Goal: Task Accomplishment & Management: Manage account settings

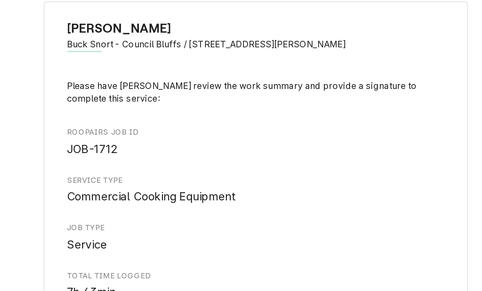
scroll to position [750, 0]
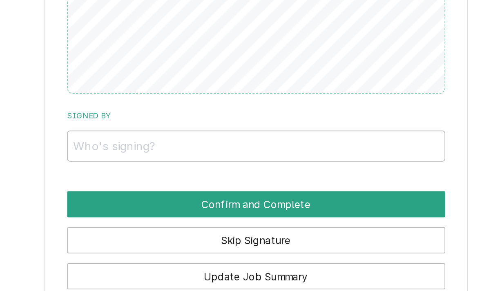
click at [184, 191] on button "Update Job Summary" at bounding box center [293, 198] width 219 height 15
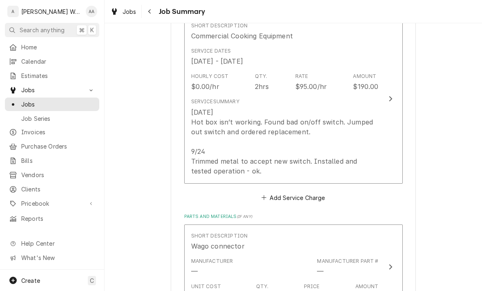
click at [201, 161] on div "[DATE] Hot box isn’t working. Found bad on/off switch. Jumped out switch and or…" at bounding box center [285, 141] width 188 height 69
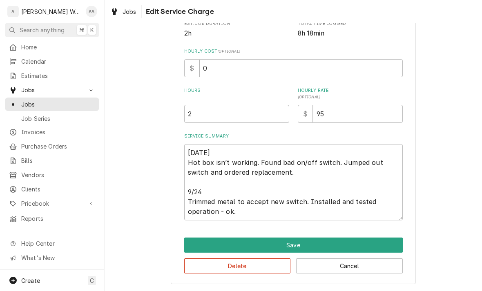
scroll to position [177, 0]
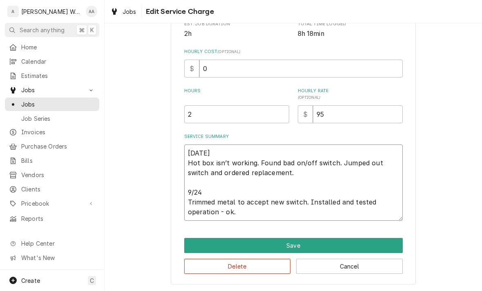
click at [239, 214] on textarea "[DATE] Hot box isn’t working. Found bad on/off switch. Jumped out switch and or…" at bounding box center [293, 183] width 219 height 76
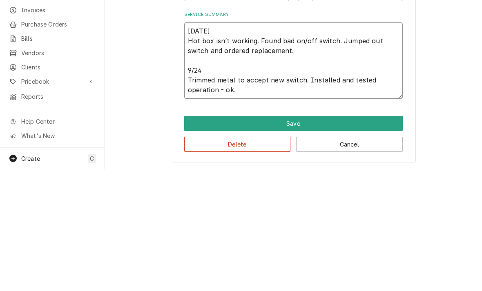
type textarea "x"
type textarea "Sunday Hot box isn’t working. Found bad on/off switch. Jumped out switch and or…"
type textarea "x"
type textarea "Sunday Hot box isn’t working. Found bad on/off switch. Jumped out switch and or…"
type textarea "x"
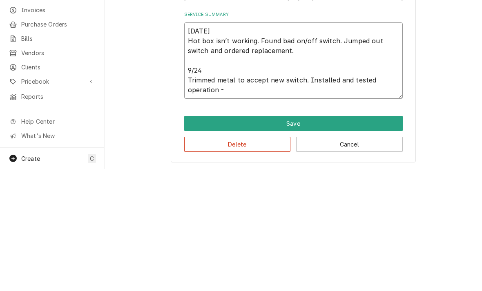
type textarea "Sunday Hot box isn’t working. Found bad on/off switch. Jumped out switch and or…"
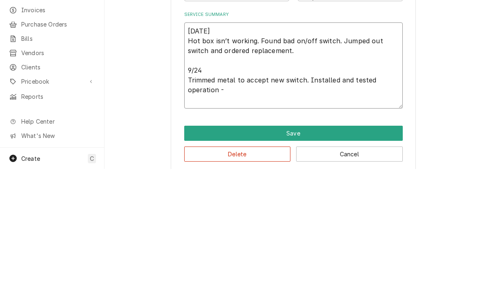
type textarea "x"
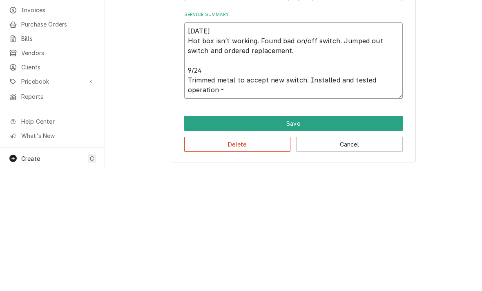
type textarea "Sunday Hot box isn’t working. Found bad on/off switch. Jumped out switch and or…"
type textarea "x"
type textarea "Sunday Hot box isn’t working. Found bad on/off switch. Jumped out switch and or…"
type textarea "x"
type textarea "Sunday Hot box isn’t working. Found bad on/off switch. Jumped out switch and or…"
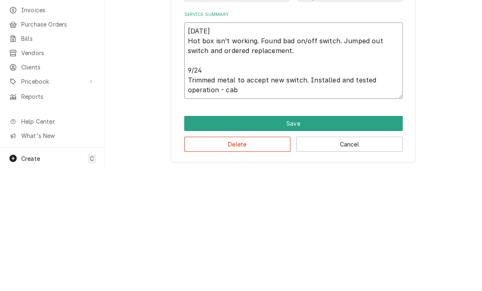
type textarea "x"
type textarea "Sunday Hot box isn’t working. Found bad on/off switch. Jumped out switch and or…"
type textarea "x"
type textarea "Sunday Hot box isn’t working. Found bad on/off switch. Jumped out switch and or…"
type textarea "x"
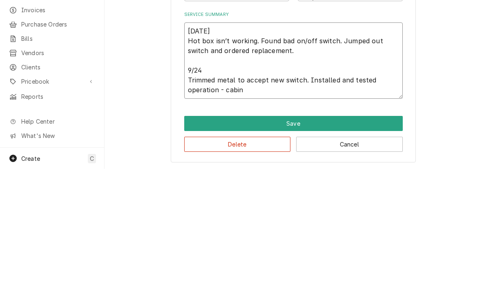
type textarea "Sunday Hot box isn’t working. Found bad on/off switch. Jumped out switch and or…"
type textarea "x"
type textarea "Sunday Hot box isn’t working. Found bad on/off switch. Jumped out switch and or…"
type textarea "x"
type textarea "Sunday Hot box isn’t working. Found bad on/off switch. Jumped out switch and or…"
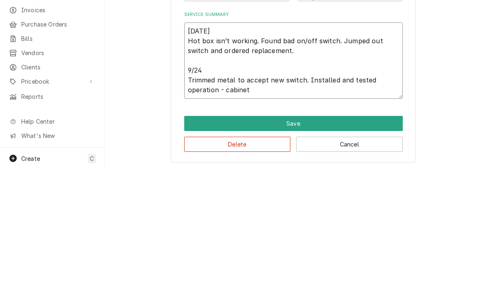
type textarea "x"
type textarea "Sunday Hot box isn’t working. Found bad on/off switch. Jumped out switch and or…"
type textarea "x"
type textarea "Sunday Hot box isn’t working. Found bad on/off switch. Jumped out switch and or…"
type textarea "x"
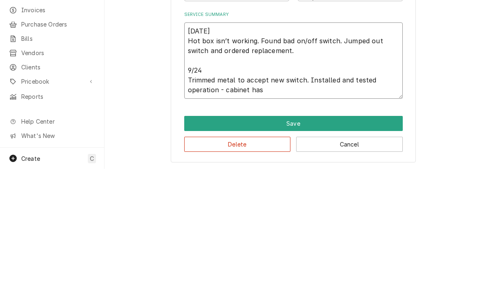
type textarea "Sunday Hot box isn’t working. Found bad on/off switch. Jumped out switch and or…"
type textarea "x"
type textarea "Sunday Hot box isn’t working. Found bad on/off switch. Jumped out switch and or…"
type textarea "x"
type textarea "Sunday Hot box isn’t working. Found bad on/off switch. Jumped out switch and or…"
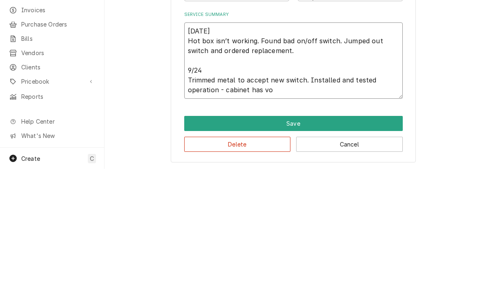
type textarea "x"
type textarea "Sunday Hot box isn’t working. Found bad on/off switch. Jumped out switch and or…"
type textarea "x"
type textarea "Sunday Hot box isn’t working. Found bad on/off switch. Jumped out switch and or…"
type textarea "x"
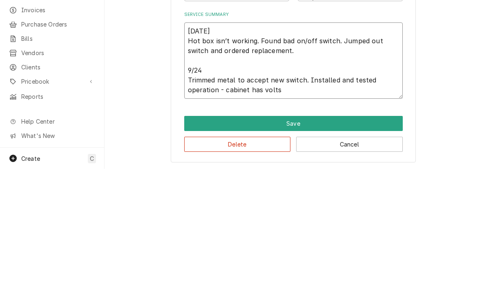
type textarea "Sunday Hot box isn’t working. Found bad on/off switch. Jumped out switch and or…"
type textarea "x"
type textarea "Sunday Hot box isn’t working. Found bad on/off switch. Jumped out switch and or…"
type textarea "x"
type textarea "Sunday Hot box isn’t working. Found bad on/off switch. Jumped out switch and or…"
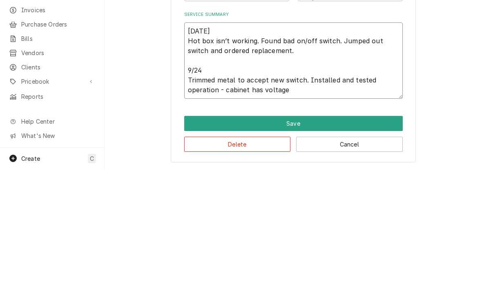
type textarea "x"
type textarea "Sunday Hot box isn’t working. Found bad on/off switch. Jumped out switch and or…"
type textarea "x"
type textarea "Sunday Hot box isn’t working. Found bad on/off switch. Jumped out switch and or…"
type textarea "x"
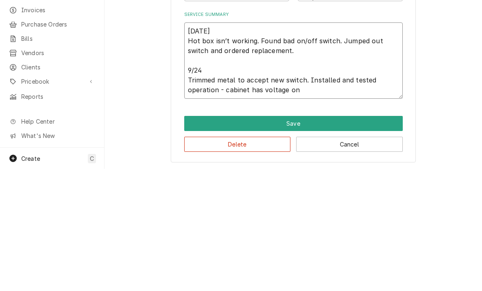
type textarea "Sunday Hot box isn’t working. Found bad on/off switch. Jumped out switch and or…"
type textarea "x"
type textarea "Sunday Hot box isn’t working. Found bad on/off switch. Jumped out switch and or…"
type textarea "x"
type textarea "Sunday Hot box isn’t working. Found bad on/off switch. Jumped out switch and or…"
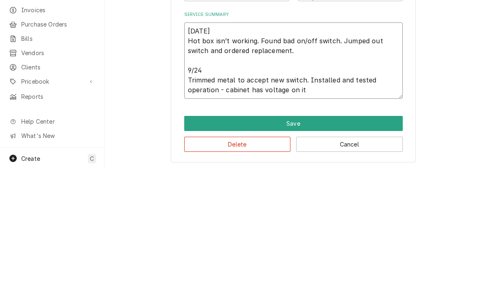
type textarea "x"
type textarea "Sunday Hot box isn’t working. Found bad on/off switch. Jumped out switch and or…"
type textarea "x"
type textarea "Sunday Hot box isn’t working. Found bad on/off switch. Jumped out switch and or…"
type textarea "x"
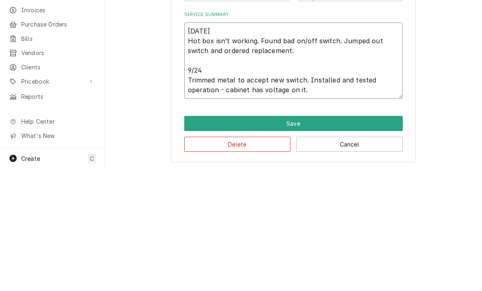
type textarea "Sunday Hot box isn’t working. Found bad on/off switch. Jumped out switch and or…"
type textarea "x"
type textarea "Sunday Hot box isn’t working. Found bad on/off switch. Jumped out switch and or…"
type textarea "x"
type textarea "Sunday Hot box isn’t working. Found bad on/off switch. Jumped out switch and or…"
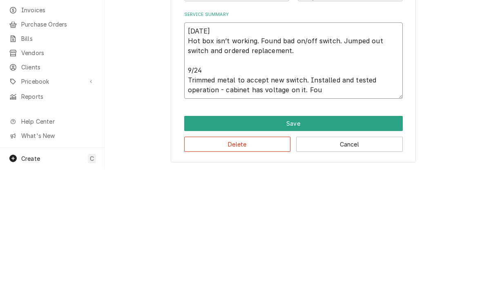
type textarea "x"
type textarea "Sunday Hot box isn’t working. Found bad on/off switch. Jumped out switch and or…"
type textarea "x"
type textarea "Sunday Hot box isn’t working. Found bad on/off switch. Jumped out switch and or…"
type textarea "x"
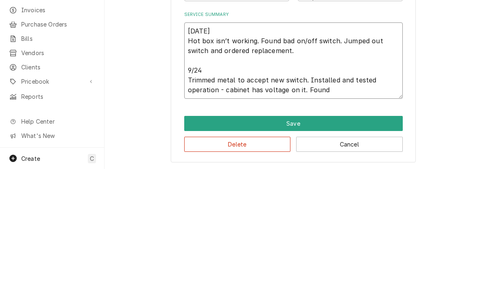
type textarea "Sunday Hot box isn’t working. Found bad on/off switch. Jumped out switch and or…"
type textarea "x"
type textarea "Sunday Hot box isn’t working. Found bad on/off switch. Jumped out switch and or…"
type textarea "x"
type textarea "Sunday Hot box isn’t working. Found bad on/off switch. Jumped out switch and or…"
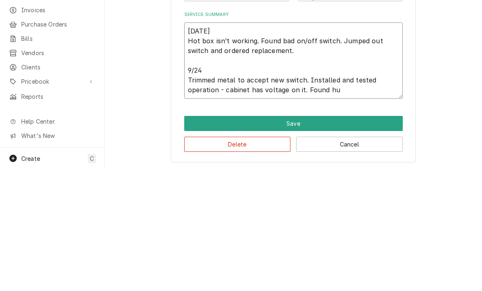
type textarea "x"
type textarea "Sunday Hot box isn’t working. Found bad on/off switch. Jumped out switch and or…"
type textarea "x"
type textarea "Sunday Hot box isn’t working. Found bad on/off switch. Jumped out switch and or…"
type textarea "x"
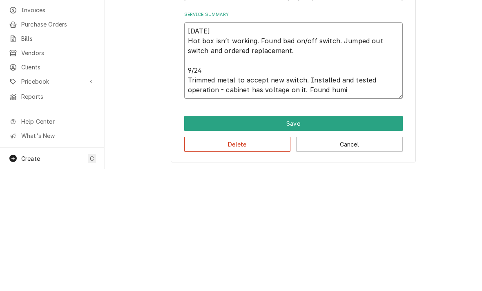
type textarea "Sunday Hot box isn’t working. Found bad on/off switch. Jumped out switch and or…"
type textarea "x"
type textarea "Sunday Hot box isn’t working. Found bad on/off switch. Jumped out switch and or…"
type textarea "x"
type textarea "Sunday Hot box isn’t working. Found bad on/off switch. Jumped out switch and or…"
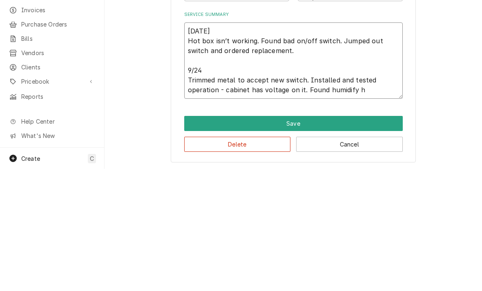
type textarea "x"
type textarea "Sunday Hot box isn’t working. Found bad on/off switch. Jumped out switch and or…"
type textarea "x"
type textarea "Sunday Hot box isn’t working. Found bad on/off switch. Jumped out switch and or…"
type textarea "x"
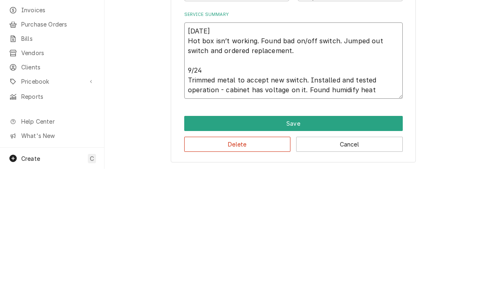
type textarea "Sunday Hot box isn’t working. Found bad on/off switch. Jumped out switch and or…"
type textarea "x"
type textarea "Sunday Hot box isn’t working. Found bad on/off switch. Jumped out switch and or…"
type textarea "x"
type textarea "Sunday Hot box isn’t working. Found bad on/off switch. Jumped out switch and or…"
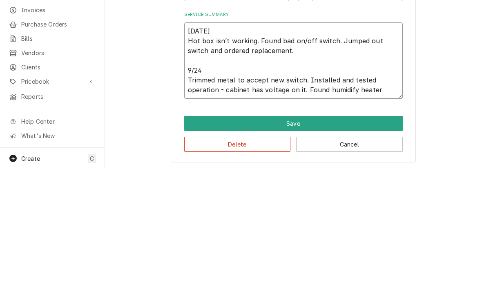
type textarea "x"
type textarea "Sunday Hot box isn’t working. Found bad on/off switch. Jumped out switch and or…"
type textarea "x"
type textarea "Sunday Hot box isn’t working. Found bad on/off switch. Jumped out switch and or…"
type textarea "x"
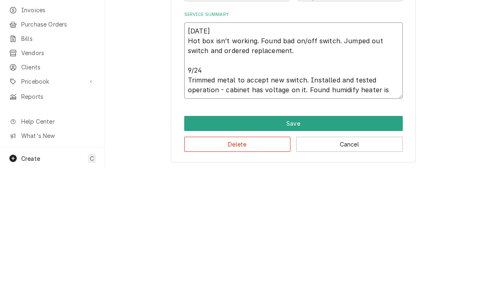
type textarea "Sunday Hot box isn’t working. Found bad on/off switch. Jumped out switch and or…"
type textarea "x"
type textarea "Sunday Hot box isn’t working. Found bad on/off switch. Jumped out switch and or…"
type textarea "x"
type textarea "Sunday Hot box isn’t working. Found bad on/off switch. Jumped out switch and or…"
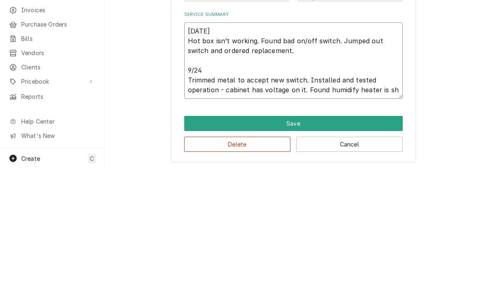
type textarea "x"
type textarea "Sunday Hot box isn’t working. Found bad on/off switch. Jumped out switch and or…"
type textarea "x"
type textarea "Sunday Hot box isn’t working. Found bad on/off switch. Jumped out switch and or…"
type textarea "x"
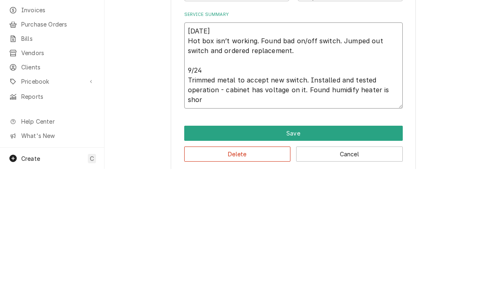
type textarea "Sunday Hot box isn’t working. Found bad on/off switch. Jumped out switch and or…"
type textarea "x"
type textarea "Sunday Hot box isn’t working. Found bad on/off switch. Jumped out switch and or…"
type textarea "x"
type textarea "Sunday Hot box isn’t working. Found bad on/off switch. Jumped out switch and or…"
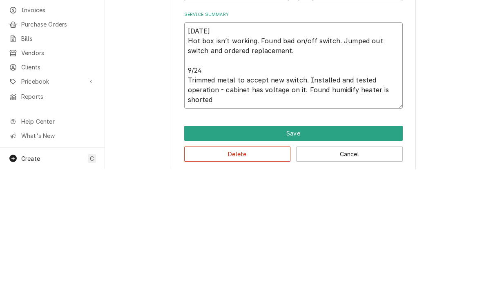
type textarea "x"
type textarea "Sunday Hot box isn’t working. Found bad on/off switch. Jumped out switch and or…"
type textarea "x"
type textarea "Sunday Hot box isn’t working. Found bad on/off switch. Jumped out switch and or…"
type textarea "x"
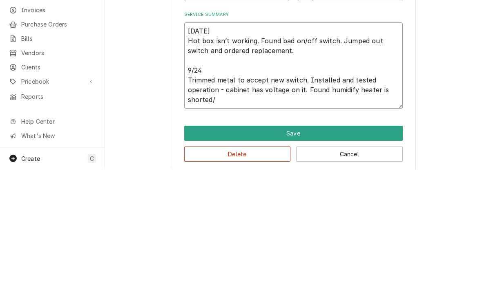
type textarea "Sunday Hot box isn’t working. Found bad on/off switch. Jumped out switch and or…"
type textarea "x"
type textarea "Sunday Hot box isn’t working. Found bad on/off switch. Jumped out switch and or…"
type textarea "x"
type textarea "Sunday Hot box isn’t working. Found bad on/off switch. Jumped out switch and or…"
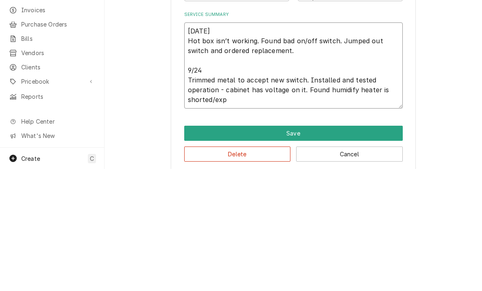
type textarea "x"
type textarea "Sunday Hot box isn’t working. Found bad on/off switch. Jumped out switch and or…"
type textarea "x"
type textarea "Sunday Hot box isn’t working. Found bad on/off switch. Jumped out switch and or…"
type textarea "x"
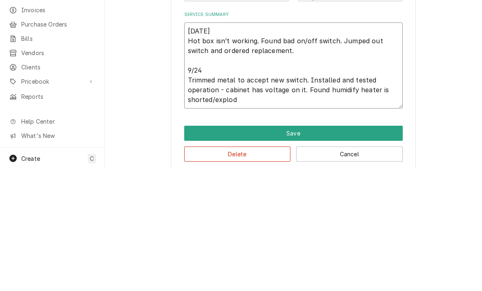
type textarea "Sunday Hot box isn’t working. Found bad on/off switch. Jumped out switch and or…"
type textarea "x"
type textarea "Sunday Hot box isn’t working. Found bad on/off switch. Jumped out switch and or…"
type textarea "x"
type textarea "Sunday Hot box isn’t working. Found bad on/off switch. Jumped out switch and or…"
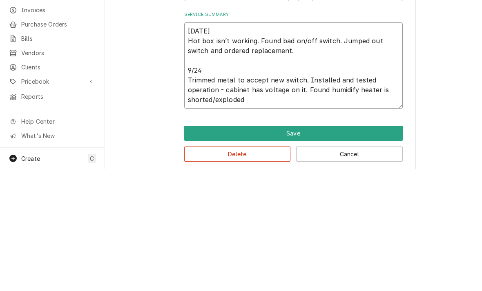
type textarea "x"
type textarea "Sunday Hot box isn’t working. Found bad on/off switch. Jumped out switch and or…"
type textarea "x"
type textarea "Sunday Hot box isn’t working. Found bad on/off switch. Jumped out switch and or…"
type textarea "x"
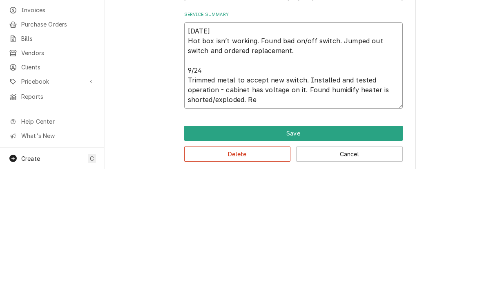
type textarea "Sunday Hot box isn’t working. Found bad on/off switch. Jumped out switch and or…"
type textarea "x"
type textarea "Sunday Hot box isn’t working. Found bad on/off switch. Jumped out switch and or…"
type textarea "x"
type textarea "Sunday Hot box isn’t working. Found bad on/off switch. Jumped out switch and or…"
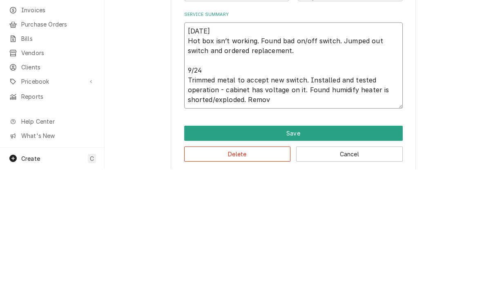
type textarea "x"
type textarea "Sunday Hot box isn’t working. Found bad on/off switch. Jumped out switch and or…"
type textarea "x"
type textarea "Sunday Hot box isn’t working. Found bad on/off switch. Jumped out switch and or…"
type textarea "x"
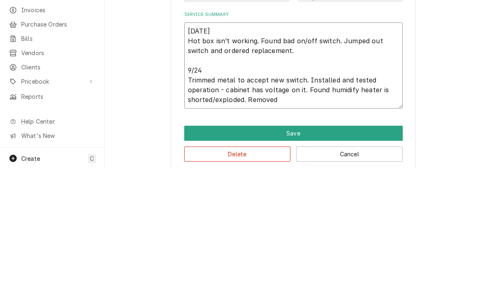
type textarea "Sunday Hot box isn’t working. Found bad on/off switch. Jumped out switch and or…"
type textarea "x"
type textarea "Sunday Hot box isn’t working. Found bad on/off switch. Jumped out switch and or…"
type textarea "x"
type textarea "Sunday Hot box isn’t working. Found bad on/off switch. Jumped out switch and or…"
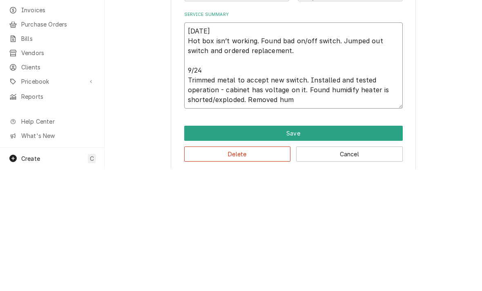
type textarea "x"
type textarea "Sunday Hot box isn’t working. Found bad on/off switch. Jumped out switch and or…"
type textarea "x"
type textarea "Sunday Hot box isn’t working. Found bad on/off switch. Jumped out switch and or…"
type textarea "x"
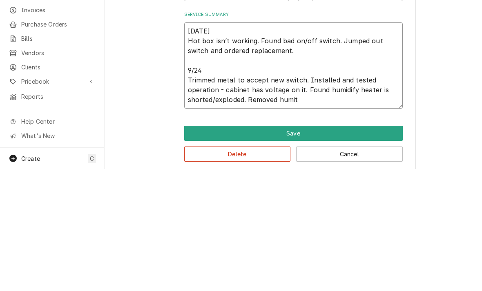
type textarea "Sunday Hot box isn’t working. Found bad on/off switch. Jumped out switch and or…"
type textarea "x"
type textarea "Sunday Hot box isn’t working. Found bad on/off switch. Jumped out switch and or…"
type textarea "x"
type textarea "Sunday Hot box isn’t working. Found bad on/off switch. Jumped out switch and or…"
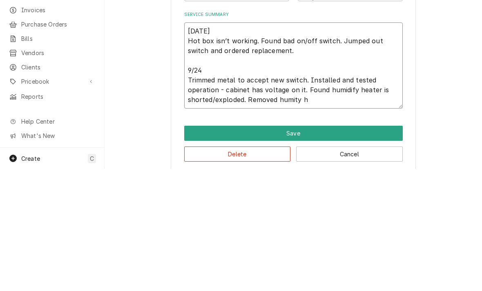
type textarea "x"
type textarea "Sunday Hot box isn’t working. Found bad on/off switch. Jumped out switch and or…"
type textarea "x"
type textarea "Sunday Hot box isn’t working. Found bad on/off switch. Jumped out switch and or…"
type textarea "x"
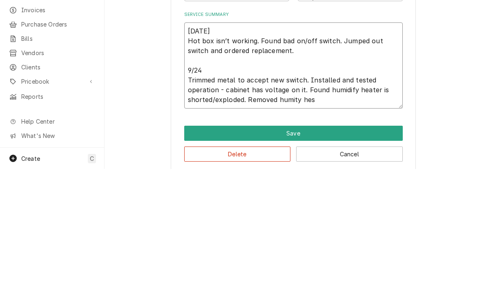
type textarea "Sunday Hot box isn’t working. Found bad on/off switch. Jumped out switch and or…"
type textarea "x"
type textarea "Sunday Hot box isn’t working. Found bad on/off switch. Jumped out switch and or…"
type textarea "x"
type textarea "Sunday Hot box isn’t working. Found bad on/off switch. Jumped out switch and or…"
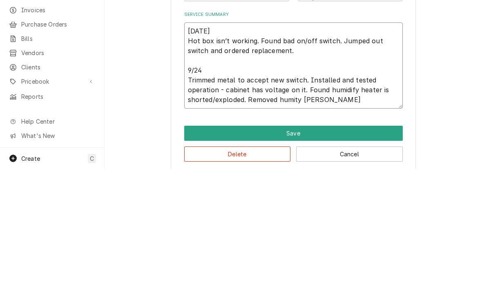
type textarea "x"
type textarea "Sunday Hot box isn’t working. Found bad on/off switch. Jumped out switch and or…"
type textarea "x"
type textarea "Sunday Hot box isn’t working. Found bad on/off switch. Jumped out switch and or…"
type textarea "x"
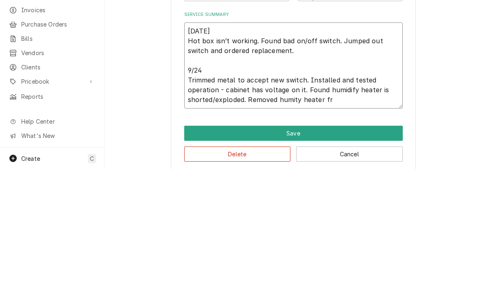
type textarea "Sunday Hot box isn’t working. Found bad on/off switch. Jumped out switch and or…"
type textarea "x"
type textarea "Sunday Hot box isn’t working. Found bad on/off switch. Jumped out switch and or…"
type textarea "x"
type textarea "Sunday Hot box isn’t working. Found bad on/off switch. Jumped out switch and or…"
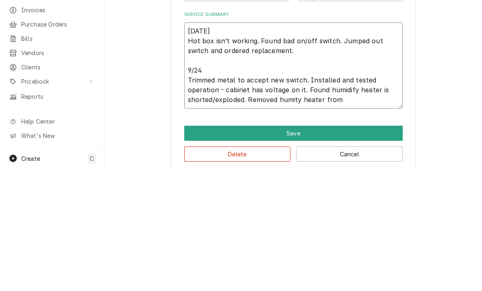
type textarea "x"
type textarea "Sunday Hot box isn’t working. Found bad on/off switch. Jumped out switch and or…"
type textarea "x"
type textarea "Sunday Hot box isn’t working. Found bad on/off switch. Jumped out switch and or…"
type textarea "x"
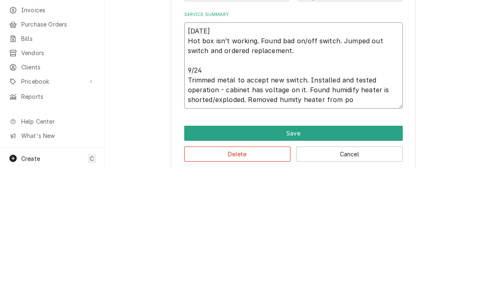
type textarea "Sunday Hot box isn’t working. Found bad on/off switch. Jumped out switch and or…"
type textarea "x"
type textarea "Sunday Hot box isn’t working. Found bad on/off switch. Jumped out switch and or…"
type textarea "x"
type textarea "Sunday Hot box isn’t working. Found bad on/off switch. Jumped out switch and or…"
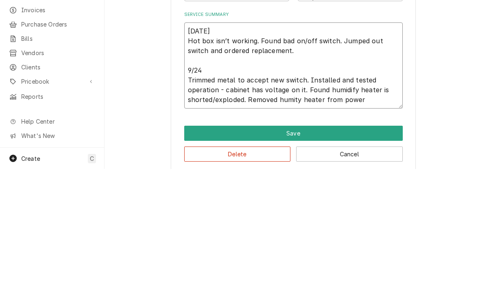
type textarea "x"
type textarea "Sunday Hot box isn’t working. Found bad on/off switch. Jumped out switch and or…"
type textarea "x"
type textarea "Sunday Hot box isn’t working. Found bad on/off switch. Jumped out switch and or…"
type textarea "x"
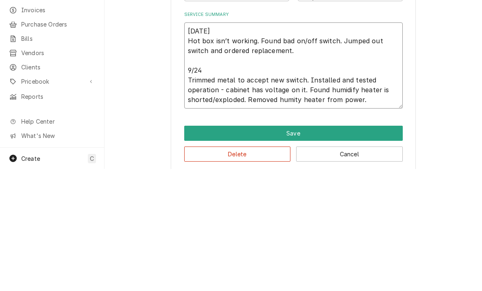
type textarea "Sunday Hot box isn’t working. Found bad on/off switch. Jumped out switch and or…"
click at [286, 145] on textarea "Sunday Hot box isn’t working. Found bad on/off switch. Jumped out switch and or…" at bounding box center [293, 188] width 219 height 86
type textarea "x"
click at [383, 145] on textarea "Sunday Hot box isn’t working. Found bad on/off switch. Jumped out switch and or…" at bounding box center [293, 188] width 219 height 86
type textarea "Sunday Hot box isn’t working. Found bad on/off switch. Jumped out switch and or…"
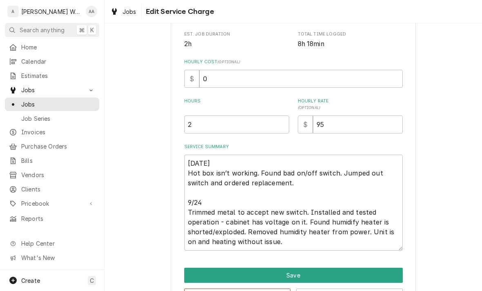
scroll to position [161, 0]
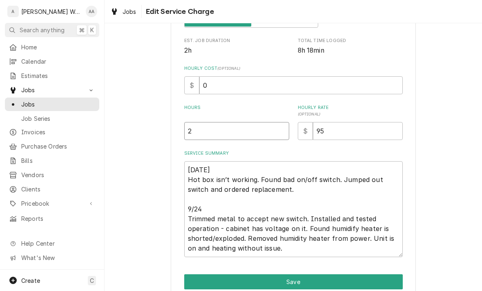
click at [206, 132] on input "2" at bounding box center [236, 131] width 105 height 18
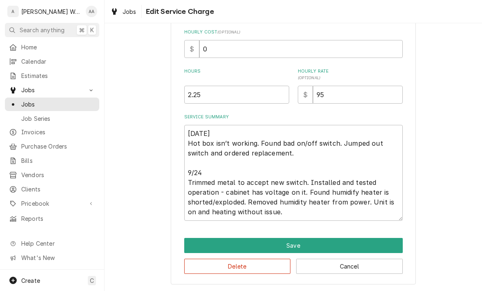
click at [197, 245] on button "Save" at bounding box center [293, 245] width 219 height 15
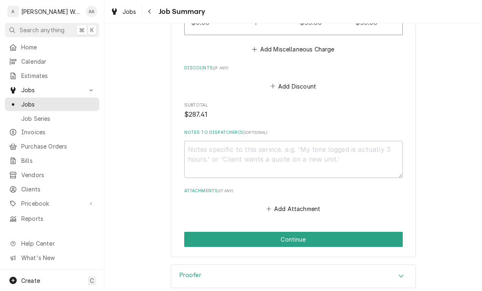
scroll to position [794, 0]
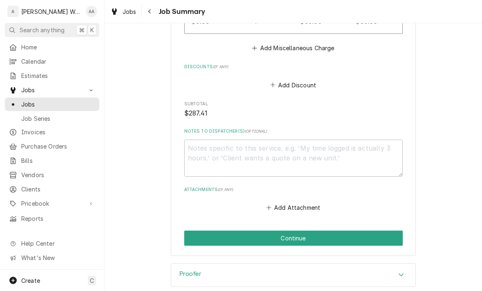
click at [190, 231] on button "Continue" at bounding box center [293, 238] width 219 height 15
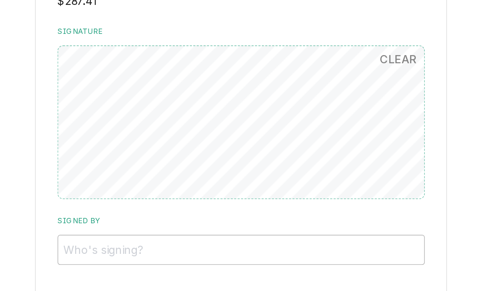
scroll to position [670, 0]
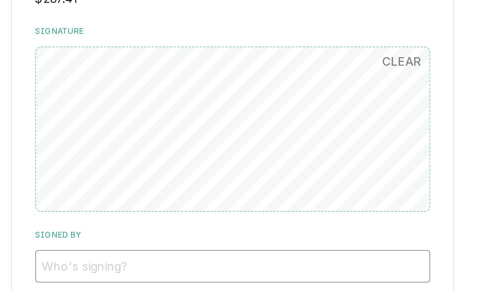
click at [184, 220] on input "Signed By" at bounding box center [293, 229] width 219 height 18
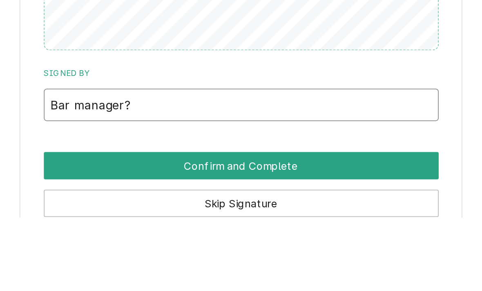
type input "Bar manager?"
click at [184, 255] on button "Confirm and Complete" at bounding box center [293, 262] width 219 height 15
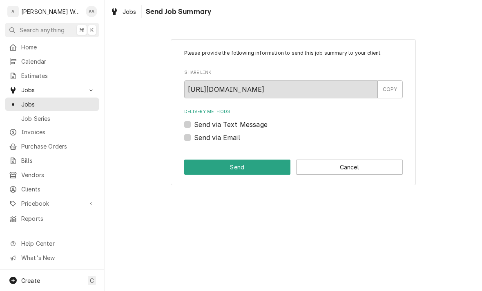
click at [371, 168] on button "Cancel" at bounding box center [349, 167] width 107 height 15
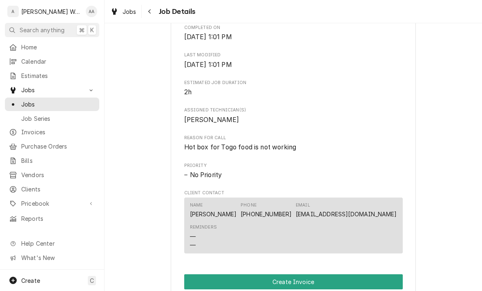
scroll to position [392, 0]
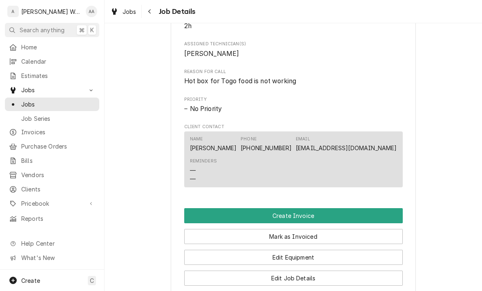
click at [364, 213] on button "Create Invoice" at bounding box center [293, 215] width 219 height 15
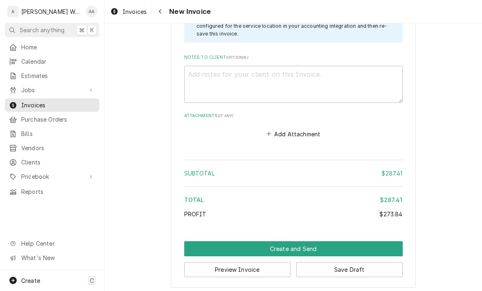
click at [192, 242] on button "Create and Send" at bounding box center [293, 249] width 219 height 15
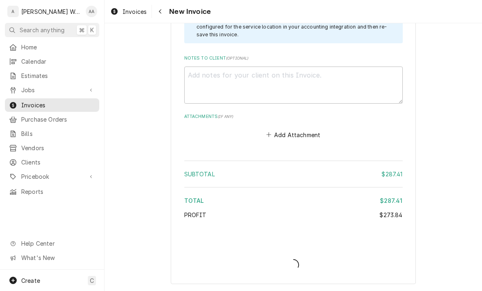
scroll to position [1227, 0]
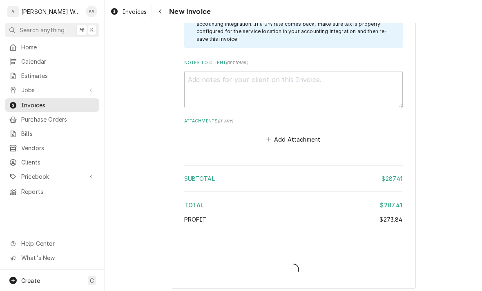
type textarea "x"
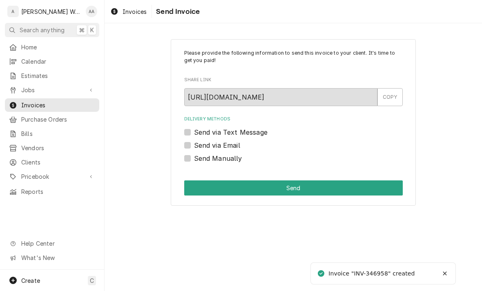
click at [196, 142] on label "Send via Email" at bounding box center [217, 146] width 46 height 10
click at [196, 142] on input "Send via Email" at bounding box center [303, 150] width 219 height 18
checkbox input "true"
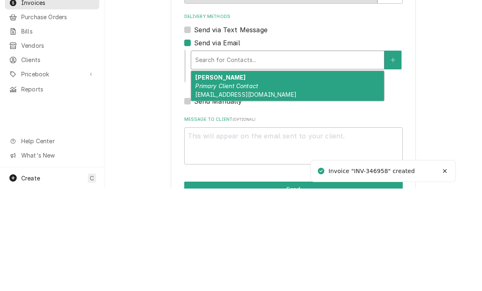
click at [213, 185] on em "Primary Client Contact" at bounding box center [226, 188] width 63 height 7
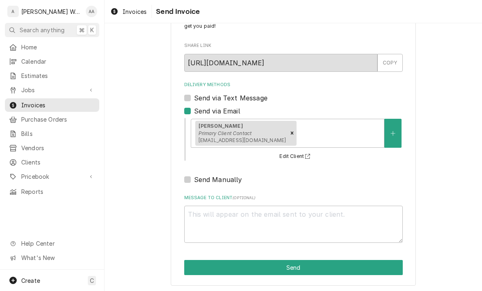
click at [206, 272] on button "Send" at bounding box center [293, 267] width 219 height 15
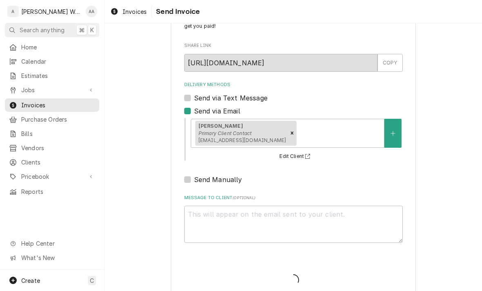
type textarea "x"
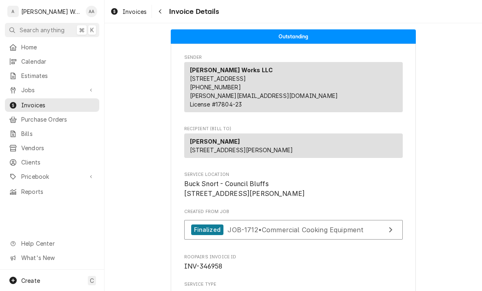
click at [28, 90] on span "Jobs" at bounding box center [52, 90] width 62 height 9
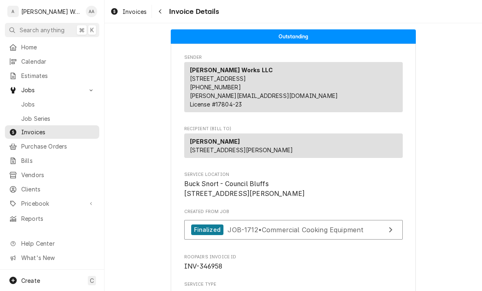
click at [23, 100] on span "Jobs" at bounding box center [58, 104] width 74 height 9
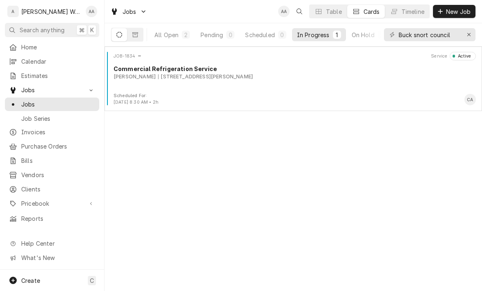
click at [146, 87] on div "JOB-1834 Service Active Commercial Refrigeration Service Buck Snort 25 Scott St…" at bounding box center [293, 72] width 371 height 41
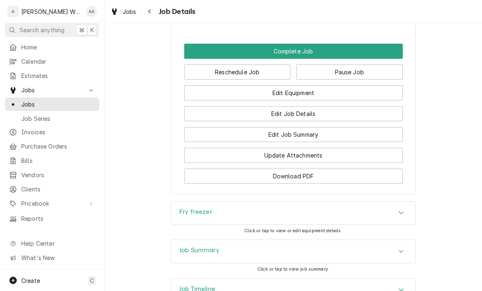
scroll to position [640, 0]
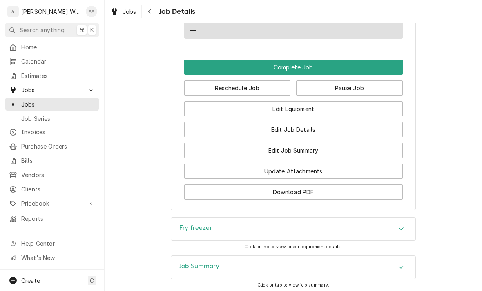
click at [222, 156] on button "Edit Job Summary" at bounding box center [293, 150] width 219 height 15
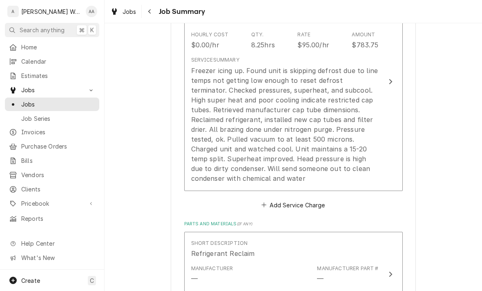
click at [208, 168] on div "Freezer icing up. Found unit is skipping defrost due to line temps not getting …" at bounding box center [285, 125] width 188 height 118
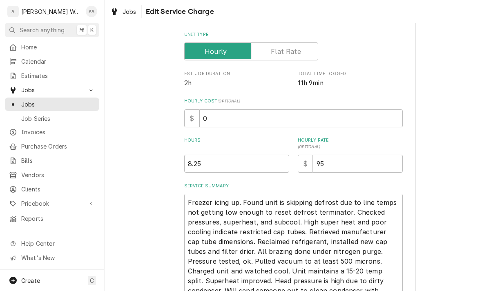
type textarea "x"
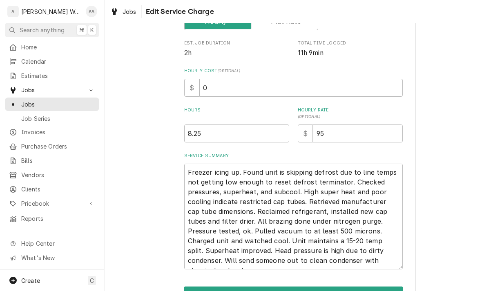
scroll to position [194, 0]
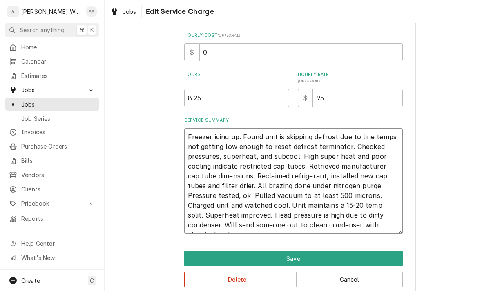
click at [190, 140] on textarea "Freezer icing up. Found unit is skipping defrost due to line temps not getting …" at bounding box center [293, 181] width 219 height 106
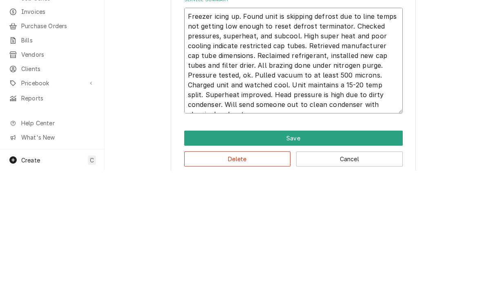
type textarea "9Freezer icing up. Found unit is skipping defrost due to line temps not getting…"
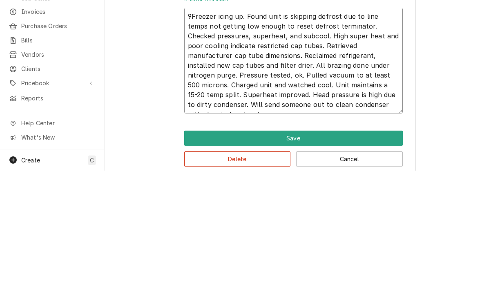
type textarea "x"
type textarea "9/Freezer icing up. Found unit is skipping defrost due to line temps not gettin…"
type textarea "x"
type textarea "9/2Freezer icing up. Found unit is skipping defrost due to line temps not getti…"
type textarea "x"
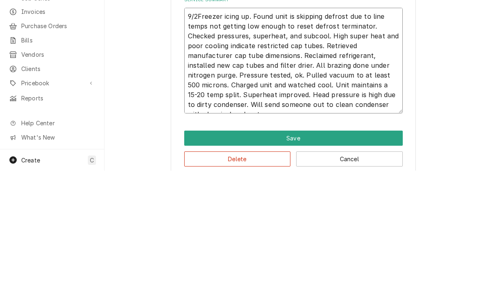
type textarea "9/22Freezer icing up. Found unit is skipping defrost due to line temps not gett…"
type textarea "x"
type textarea "9/22 Freezer icing up. Found unit is skipping defrost due to line temps not get…"
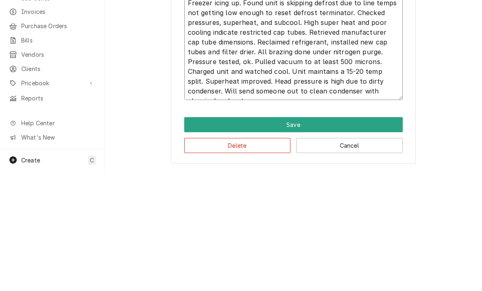
scroll to position [217, 0]
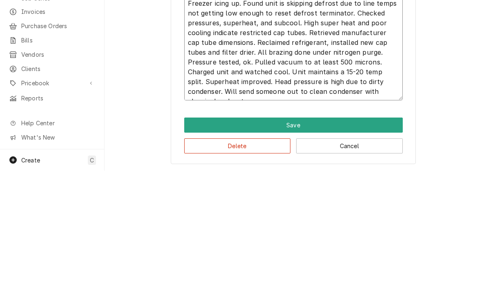
click at [373, 105] on textarea "9/22 Freezer icing up. Found unit is skipping defrost due to line temps not get…" at bounding box center [293, 163] width 219 height 116
type textarea "x"
type textarea "9/22 Freezer icing up. Found unit is skipping defrost due to line temps not get…"
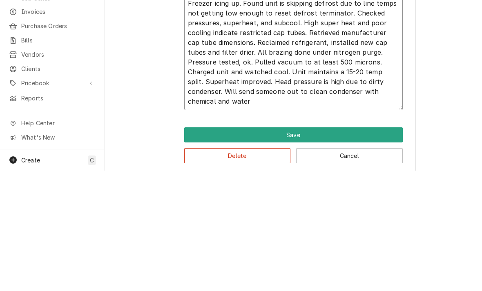
type textarea "x"
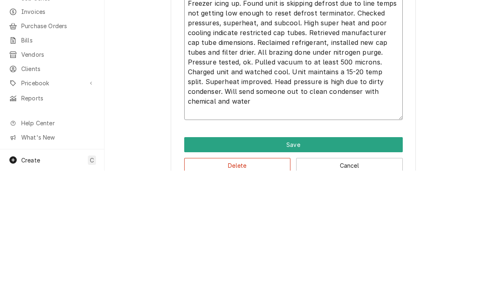
type textarea "9/22 Freezer icing up. Found unit is skipping defrost due to line temps not get…"
type textarea "x"
type textarea "9/22 Freezer icing up. Found unit is skipping defrost due to line temps not get…"
type textarea "x"
type textarea "9/22 Freezer icing up. Found unit is skipping defrost due to line temps not get…"
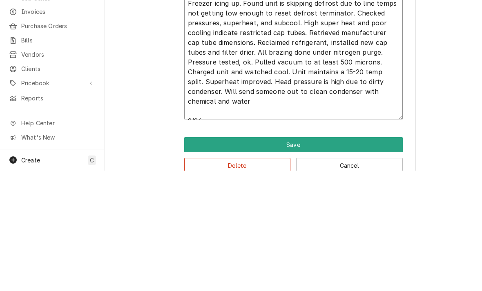
type textarea "x"
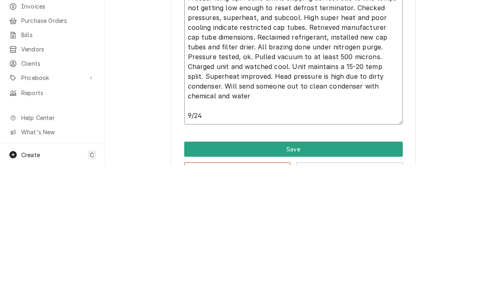
type textarea "9/22 Freezer icing up. Found unit is skipping defrost due to line temps not get…"
type textarea "x"
type textarea "9/22 Freezer icing up. Found unit is skipping defrost due to line temps not get…"
type textarea "x"
type textarea "9/22 Freezer icing up. Found unit is skipping defrost due to line temps not get…"
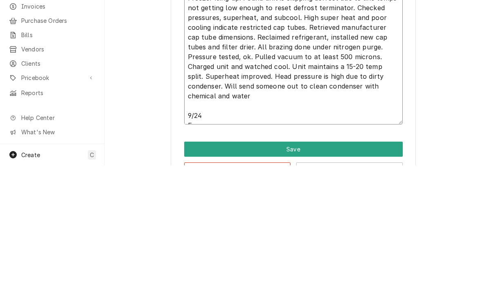
type textarea "x"
type textarea "9/22 Freezer icing up. Found unit is skipping defrost due to line temps not get…"
type textarea "x"
type textarea "9/22 Freezer icing up. Found unit is skipping defrost due to line temps not get…"
type textarea "x"
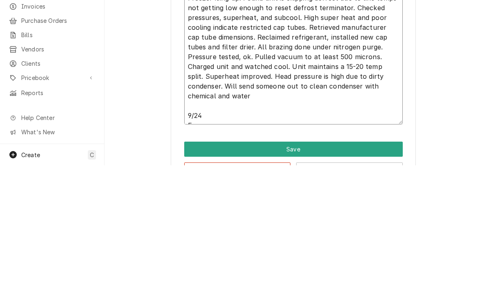
type textarea "9/22 Freezer icing up. Found unit is skipping defrost due to line temps not get…"
type textarea "x"
type textarea "9/22 Freezer icing up. Found unit is skipping defrost due to line temps not get…"
type textarea "x"
type textarea "9/22 Freezer icing up. Found unit is skipping defrost due to line temps not get…"
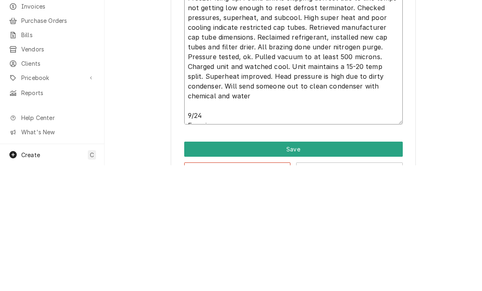
type textarea "x"
type textarea "9/22 Freezer icing up. Found unit is skipping defrost due to line temps not get…"
type textarea "x"
type textarea "9/22 Freezer icing up. Found unit is skipping defrost due to line temps not get…"
type textarea "x"
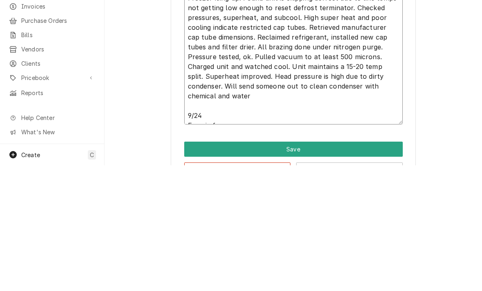
type textarea "9/22 Freezer icing up. Found unit is skipping defrost due to line temps not get…"
type textarea "x"
type textarea "9/22 Freezer icing up. Found unit is skipping defrost due to line temps not get…"
type textarea "x"
type textarea "9/22 Freezer icing up. Found unit is skipping defrost due to line temps not get…"
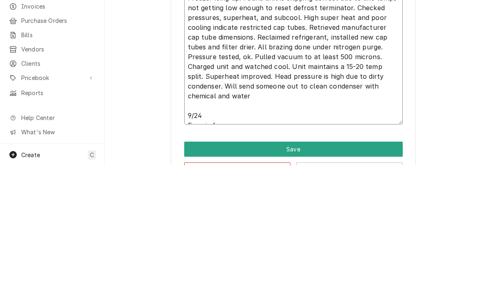
type textarea "x"
type textarea "9/22 Freezer icing up. Found unit is skipping defrost due to line temps not get…"
type textarea "x"
type textarea "9/22 Freezer icing up. Found unit is skipping defrost due to line temps not get…"
type textarea "x"
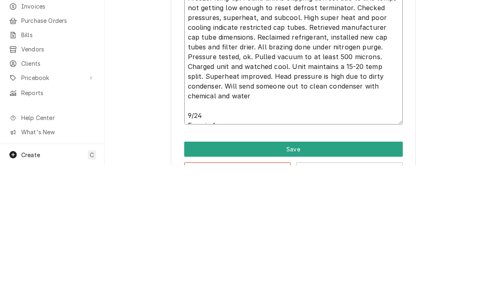
type textarea "9/22 Freezer icing up. Found unit is skipping defrost due to line temps not get…"
type textarea "x"
type textarea "9/22 Freezer icing up. Found unit is skipping defrost due to line temps not get…"
type textarea "x"
type textarea "9/22 Freezer icing up. Found unit is skipping defrost due to line temps not get…"
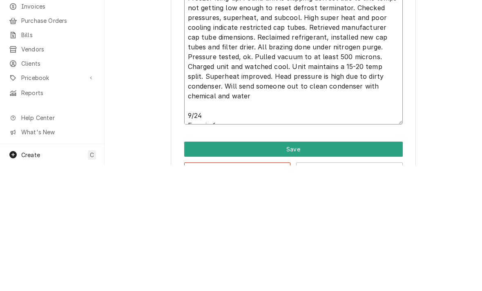
type textarea "x"
type textarea "9/22 Freezer icing up. Found unit is skipping defrost due to line temps not get…"
type textarea "x"
type textarea "9/22 Freezer icing up. Found unit is skipping defrost due to line temps not get…"
type textarea "x"
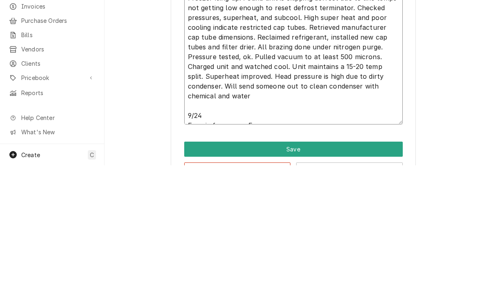
type textarea "9/22 Freezer icing up. Found unit is skipping defrost due to line temps not get…"
type textarea "x"
type textarea "9/22 Freezer icing up. Found unit is skipping defrost due to line temps not get…"
type textarea "x"
type textarea "9/22 Freezer icing up. Found unit is skipping defrost due to line temps not get…"
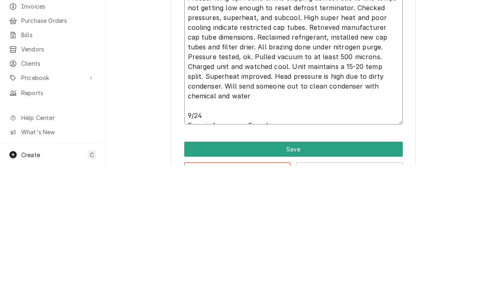
type textarea "x"
type textarea "9/22 Freezer icing up. Found unit is skipping defrost due to line temps not get…"
type textarea "x"
type textarea "9/22 Freezer icing up. Found unit is skipping defrost due to line temps not get…"
type textarea "x"
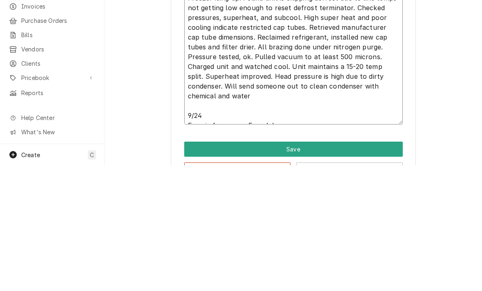
type textarea "9/22 Freezer icing up. Found unit is skipping defrost due to line temps not get…"
type textarea "x"
type textarea "9/22 Freezer icing up. Found unit is skipping defrost due to line temps not get…"
type textarea "x"
type textarea "9/22 Freezer icing up. Found unit is skipping defrost due to line temps not get…"
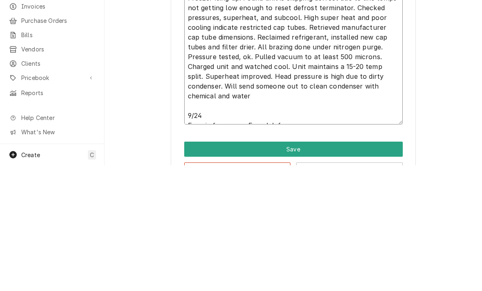
type textarea "x"
type textarea "9/22 Freezer icing up. Found unit is skipping defrost due to line temps not get…"
type textarea "x"
type textarea "9/22 Freezer icing up. Found unit is skipping defrost due to line temps not get…"
type textarea "x"
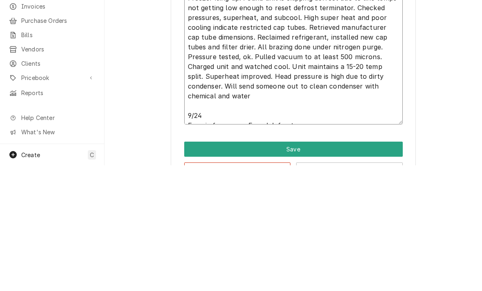
type textarea "9/22 Freezer icing up. Found unit is skipping defrost due to line temps not get…"
type textarea "x"
type textarea "9/22 Freezer icing up. Found unit is skipping defrost due to line temps not get…"
type textarea "x"
type textarea "9/22 Freezer icing up. Found unit is skipping defrost due to line temps not get…"
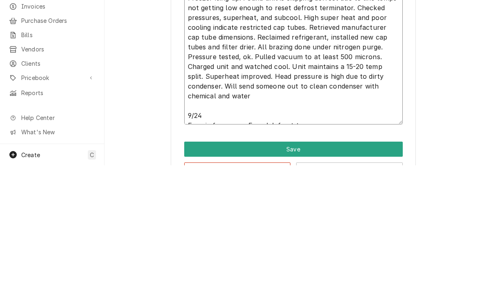
type textarea "x"
type textarea "9/22 Freezer icing up. Found unit is skipping defrost due to line temps not get…"
type textarea "x"
type textarea "9/22 Freezer icing up. Found unit is skipping defrost due to line temps not get…"
type textarea "x"
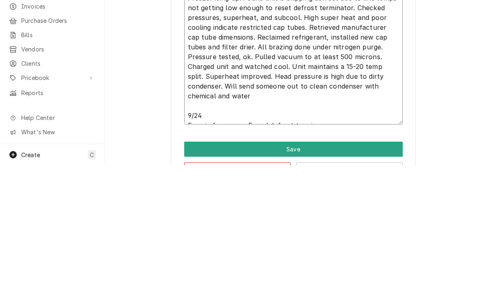
type textarea "9/22 Freezer icing up. Found unit is skipping defrost due to line temps not get…"
type textarea "x"
type textarea "9/22 Freezer icing up. Found unit is skipping defrost due to line temps not get…"
type textarea "x"
type textarea "9/22 Freezer icing up. Found unit is skipping defrost due to line temps not get…"
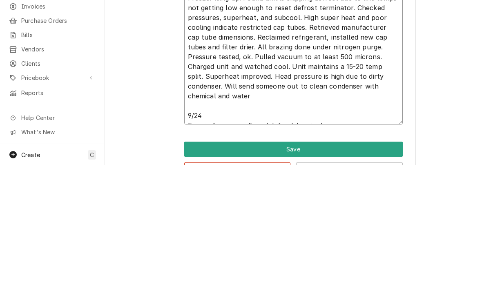
type textarea "x"
type textarea "9/22 Freezer icing up. Found unit is skipping defrost due to line temps not get…"
type textarea "x"
type textarea "9/22 Freezer icing up. Found unit is skipping defrost due to line temps not get…"
type textarea "x"
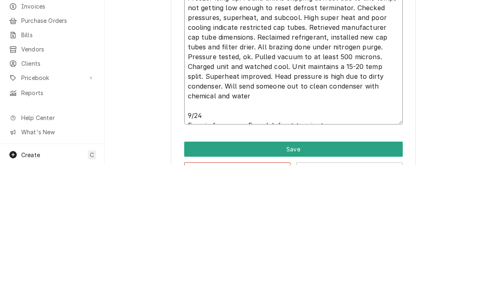
type textarea "9/22 Freezer icing up. Found unit is skipping defrost due to line temps not get…"
type textarea "x"
type textarea "9/22 Freezer icing up. Found unit is skipping defrost due to line temps not get…"
type textarea "x"
type textarea "9/22 Freezer icing up. Found unit is skipping defrost due to line temps not get…"
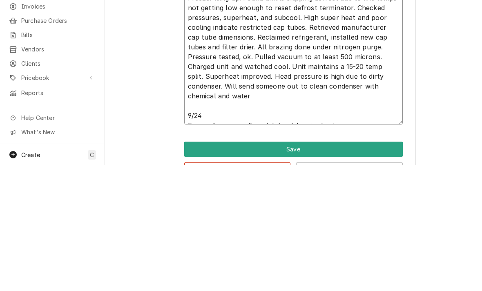
type textarea "x"
type textarea "9/22 Freezer icing up. Found unit is skipping defrost due to line temps not get…"
type textarea "x"
type textarea "9/22 Freezer icing up. Found unit is skipping defrost due to line temps not get…"
type textarea "x"
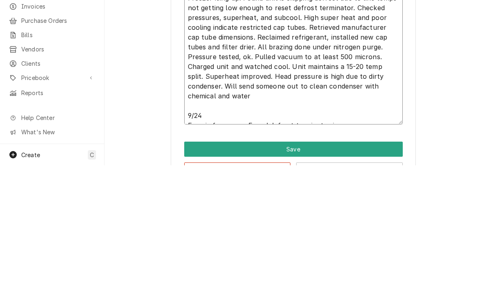
type textarea "9/22 Freezer icing up. Found unit is skipping defrost due to line temps not get…"
type textarea "x"
type textarea "9/22 Freezer icing up. Found unit is skipping defrost due to line temps not get…"
type textarea "x"
type textarea "9/22 Freezer icing up. Found unit is skipping defrost due to line temps not get…"
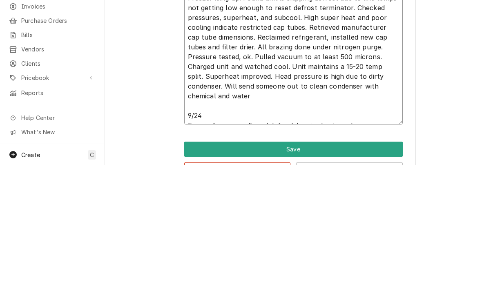
type textarea "x"
type textarea "9/22 Freezer icing up. Found unit is skipping defrost due to line temps not get…"
type textarea "x"
type textarea "9/22 Freezer icing up. Found unit is skipping defrost due to line temps not get…"
type textarea "x"
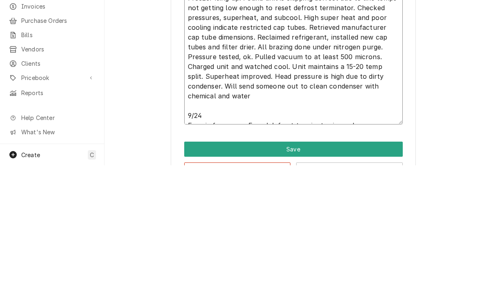
type textarea "9/22 Freezer icing up. Found unit is skipping defrost due to line temps not get…"
type textarea "x"
type textarea "9/22 Freezer icing up. Found unit is skipping defrost due to line temps not get…"
type textarea "x"
type textarea "9/22 Freezer icing up. Found unit is skipping defrost due to line temps not get…"
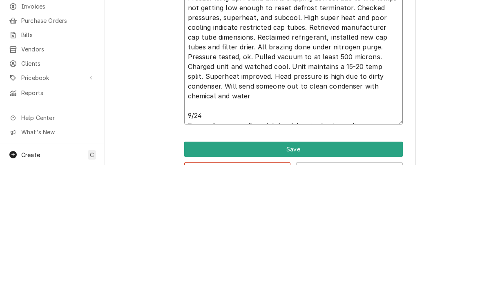
type textarea "x"
type textarea "9/22 Freezer icing up. Found unit is skipping defrost due to line temps not get…"
type textarea "x"
type textarea "9/22 Freezer icing up. Found unit is skipping defrost due to line temps not get…"
type textarea "x"
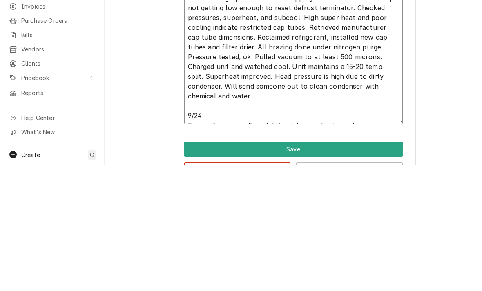
type textarea "9/22 Freezer icing up. Found unit is skipping defrost due to line temps not get…"
type textarea "x"
type textarea "9/22 Freezer icing up. Found unit is skipping defrost due to line temps not get…"
type textarea "x"
type textarea "9/22 Freezer icing up. Found unit is skipping defrost due to line temps not get…"
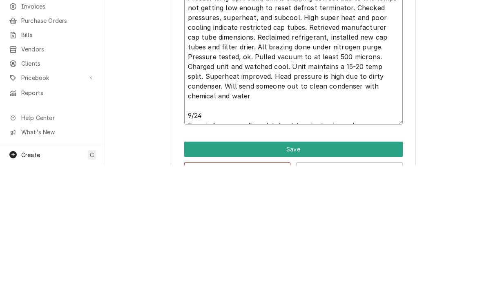
type textarea "x"
type textarea "9/22 Freezer icing up. Found unit is skipping defrost due to line temps not get…"
type textarea "x"
type textarea "9/22 Freezer icing up. Found unit is skipping defrost due to line temps not get…"
type textarea "x"
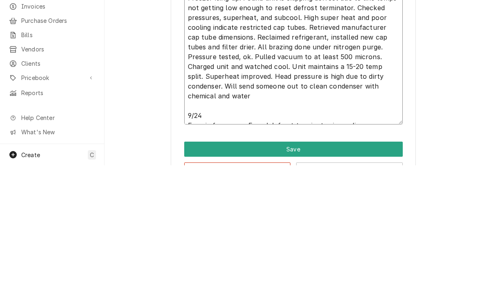
type textarea "9/22 Freezer icing up. Found unit is skipping defrost due to line temps not get…"
type textarea "x"
type textarea "9/22 Freezer icing up. Found unit is skipping defrost due to line temps not get…"
type textarea "x"
type textarea "9/22 Freezer icing up. Found unit is skipping defrost due to line temps not get…"
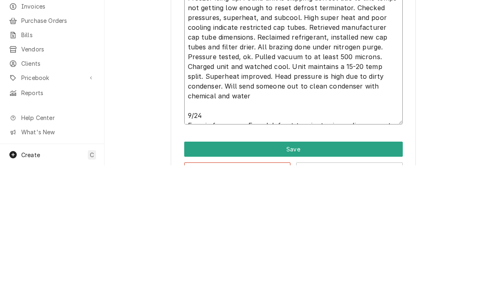
type textarea "x"
type textarea "9/22 Freezer icing up. Found unit is skipping defrost due to line temps not get…"
type textarea "x"
type textarea "9/22 Freezer icing up. Found unit is skipping defrost due to line temps not get…"
type textarea "x"
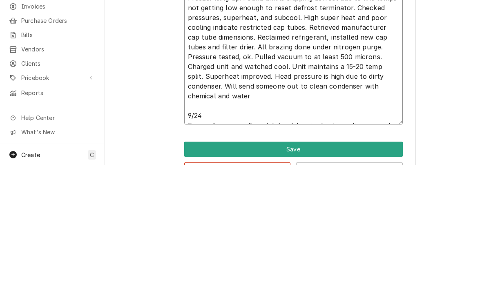
type textarea "9/22 Freezer icing up. Found unit is skipping defrost due to line temps not get…"
type textarea "x"
type textarea "9/22 Freezer icing up. Found unit is skipping defrost due to line temps not get…"
type textarea "x"
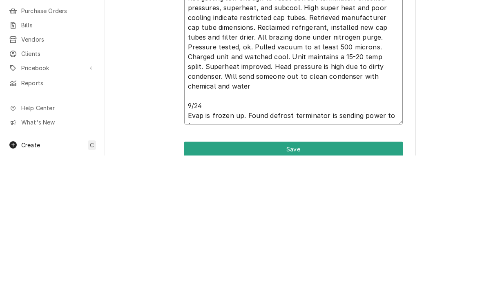
type textarea "9/22 Freezer icing up. Found unit is skipping defrost due to line temps not get…"
type textarea "x"
type textarea "9/22 Freezer icing up. Found unit is skipping defrost due to line temps not get…"
type textarea "x"
type textarea "9/22 Freezer icing up. Found unit is skipping defrost due to line temps not get…"
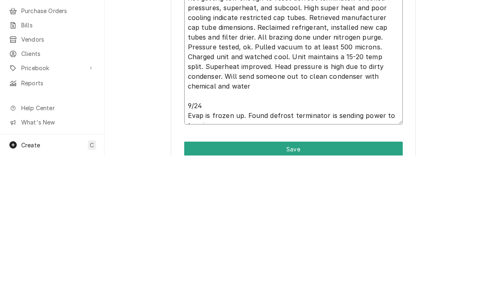
type textarea "x"
type textarea "9/22 Freezer icing up. Found unit is skipping defrost due to line temps not get…"
type textarea "x"
type textarea "9/22 Freezer icing up. Found unit is skipping defrost due to line temps not get…"
type textarea "x"
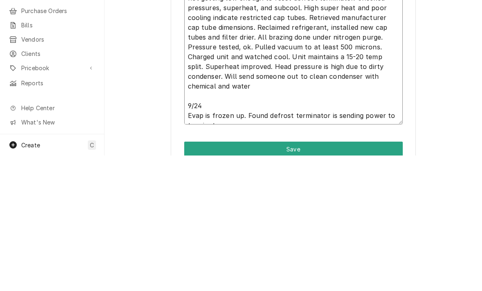
type textarea "9/22 Freezer icing up. Found unit is skipping defrost due to line temps not get…"
type textarea "x"
type textarea "9/22 Freezer icing up. Found unit is skipping defrost due to line temps not get…"
type textarea "x"
type textarea "9/22 Freezer icing up. Found unit is skipping defrost due to line temps not get…"
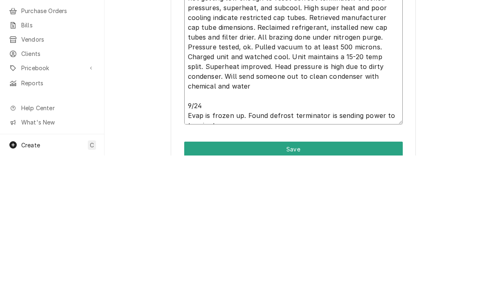
type textarea "x"
type textarea "9/22 Freezer icing up. Found unit is skipping defrost due to line temps not get…"
type textarea "x"
type textarea "9/22 Freezer icing up. Found unit is skipping defrost due to line temps not get…"
type textarea "x"
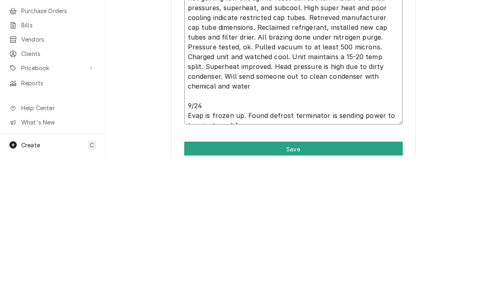
type textarea "9/22 Freezer icing up. Found unit is skipping defrost due to line temps not get…"
type textarea "x"
type textarea "9/22 Freezer icing up. Found unit is skipping defrost due to line temps not get…"
type textarea "x"
type textarea "9/22 Freezer icing up. Found unit is skipping defrost due to line temps not get…"
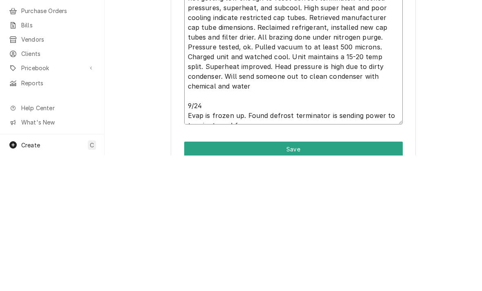
type textarea "x"
type textarea "9/22 Freezer icing up. Found unit is skipping defrost due to line temps not get…"
type textarea "x"
type textarea "9/22 Freezer icing up. Found unit is skipping defrost due to line temps not get…"
type textarea "x"
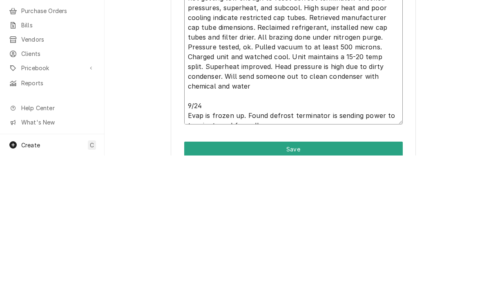
type textarea "9/22 Freezer icing up. Found unit is skipping defrost due to line temps not get…"
type textarea "x"
type textarea "9/22 Freezer icing up. Found unit is skipping defrost due to line temps not get…"
type textarea "x"
type textarea "9/22 Freezer icing up. Found unit is skipping defrost due to line temps not get…"
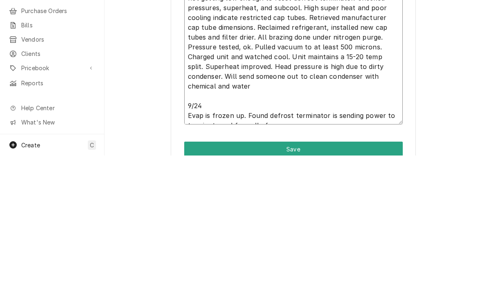
type textarea "x"
type textarea "9/22 Freezer icing up. Found unit is skipping defrost due to line temps not get…"
type textarea "x"
type textarea "9/22 Freezer icing up. Found unit is skipping defrost due to line temps not get…"
type textarea "x"
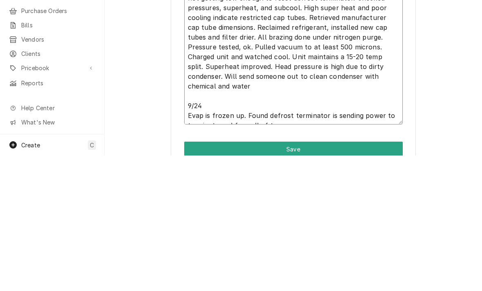
type textarea "9/22 Freezer icing up. Found unit is skipping defrost due to line temps not get…"
type textarea "x"
type textarea "9/22 Freezer icing up. Found unit is skipping defrost due to line temps not get…"
type textarea "x"
type textarea "9/22 Freezer icing up. Found unit is skipping defrost due to line temps not get…"
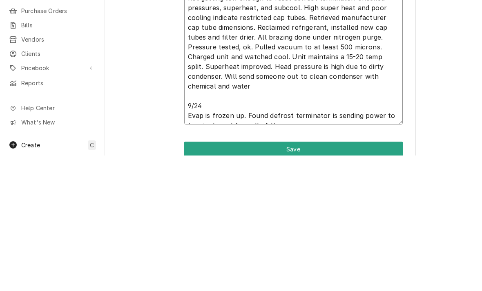
type textarea "x"
type textarea "9/22 Freezer icing up. Found unit is skipping defrost due to line temps not get…"
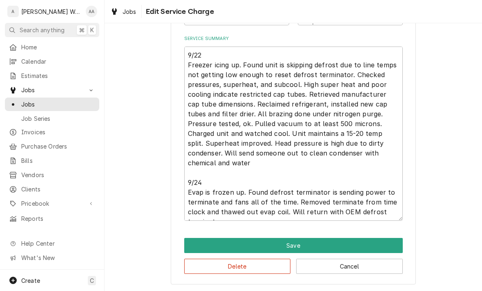
click at [196, 244] on button "Save" at bounding box center [293, 245] width 219 height 15
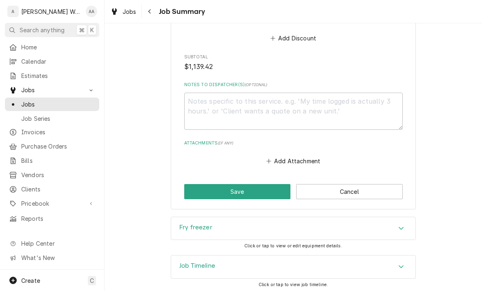
click at [186, 267] on h3 "Job Timeline" at bounding box center [197, 266] width 36 height 8
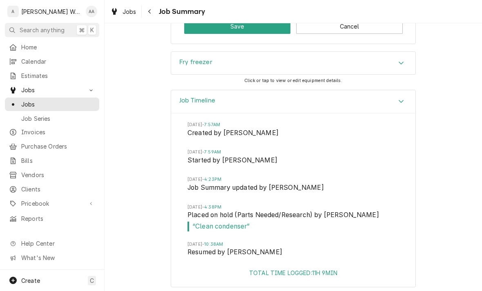
scroll to position [1474, 0]
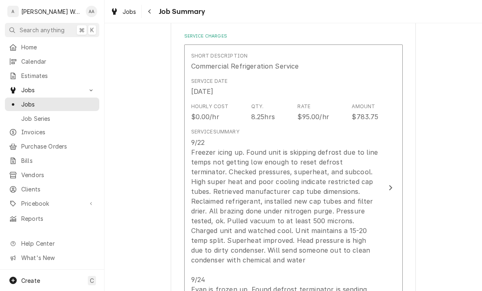
click at [212, 228] on div "9/22 Freezer icing up. Found unit is skipping defrost due to line temps not get…" at bounding box center [285, 231] width 188 height 186
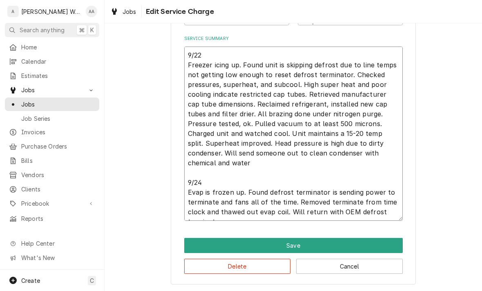
click at [218, 176] on textarea "9/22 Freezer icing up. Found unit is skipping defrost due to line temps not get…" at bounding box center [293, 134] width 219 height 175
click at [222, 171] on textarea "9/22 Freezer icing up. Found unit is skipping defrost due to line temps not get…" at bounding box center [293, 134] width 219 height 175
click at [204, 249] on button "Save" at bounding box center [293, 245] width 219 height 15
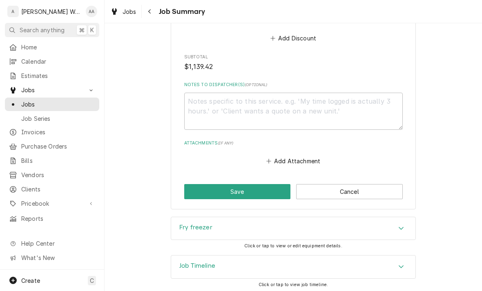
click at [186, 265] on h3 "Job Timeline" at bounding box center [197, 266] width 36 height 8
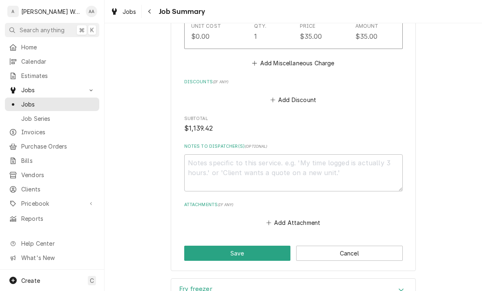
scroll to position [1243, 0]
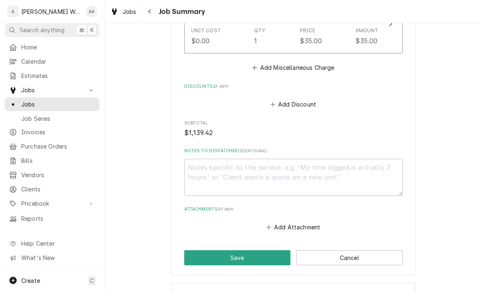
click at [197, 258] on button "Save" at bounding box center [237, 258] width 107 height 15
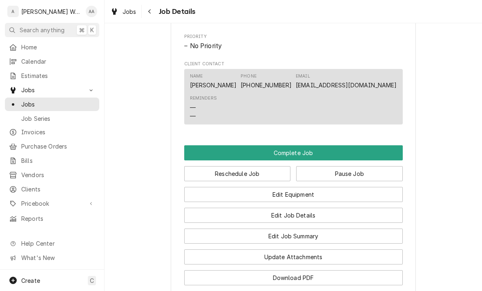
scroll to position [563, 0]
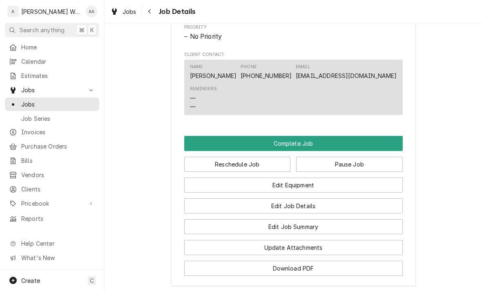
click at [320, 166] on button "Pause Job" at bounding box center [349, 164] width 107 height 15
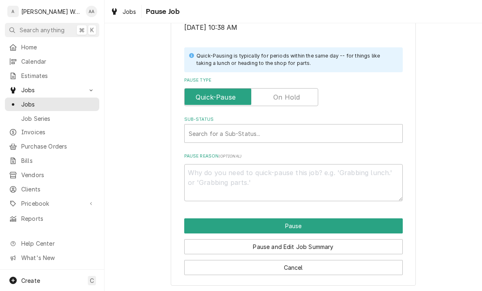
scroll to position [164, 0]
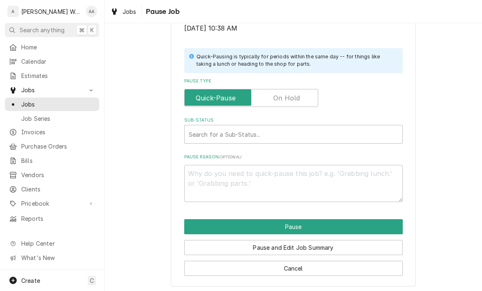
click at [281, 95] on label "Pause Type" at bounding box center [251, 98] width 134 height 18
click at [281, 95] on input "Pause Type" at bounding box center [251, 98] width 127 height 18
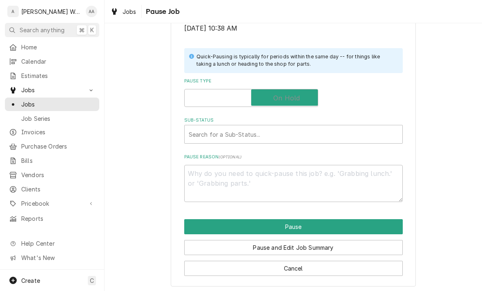
checkbox input "true"
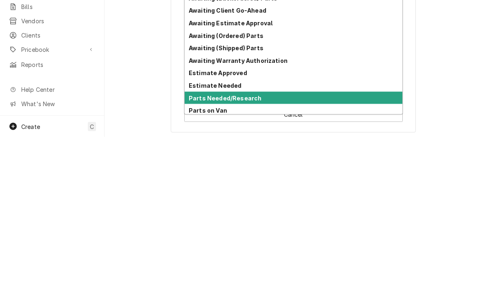
click at [211, 249] on strong "Parts Needed/Research" at bounding box center [225, 252] width 73 height 7
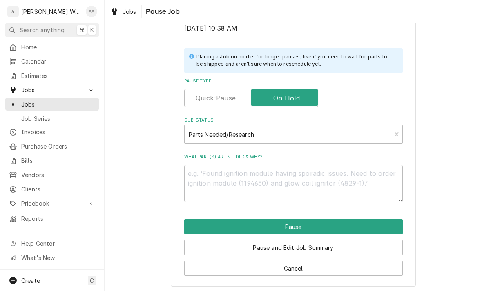
scroll to position [154, 0]
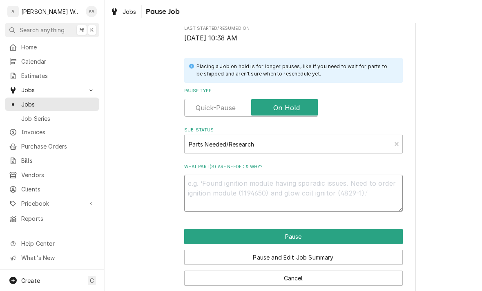
click at [204, 188] on textarea "What part(s) are needed & why?" at bounding box center [293, 193] width 219 height 37
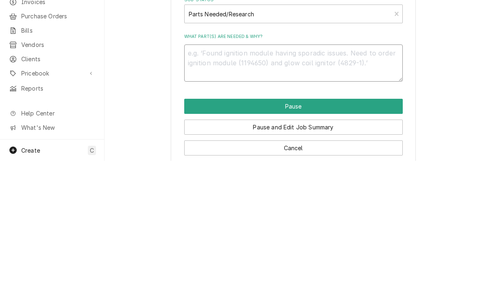
type textarea "x"
type textarea "Oe"
type textarea "x"
type textarea "Oem"
type textarea "x"
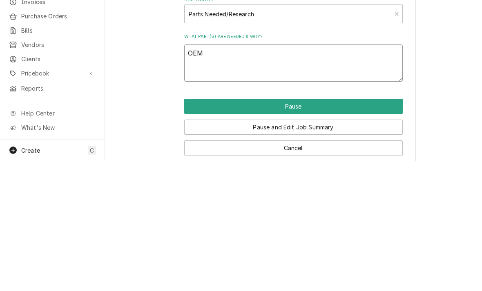
type textarea "OEM"
type textarea "x"
type textarea "OEM t"
type textarea "x"
type textarea "OEM te"
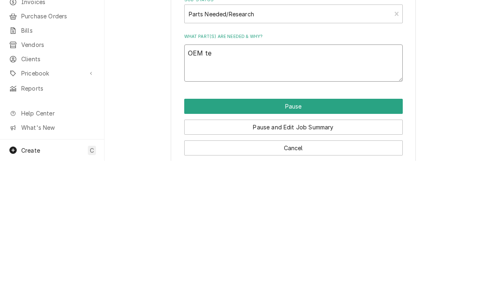
type textarea "x"
type textarea "OEM term"
type textarea "x"
type textarea "OEM termi"
type textarea "x"
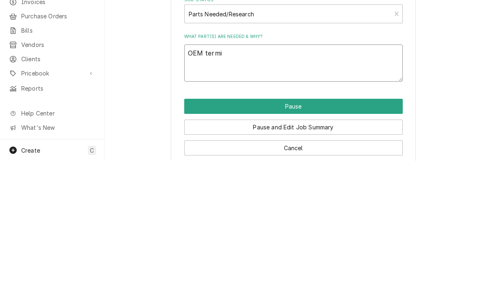
type textarea "OEM termin"
type textarea "x"
type textarea "OEM termina"
type textarea "x"
type textarea "OEM terminat"
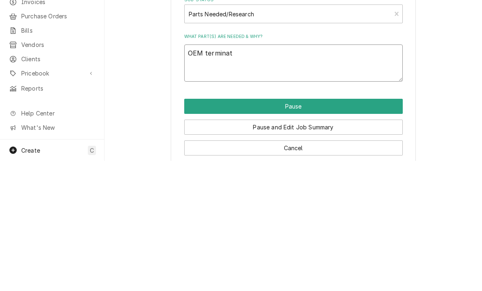
type textarea "x"
type textarea "OEM terminati"
type textarea "x"
type textarea "OEM terminatio"
type textarea "x"
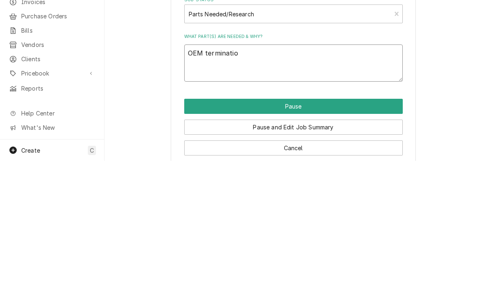
type textarea "OEM termination"
type textarea "x"
type textarea "OEM termination"
type textarea "x"
type textarea "OEM termination s"
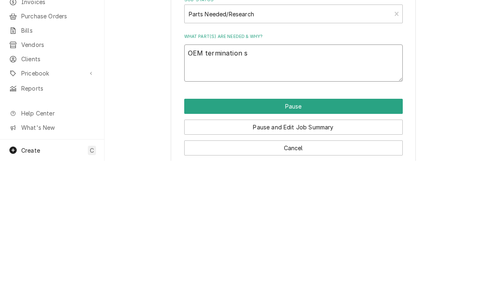
type textarea "x"
type textarea "OEM termination sw"
type textarea "x"
type textarea "OEM termination swit"
type textarea "x"
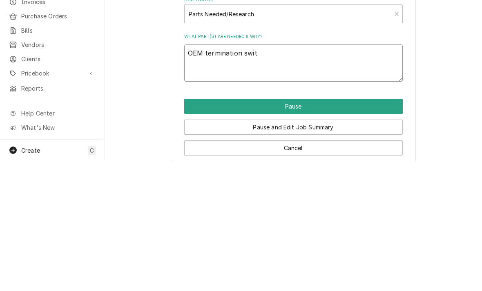
type textarea "OEM termination switc"
type textarea "x"
type textarea "OEM termination switch"
type textarea "x"
type textarea "OEM termination switch"
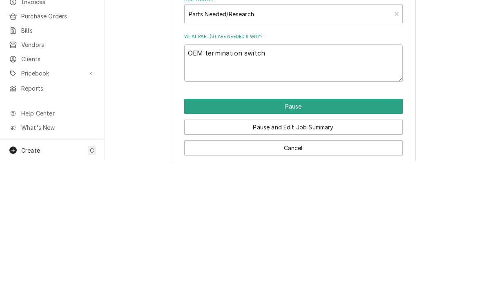
click at [211, 229] on button "Pause" at bounding box center [293, 236] width 219 height 15
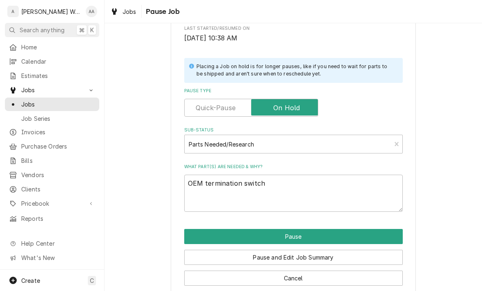
type textarea "x"
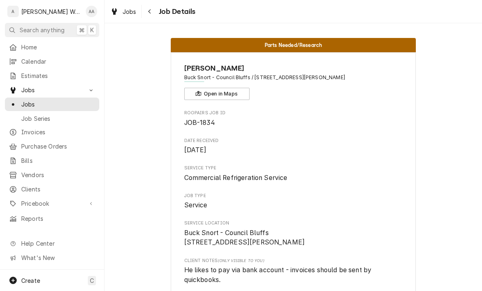
click at [42, 284] on div "Create C" at bounding box center [52, 280] width 104 height 21
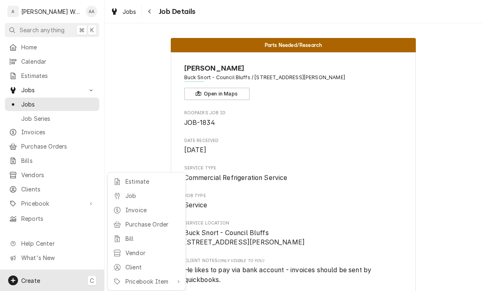
click at [127, 196] on div "Job" at bounding box center [152, 196] width 55 height 9
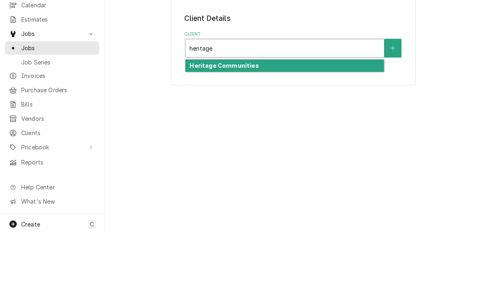
click at [206, 119] on strong "Heritage Communities" at bounding box center [224, 122] width 69 height 7
type input "heritage"
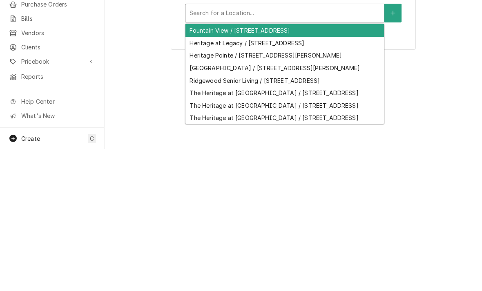
click at [206, 166] on div "Fountain View / [STREET_ADDRESS]" at bounding box center [285, 172] width 199 height 13
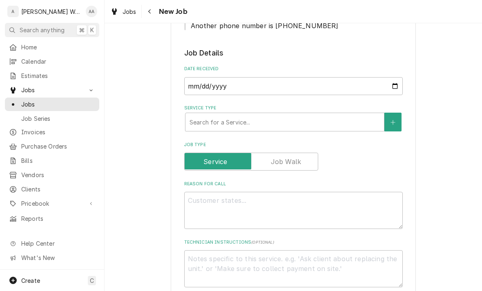
scroll to position [181, 0]
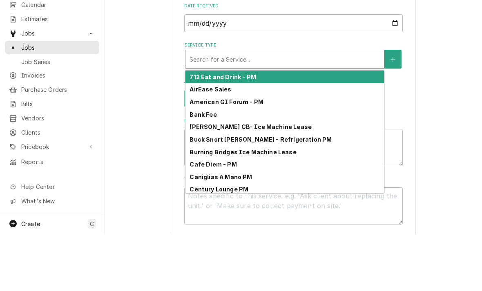
type input "c"
type textarea "x"
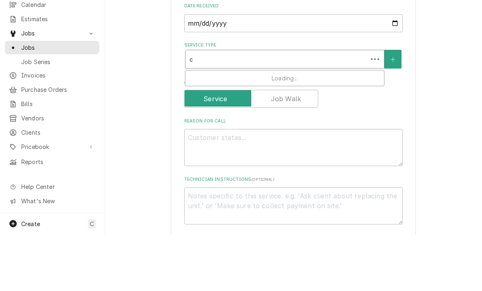
type input "co"
type textarea "x"
type input "com"
type textarea "x"
type input "comm"
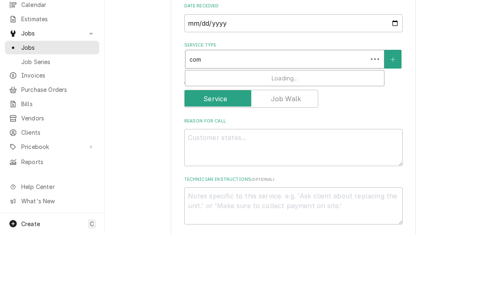
type textarea "x"
type input "comme"
type textarea "x"
type input "commer"
type textarea "x"
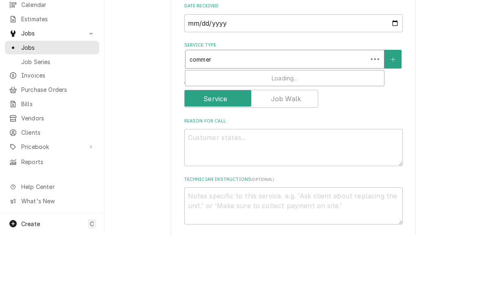
type input "commerc"
type textarea "x"
type input "commerci"
type textarea "x"
type input "commercia"
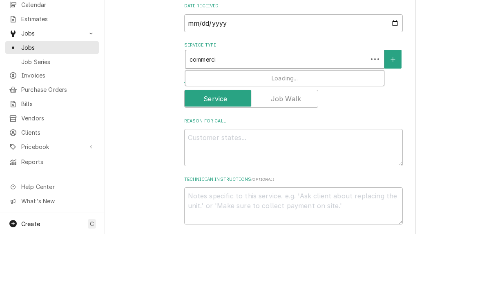
type textarea "x"
type input "commercial"
type textarea "x"
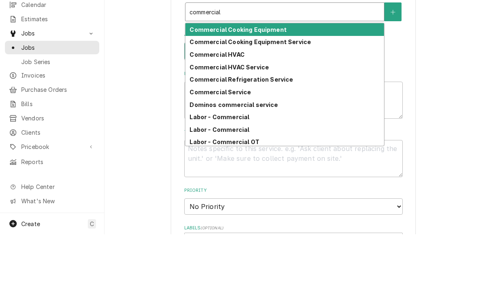
scroll to position [231, 0]
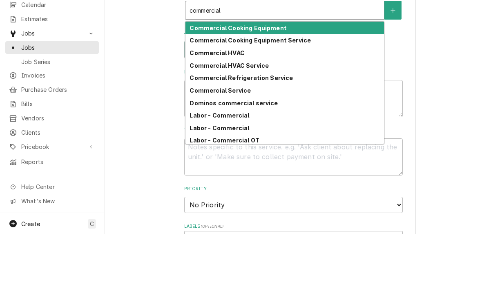
click at [205, 131] on strong "Commercial Refrigeration Service" at bounding box center [241, 134] width 103 height 7
type input "commercial"
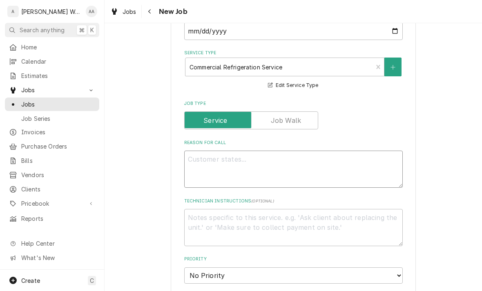
click at [203, 170] on textarea "Reason For Call" at bounding box center [293, 169] width 219 height 37
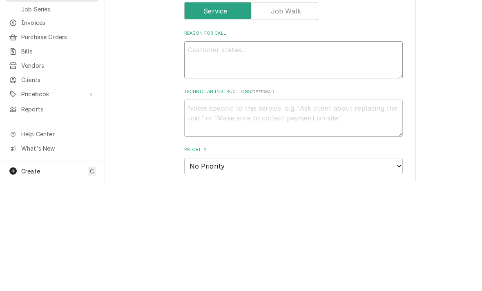
type textarea "x"
type textarea "WI"
type textarea "x"
type textarea "WIC"
type textarea "x"
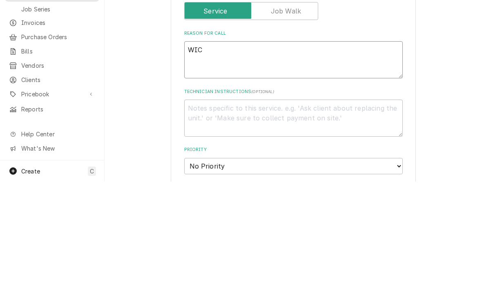
type textarea "WIC"
type textarea "x"
type textarea "WIC i"
type textarea "x"
type textarea "WIC in"
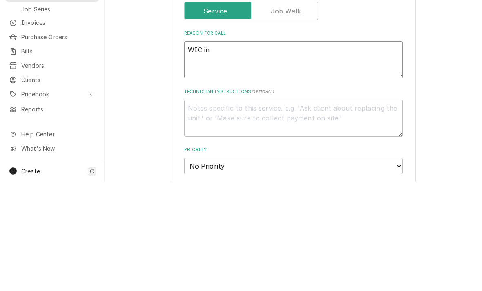
type textarea "x"
type textarea "WIC in"
type textarea "x"
type textarea "WIC in I"
type textarea "x"
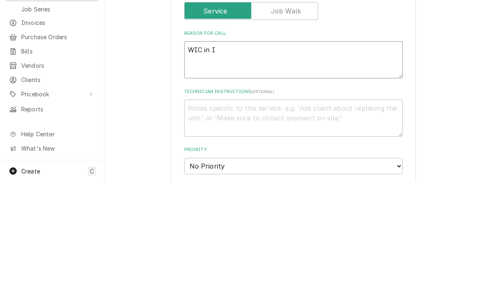
type textarea "WIC in IL"
type textarea "x"
type textarea "WIC in IL"
type textarea "x"
type textarea "WIC in IL w"
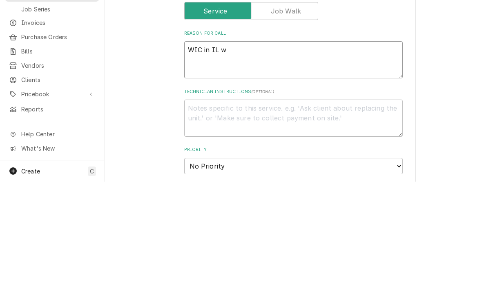
type textarea "x"
type textarea "WIC in IL wi"
type textarea "x"
type textarea "WIC in IL win"
type textarea "x"
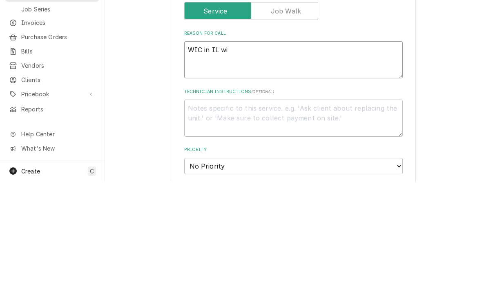
type textarea "WIC in IL w"
type textarea "x"
type textarea "WIC in IL k"
type textarea "x"
type textarea "WIC in IL ki"
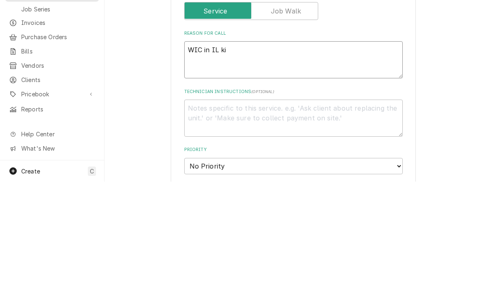
type textarea "x"
type textarea "WIC in IL kit"
type textarea "x"
type textarea "WIC in IL kitc"
type textarea "x"
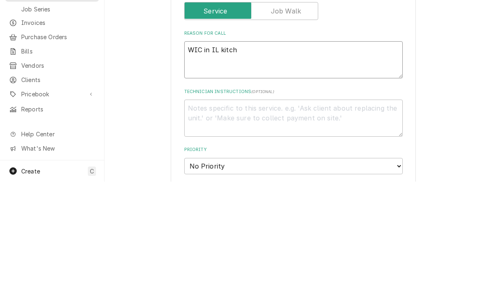
type textarea "WIC in IL kitche"
type textarea "x"
type textarea "WIC in IL kitchen"
type textarea "x"
type textarea "WIC in IL kitchen"
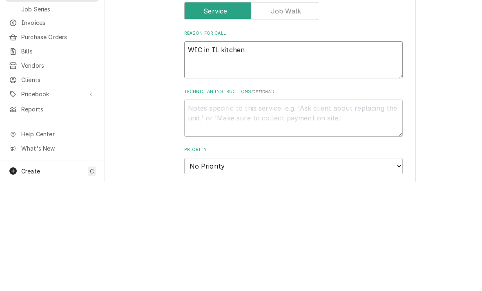
type textarea "x"
type textarea "WIC in IL kitchen i"
type textarea "x"
type textarea "WIC in IL kitchen is"
type textarea "x"
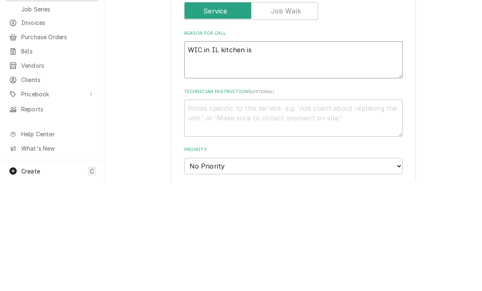
type textarea "WIC in IL kitchen is"
type textarea "x"
type textarea "WIC in IL kitchen is f"
type textarea "x"
type textarea "WIC in IL kitchen is fr"
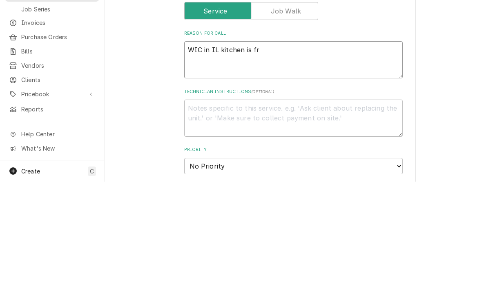
type textarea "x"
type textarea "WIC in IL kitchen is fro"
type textarea "x"
type textarea "WIC in IL kitchen is froz"
type textarea "x"
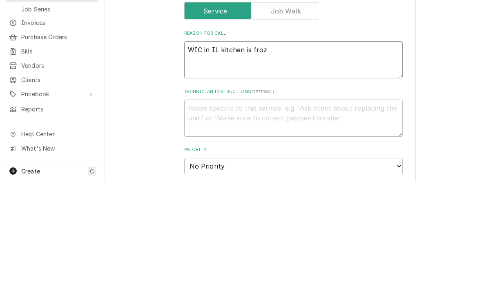
type textarea "WIC in IL kitchen is froze"
type textarea "x"
type textarea "WIC in IL kitchen is frozen"
type textarea "x"
type textarea "WIC in IL kitchen is frozen"
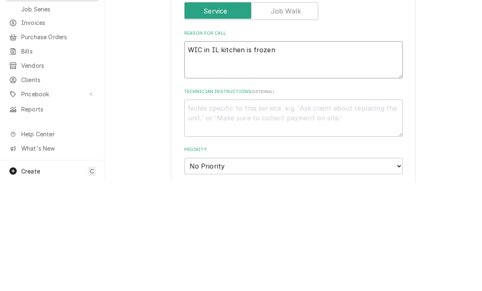
type textarea "x"
type textarea "WIC in IL kitchen is frozen u"
type textarea "x"
type textarea "WIC in IL kitchen is frozen up"
type textarea "x"
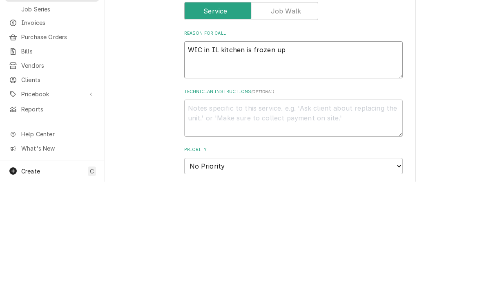
type textarea "WIC in IL kitchen is frozen up"
type textarea "x"
type textarea "WIC in IL kitchen is frozen up."
type textarea "x"
type textarea "WIC in IL kitchen is frozen up."
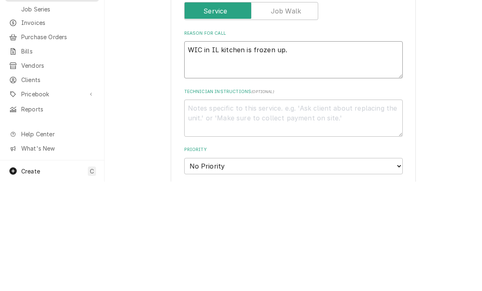
type textarea "x"
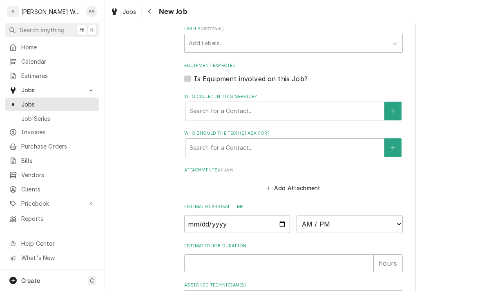
scroll to position [508, 0]
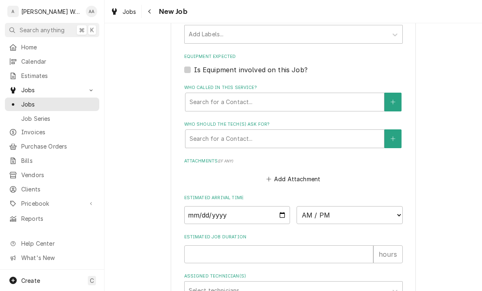
type textarea "WIC in IL kitchen is frozen up."
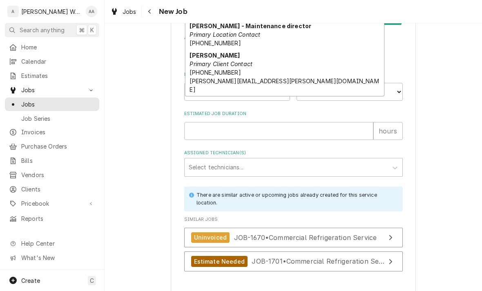
scroll to position [630, 0]
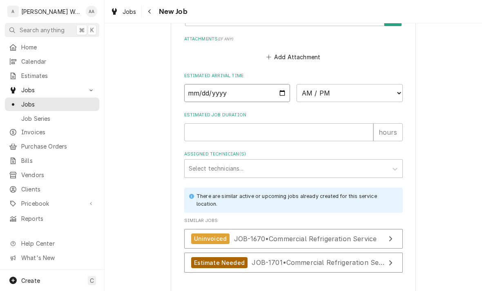
click at [197, 90] on input "Date" at bounding box center [237, 93] width 106 height 18
type input "2025-09-24"
type textarea "x"
click at [331, 91] on select "AM / PM 6:00 AM 6:15 AM 6:30 AM 6:45 AM 7:00 AM 7:15 AM 7:30 AM 7:45 AM 8:00 AM…" at bounding box center [350, 93] width 106 height 18
select select "13:15:00"
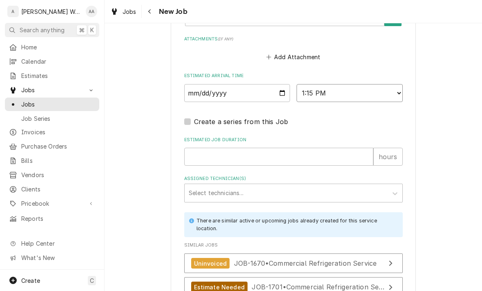
type textarea "x"
click at [209, 154] on input "Estimated Job Duration" at bounding box center [278, 157] width 189 height 18
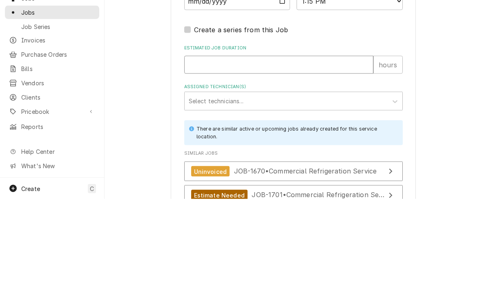
type input "2"
type textarea "x"
type input "2"
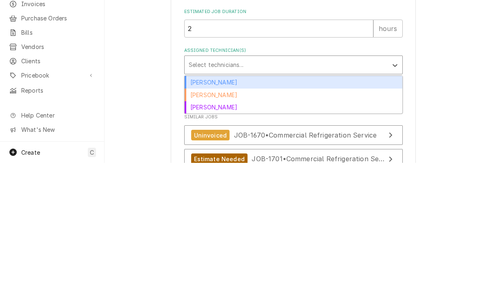
click at [204, 204] on div "Aaron Anderson" at bounding box center [294, 210] width 218 height 13
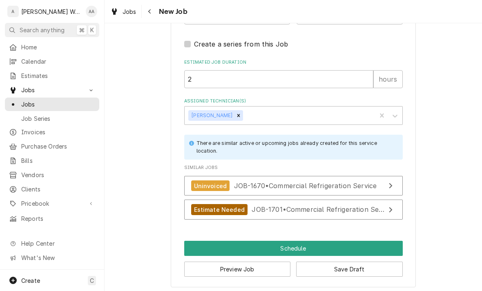
click at [197, 247] on button "Schedule" at bounding box center [293, 248] width 219 height 15
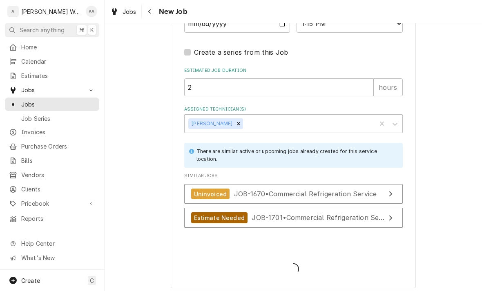
type textarea "x"
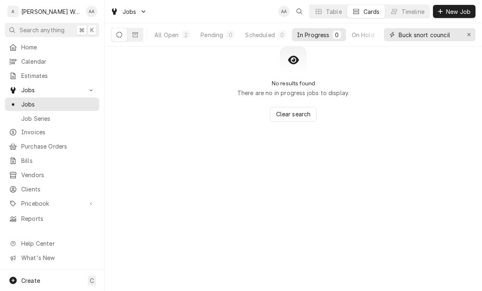
click at [469, 38] on div "Erase input" at bounding box center [469, 35] width 8 height 8
type input "Javi"
click at [170, 40] on button "All Open 2" at bounding box center [172, 34] width 45 height 13
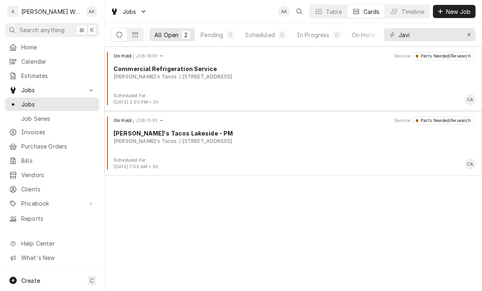
click at [145, 87] on div "On Hold JOB-1809 Service Parts Needed/Research Commercial Refrigeration Service…" at bounding box center [293, 72] width 371 height 41
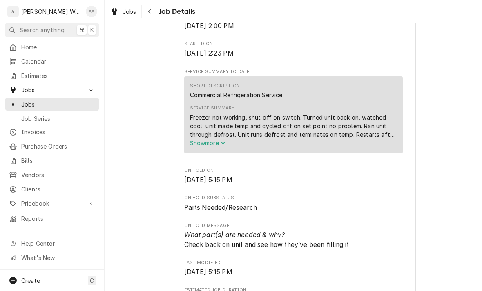
scroll to position [283, 0]
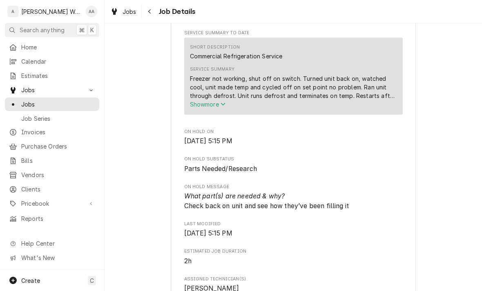
click at [192, 108] on span "Show more" at bounding box center [208, 104] width 36 height 7
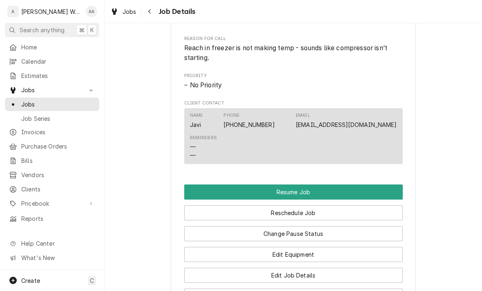
scroll to position [579, 0]
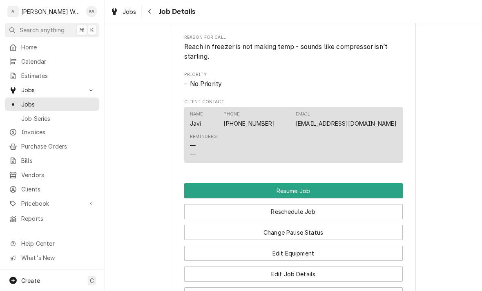
click at [202, 185] on button "Resume Job" at bounding box center [293, 191] width 219 height 15
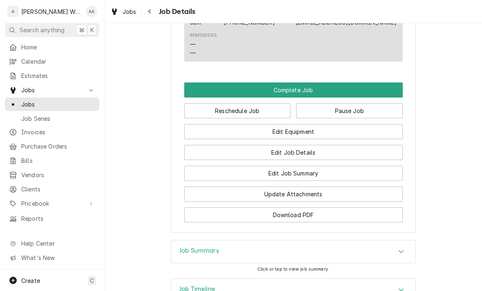
scroll to position [590, 0]
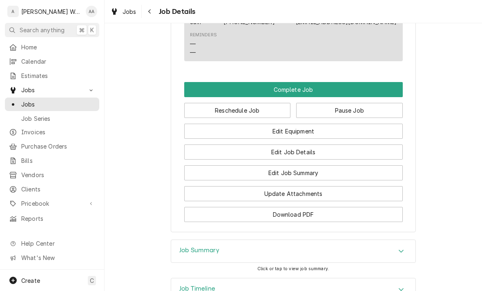
click at [207, 137] on button "Edit Equipment" at bounding box center [293, 131] width 219 height 15
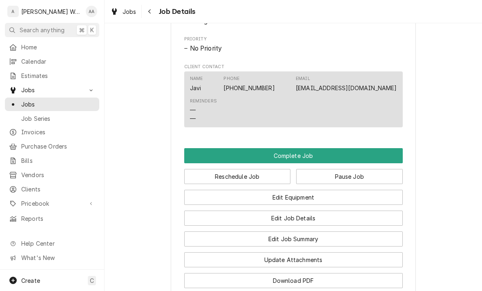
scroll to position [523, 0]
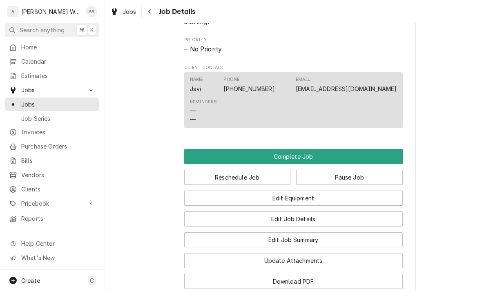
click at [221, 245] on button "Edit Job Summary" at bounding box center [293, 240] width 219 height 15
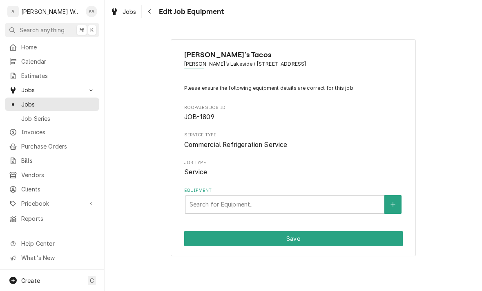
click at [208, 213] on div "[PERSON_NAME]'s Tacos Javi’s Lakeside / [STREET_ADDRESS] Please ensure the foll…" at bounding box center [293, 148] width 245 height 218
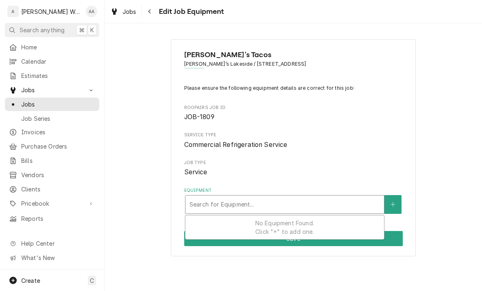
click at [154, 211] on div "[PERSON_NAME]'s Tacos Javi’s Lakeside / [STREET_ADDRESS] Please ensure the foll…" at bounding box center [294, 148] width 378 height 232
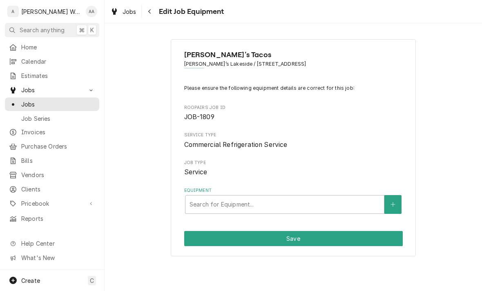
click at [213, 236] on button "Save" at bounding box center [293, 238] width 219 height 15
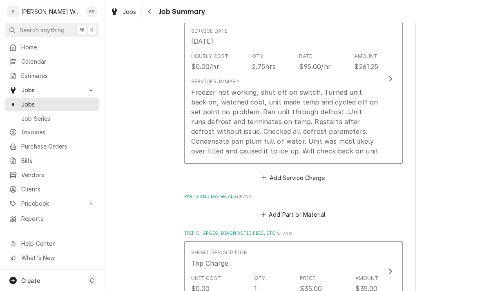
click at [211, 145] on div "Freezer not working, shut off on switch. Turned unit back on, watched cool, uni…" at bounding box center [285, 121] width 188 height 69
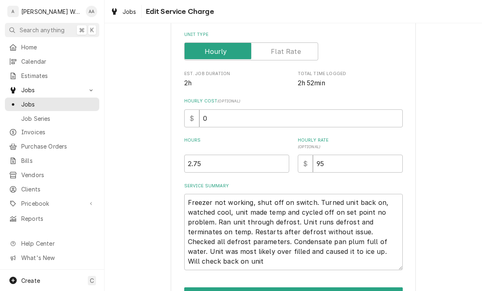
type textarea "x"
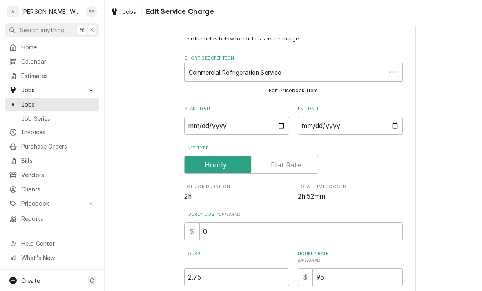
scroll to position [15, 0]
click at [330, 126] on input "2025-09-11" at bounding box center [350, 125] width 105 height 18
type input "2025-09-24"
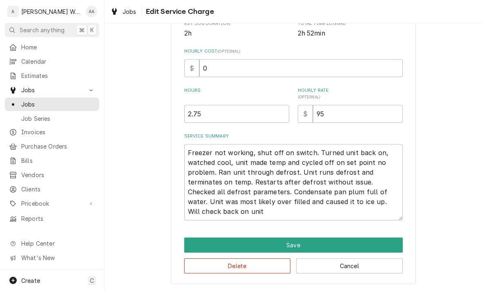
scroll to position [177, 0]
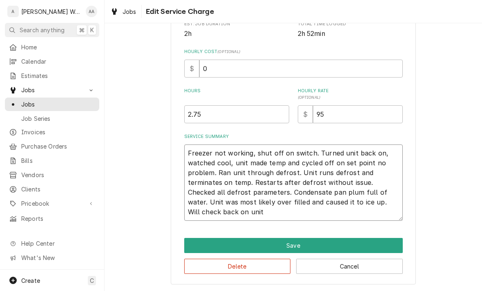
click at [226, 218] on textarea "Freezer not working, shut off on switch. Turned unit back on, watched cool, uni…" at bounding box center [293, 183] width 219 height 76
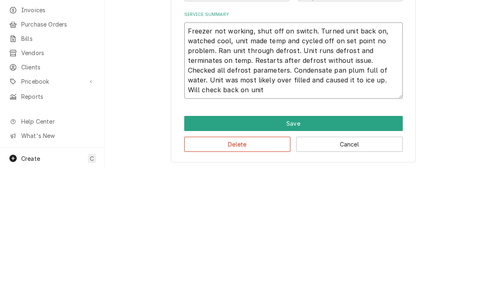
type textarea "x"
type textarea "Freezer not working, shut off on switch. Turned unit back on, watched cool, uni…"
type textarea "x"
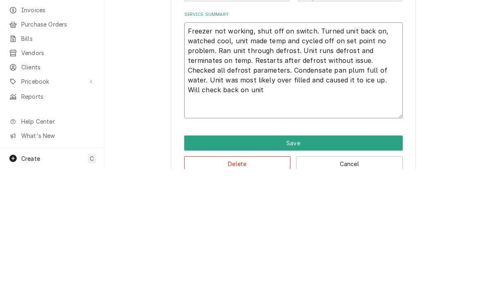
type textarea "Freezer not working, shut off on switch. Turned unit back on, watched cool, uni…"
type textarea "x"
type textarea "Freezer not working, shut off on switch. Turned unit back on, watched cool, uni…"
type textarea "x"
type textarea "Freezer not working, shut off on switch. Turned unit back on, watched cool, uni…"
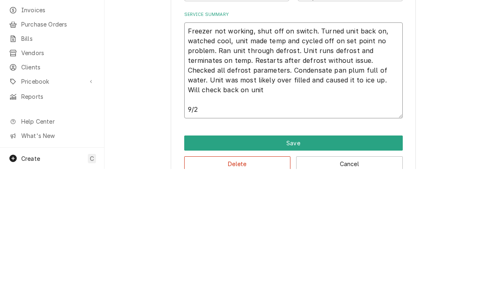
type textarea "x"
type textarea "Freezer not working, shut off on switch. Turned unit back on, watched cool, uni…"
type textarea "x"
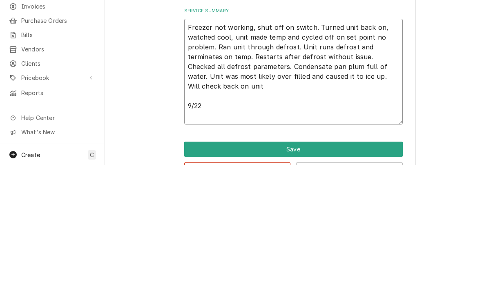
type textarea "Freezer not working, shut off on switch. Turned unit back on, watched cool, uni…"
type textarea "x"
type textarea "Freezer not working, shut off on switch. Turned unit back on, watched cool, uni…"
type textarea "x"
type textarea "Freezer not working, shut off on switch. Turned unit back on, watched cool, uni…"
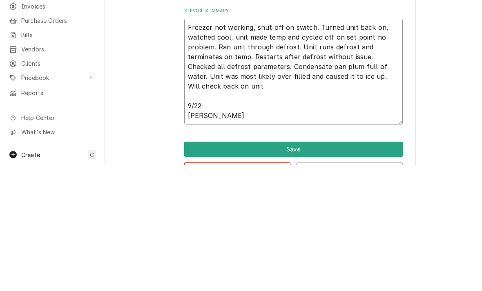
type textarea "x"
type textarea "Freezer not working, shut off on switch. Turned unit back on, watched cool, uni…"
type textarea "x"
type textarea "Freezer not working, shut off on switch. Turned unit back on, watched cool, uni…"
type textarea "x"
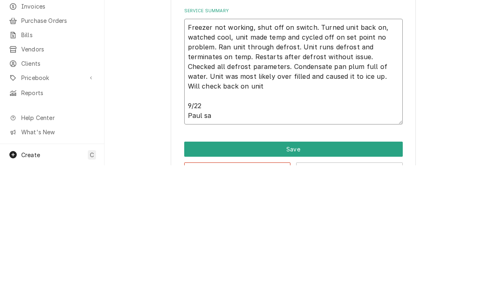
type textarea "Freezer not working, shut off on switch. Turned unit back on, watched cool, uni…"
type textarea "x"
type textarea "Freezer not working, shut off on switch. Turned unit back on, watched cool, uni…"
type textarea "x"
type textarea "Freezer not working, shut off on switch. Turned unit back on, watched cool, uni…"
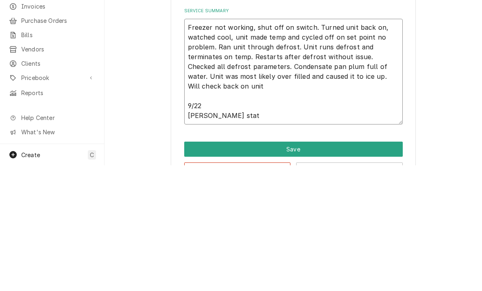
type textarea "x"
type textarea "Freezer not working, shut off on switch. Turned unit back on, watched cool, uni…"
type textarea "x"
type textarea "Freezer not working, shut off on switch. Turned unit back on, watched cool, uni…"
type textarea "x"
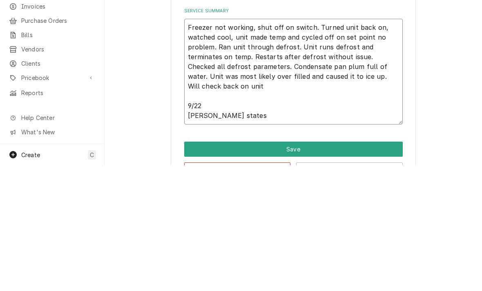
type textarea "Freezer not working, shut off on switch. Turned unit back on, watched cool, uni…"
type textarea "x"
type textarea "Freezer not working, shut off on switch. Turned unit back on, watched cool, uni…"
type textarea "x"
type textarea "Freezer not working, shut off on switch. Turned unit back on, watched cool, uni…"
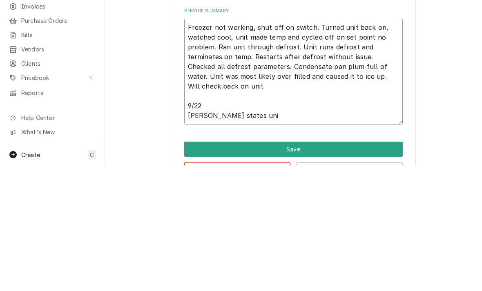
type textarea "x"
type textarea "Freezer not working, shut off on switch. Turned unit back on, watched cool, uni…"
type textarea "x"
type textarea "Freezer not working, shut off on switch. Turned unit back on, watched cool, uni…"
type textarea "x"
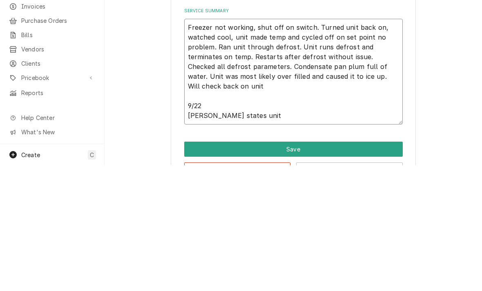
type textarea "Freezer not working, shut off on switch. Turned unit back on, watched cool, uni…"
type textarea "x"
type textarea "Freezer not working, shut off on switch. Turned unit back on, watched cool, uni…"
type textarea "x"
type textarea "Freezer not working, shut off on switch. Turned unit back on, watched cool, uni…"
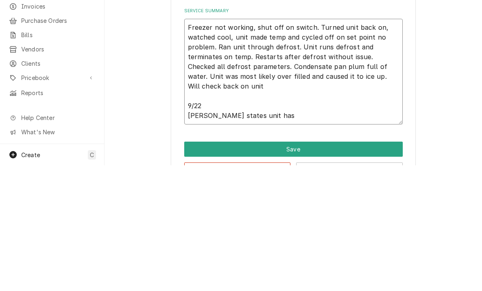
type textarea "x"
type textarea "Freezer not working, shut off on switch. Turned unit back on, watched cool, uni…"
type textarea "x"
type textarea "Freezer not working, shut off on switch. Turned unit back on, watched cool, uni…"
type textarea "x"
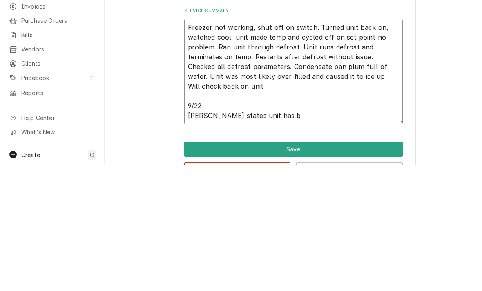
type textarea "Freezer not working, shut off on switch. Turned unit back on, watched cool, uni…"
type textarea "x"
type textarea "Freezer not working, shut off on switch. Turned unit back on, watched cool, uni…"
type textarea "x"
type textarea "Freezer not working, shut off on switch. Turned unit back on, watched cool, uni…"
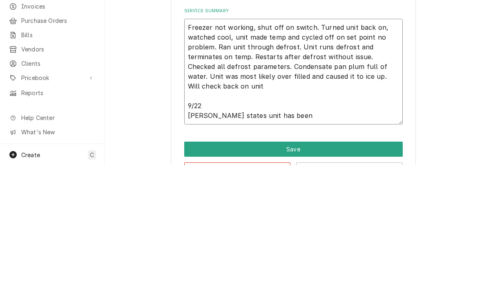
type textarea "x"
type textarea "Freezer not working, shut off on switch. Turned unit back on, watched cool, uni…"
type textarea "x"
type textarea "Freezer not working, shut off on switch. Turned unit back on, watched cool, uni…"
type textarea "x"
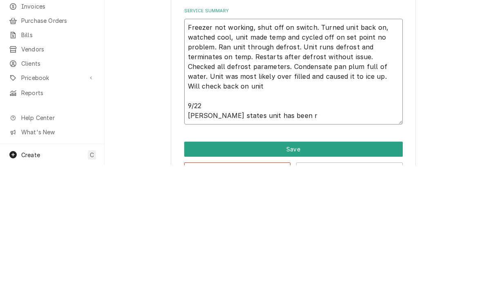
type textarea "Freezer not working, shut off on switch. Turned unit back on, watched cool, uni…"
type textarea "x"
type textarea "Freezer not working, shut off on switch. Turned unit back on, watched cool, uni…"
type textarea "x"
type textarea "Freezer not working, shut off on switch. Turned unit back on, watched cool, uni…"
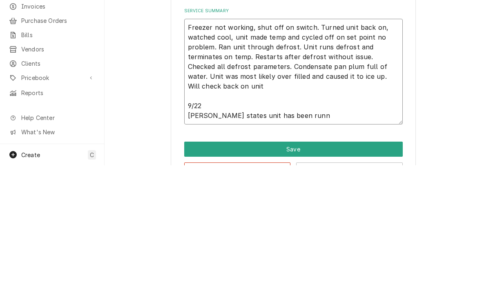
type textarea "x"
type textarea "Freezer not working, shut off on switch. Turned unit back on, watched cool, uni…"
type textarea "x"
type textarea "Freezer not working, shut off on switch. Turned unit back on, watched cool, uni…"
type textarea "x"
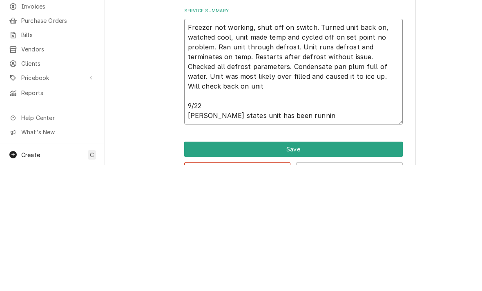
type textarea "Freezer not working, shut off on switch. Turned unit back on, watched cool, uni…"
type textarea "x"
type textarea "Freezer not working, shut off on switch. Turned unit back on, watched cool, uni…"
type textarea "x"
type textarea "Freezer not working, shut off on switch. Turned unit back on, watched cool, uni…"
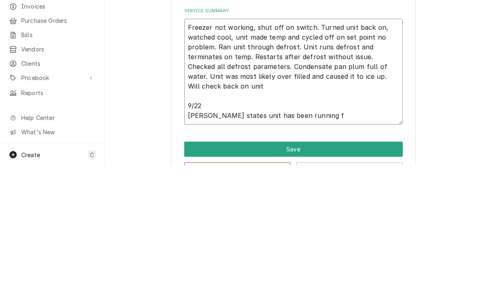
type textarea "x"
type textarea "Freezer not working, shut off on switch. Turned unit back on, watched cool, uni…"
type textarea "x"
type textarea "Freezer not working, shut off on switch. Turned unit back on, watched cool, uni…"
type textarea "x"
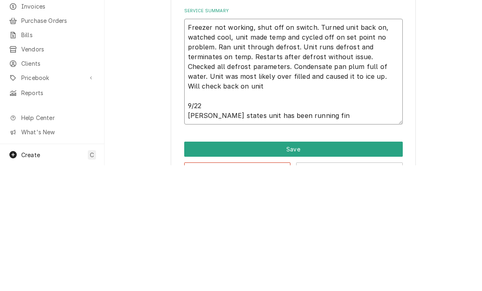
type textarea "Freezer not working, shut off on switch. Turned unit back on, watched cool, uni…"
type textarea "x"
type textarea "Freezer not working, shut off on switch. Turned unit back on, watched cool, uni…"
type textarea "x"
type textarea "Freezer not working, shut off on switch. Turned unit back on, watched cool, uni…"
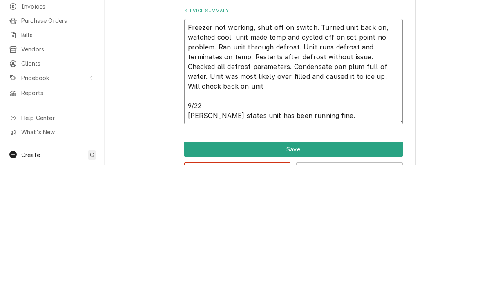
type textarea "x"
type textarea "Freezer not working, shut off on switch. Turned unit back on, watched cool, uni…"
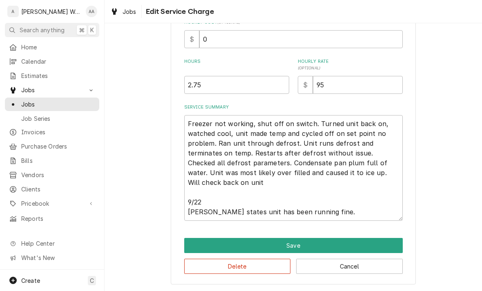
click at [198, 246] on button "Save" at bounding box center [293, 245] width 219 height 15
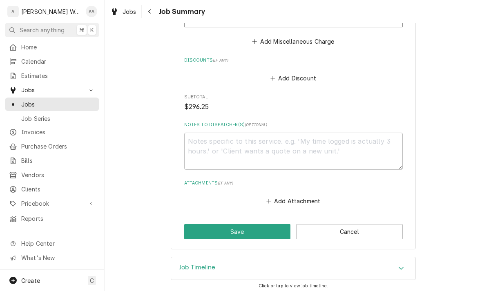
scroll to position [543, 0]
click at [198, 232] on button "Save" at bounding box center [237, 232] width 107 height 15
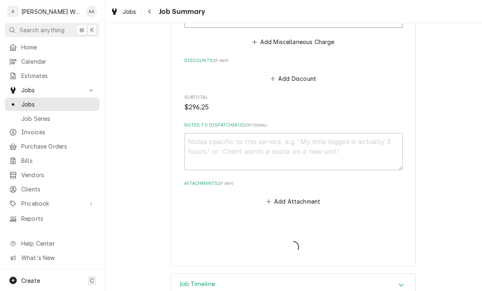
type textarea "x"
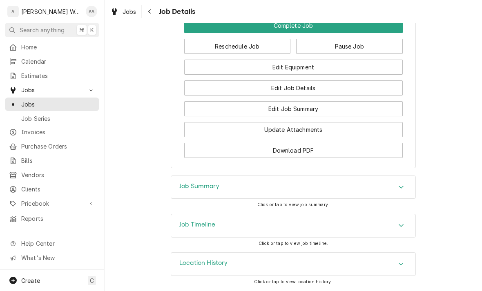
scroll to position [655, 0]
click at [43, 284] on div "Create C" at bounding box center [52, 280] width 104 height 21
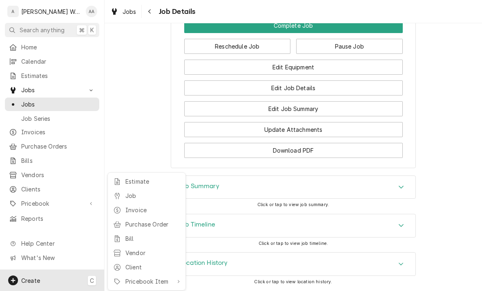
click at [124, 196] on div "Job" at bounding box center [147, 196] width 70 height 10
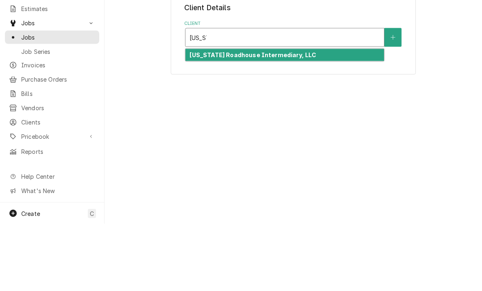
click at [197, 119] on strong "Texas Roadhouse Intermediary, LLC" at bounding box center [253, 122] width 127 height 7
type input "texas"
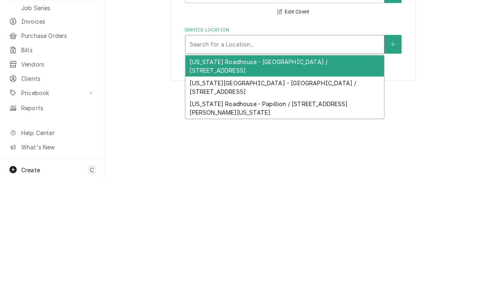
click at [203, 209] on div "Texas Roadhouse - Papillion / 7302 Olson Dr, Papillion, Nebraska 68046" at bounding box center [285, 219] width 199 height 21
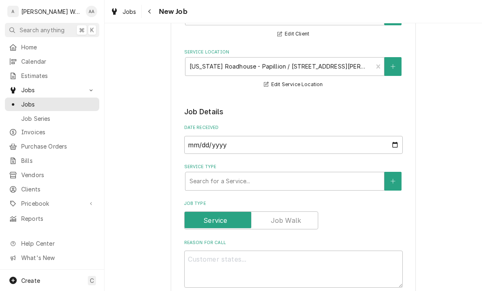
scroll to position [94, 0]
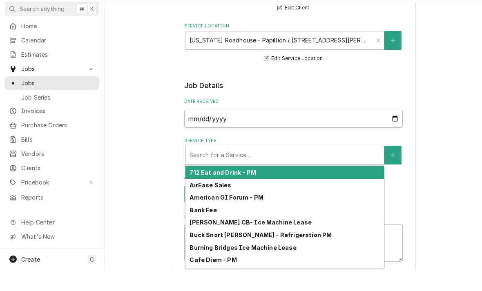
type input "c"
type textarea "x"
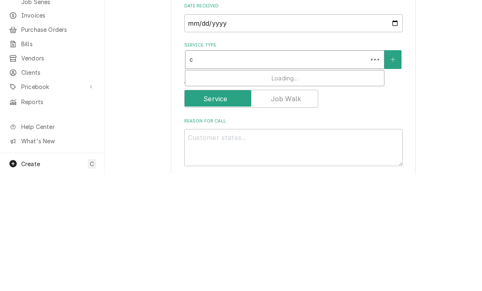
type input "co"
type textarea "x"
type input "com"
type textarea "x"
type input "comm"
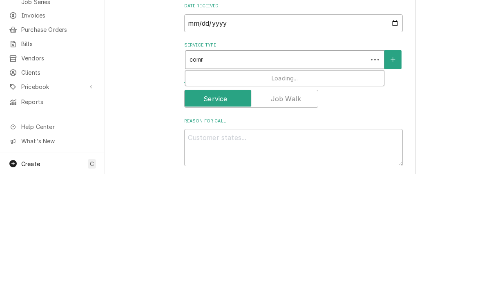
type textarea "x"
type input "comme"
type textarea "x"
type input "commer"
type textarea "x"
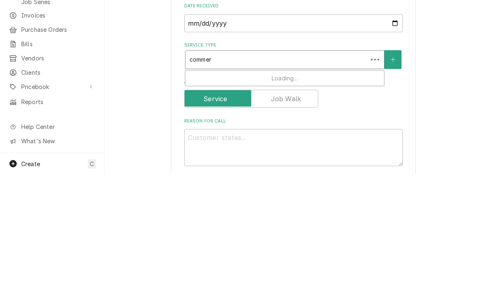
type input "commerc"
type textarea "x"
type input "commerci"
type textarea "x"
type input "commercia"
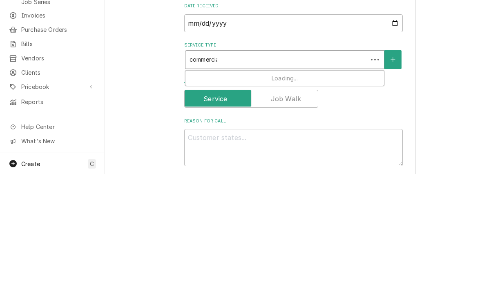
type textarea "x"
type input "commercial"
type textarea "x"
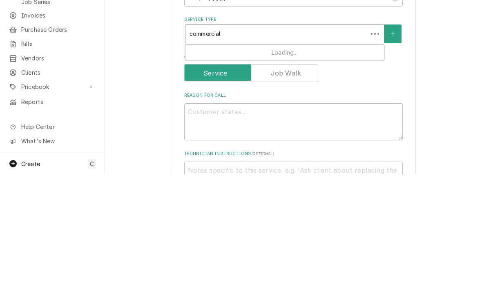
scroll to position [126, 0]
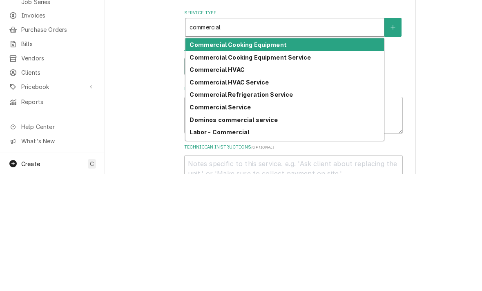
click at [203, 158] on strong "Commercial Cooking Equipment" at bounding box center [238, 161] width 97 height 7
type input "commercial"
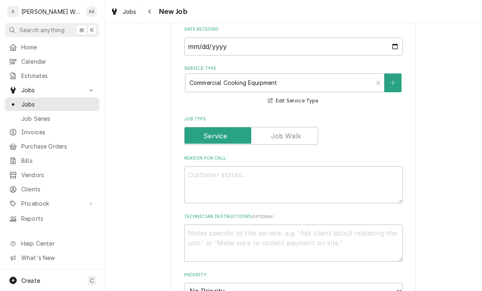
scroll to position [227, 0]
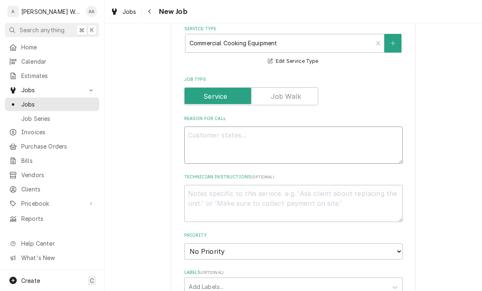
click at [196, 144] on textarea "Reason For Call" at bounding box center [293, 145] width 219 height 37
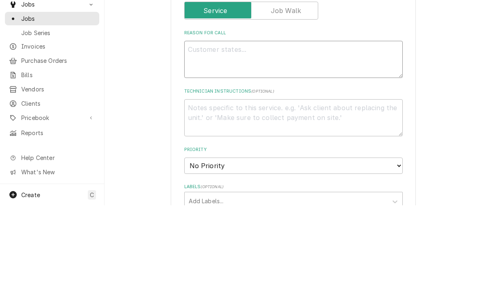
type textarea "x"
type textarea "Ov"
type textarea "x"
type textarea "Ove"
type textarea "x"
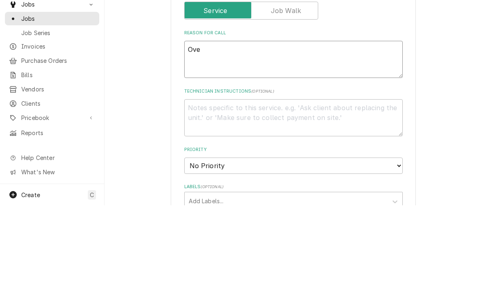
type textarea "Oven"
type textarea "x"
type textarea "Ovens"
type textarea "x"
type textarea "Ovens"
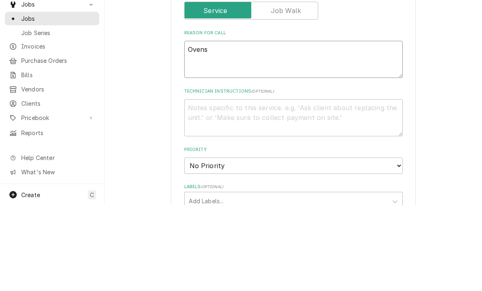
type textarea "x"
type textarea "Ovens n"
type textarea "x"
type textarea "Ovens no"
type textarea "x"
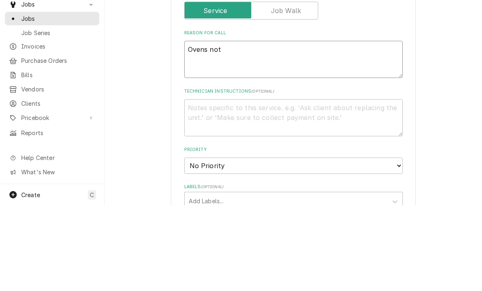
type textarea "Ovens not"
type textarea "x"
type textarea "Ovens not w"
type textarea "x"
type textarea "Ovens not wo"
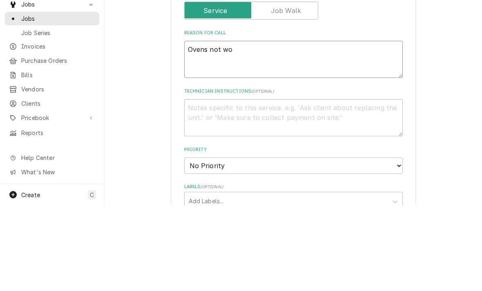
type textarea "x"
type textarea "Ovens not wor"
type textarea "x"
type textarea "Ovens not worm"
type textarea "x"
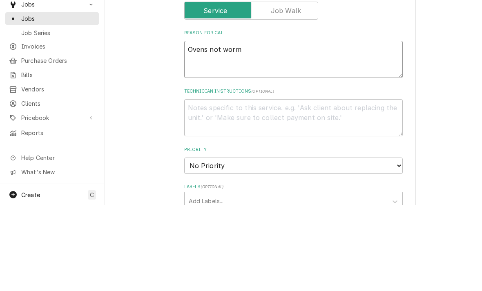
type textarea "Ovens not wormi"
type textarea "x"
type textarea "Ovens not wormin"
type textarea "x"
type textarea "Ovens not worming"
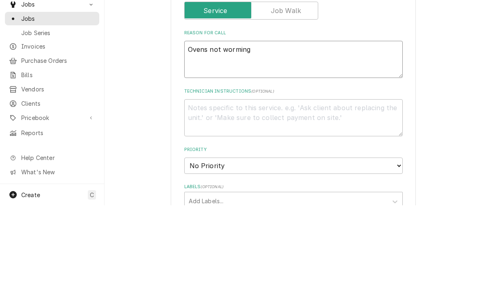
type textarea "x"
type textarea "Ovens not working"
type textarea "x"
type textarea "Ovens not working r"
type textarea "x"
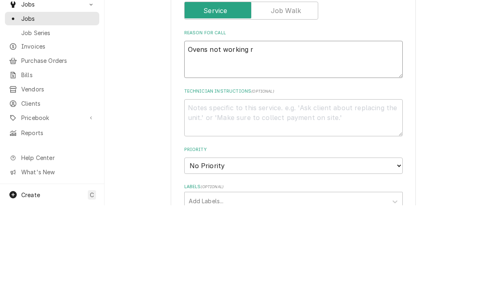
type textarea "Ovens not working ri"
type textarea "x"
type textarea "Ovens not working rig"
type textarea "x"
type textarea "Ovens not working righ"
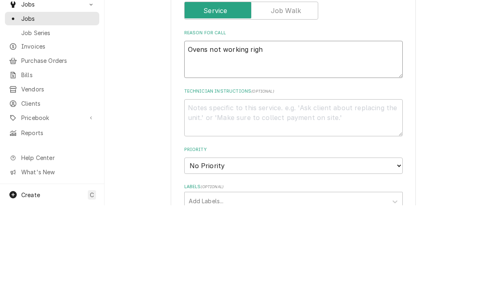
type textarea "x"
type textarea "Ovens not working right"
type textarea "x"
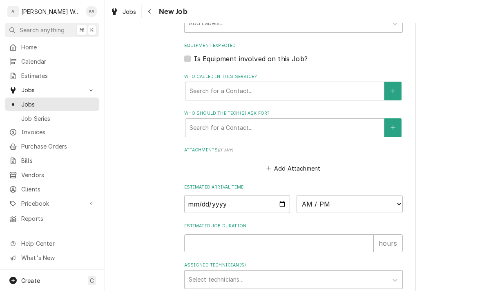
scroll to position [491, 0]
type textarea "Ovens not working right"
click at [204, 208] on input "Date" at bounding box center [237, 204] width 106 height 18
type input "2025-09-24"
type textarea "x"
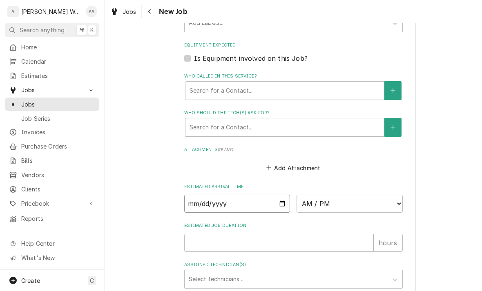
type input "2025-09-25"
type textarea "x"
click at [317, 200] on select "AM / PM 6:00 AM 6:15 AM 6:30 AM 6:45 AM 7:00 AM 7:15 AM 7:30 AM 7:45 AM 8:00 AM…" at bounding box center [350, 204] width 106 height 18
select select "08:30:00"
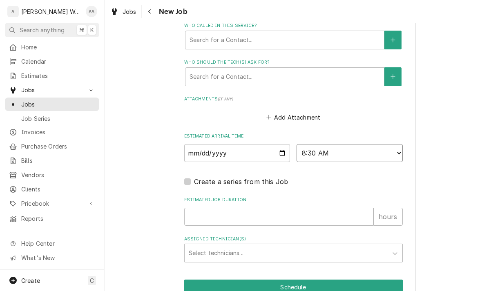
type textarea "x"
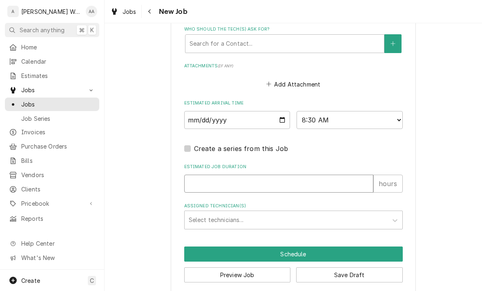
click at [203, 185] on input "Estimated Job Duration" at bounding box center [278, 184] width 189 height 18
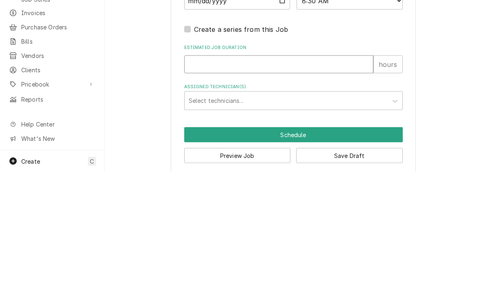
type input "3"
type textarea "x"
type input "3"
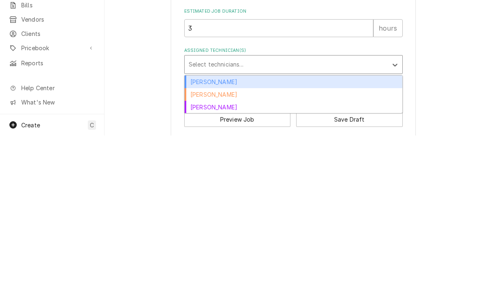
click at [193, 231] on div "Aaron Anderson" at bounding box center [294, 237] width 218 height 13
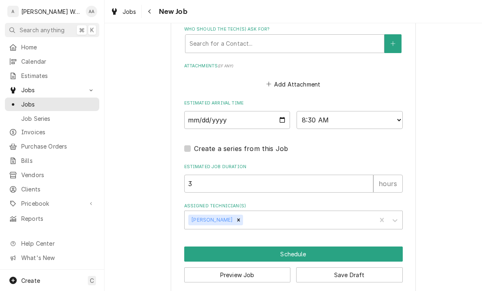
click at [211, 252] on button "Schedule" at bounding box center [293, 254] width 219 height 15
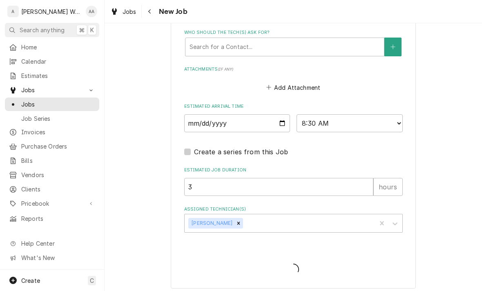
type textarea "x"
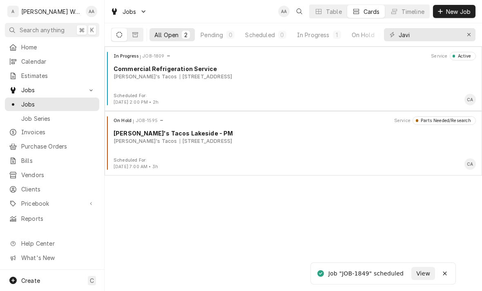
click at [46, 278] on div "Create C" at bounding box center [52, 280] width 104 height 21
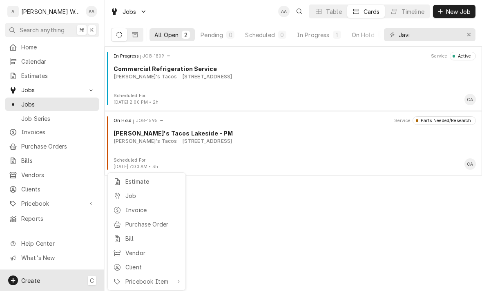
click at [130, 197] on div "Job" at bounding box center [152, 196] width 55 height 9
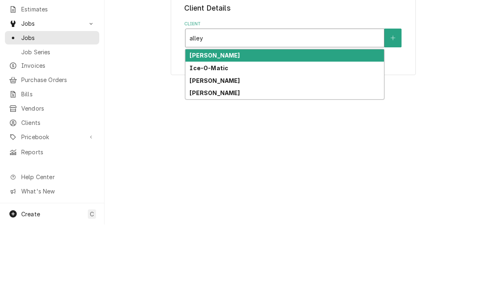
click at [198, 141] on div "[PERSON_NAME]" at bounding box center [285, 147] width 199 height 13
type input "alley"
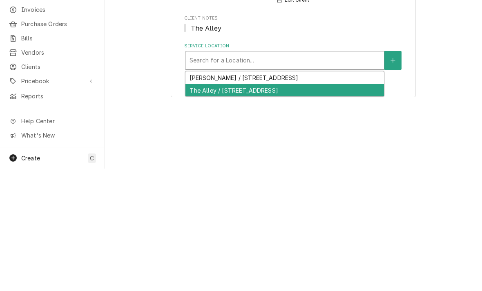
click at [197, 207] on div "The Alley / [STREET_ADDRESS]" at bounding box center [285, 213] width 199 height 13
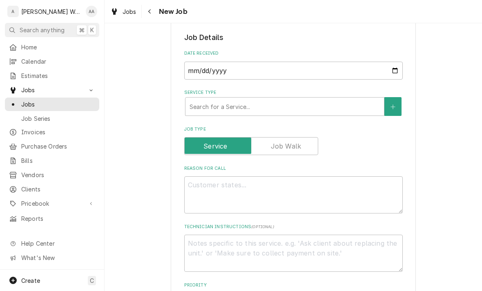
scroll to position [191, 0]
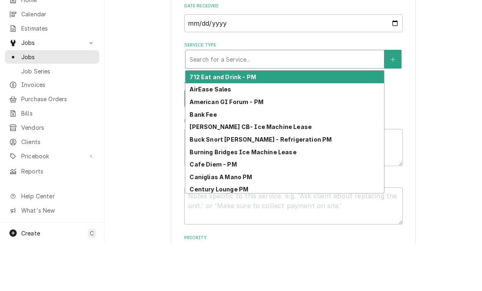
type input "a"
type textarea "x"
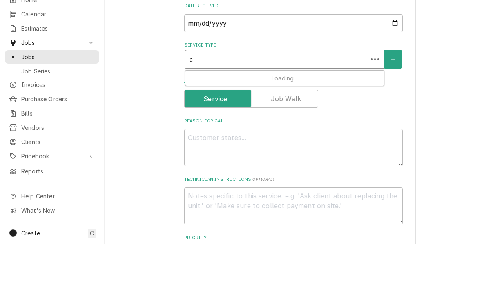
type input "al"
type textarea "x"
type input "all"
type textarea "x"
type input "alle"
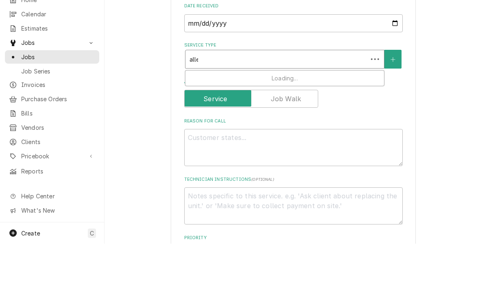
type textarea "x"
type input "alley"
type textarea "x"
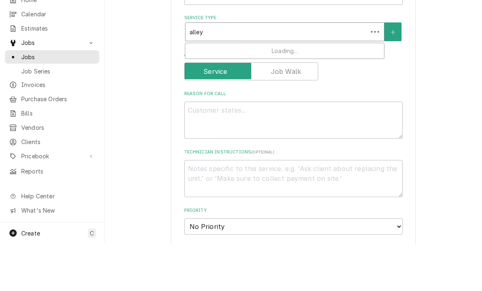
scroll to position [219, 0]
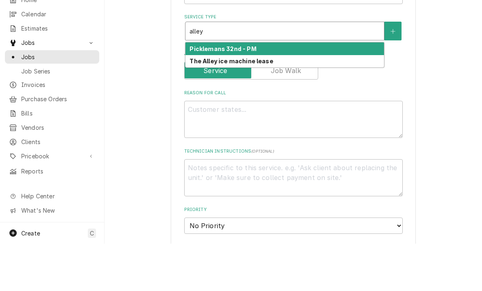
click at [201, 105] on strong "The Alley ice machine lease" at bounding box center [231, 108] width 83 height 7
type input "alley"
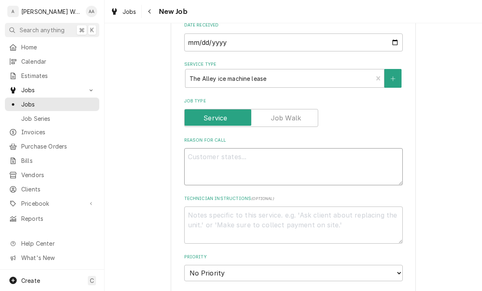
click at [198, 167] on textarea "Reason For Call" at bounding box center [293, 166] width 219 height 37
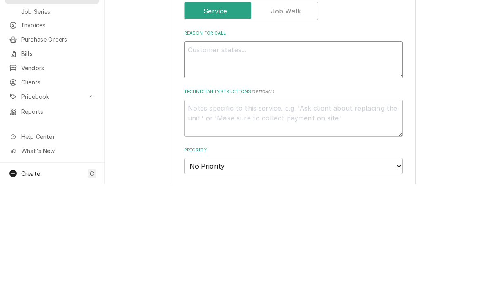
type textarea "x"
type textarea "Cl"
type textarea "x"
type textarea "Cle"
type textarea "x"
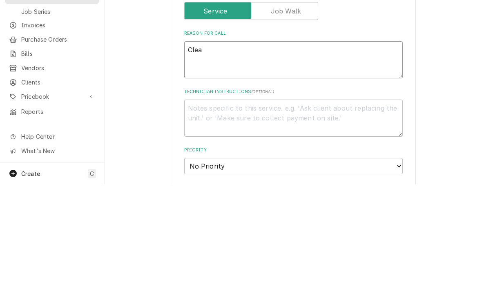
type textarea "Clean"
type textarea "x"
type textarea "Clean"
type textarea "x"
type textarea "Clean m"
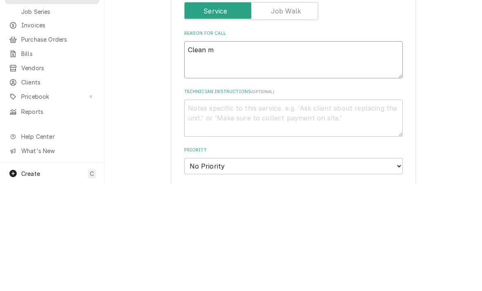
type textarea "x"
type textarea "Clean ma"
type textarea "x"
type textarea "Clean mach"
type textarea "x"
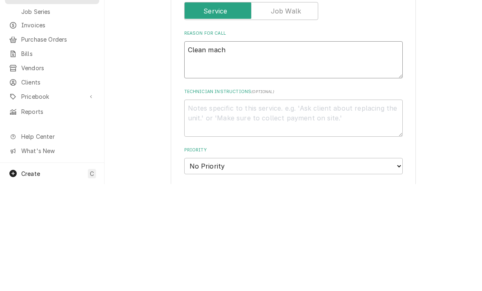
type textarea "Clean machi"
type textarea "x"
type textarea "Clean machin"
type textarea "x"
type textarea "Clean machine"
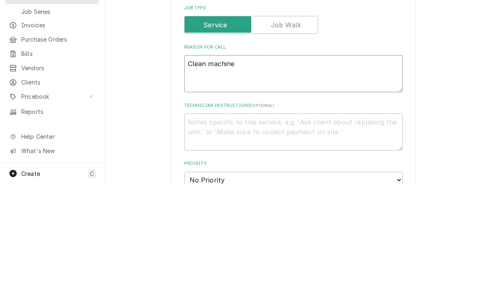
type textarea "x"
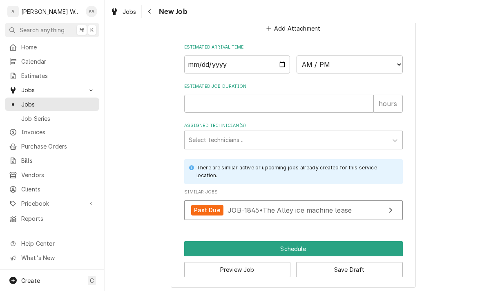
scroll to position [658, 0]
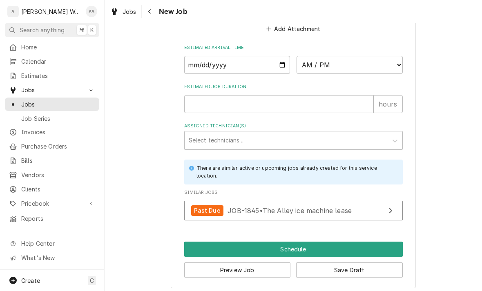
type textarea "Clean machine"
click at [216, 208] on div "Past Due" at bounding box center [207, 211] width 32 height 11
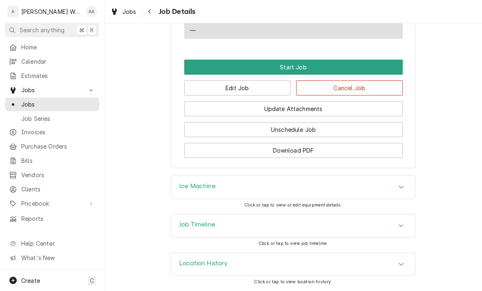
scroll to position [505, 0]
click at [208, 89] on button "Edit Job" at bounding box center [237, 88] width 107 height 15
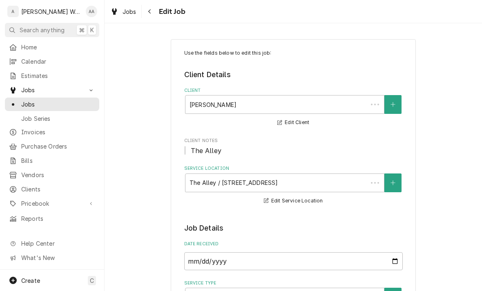
type textarea "x"
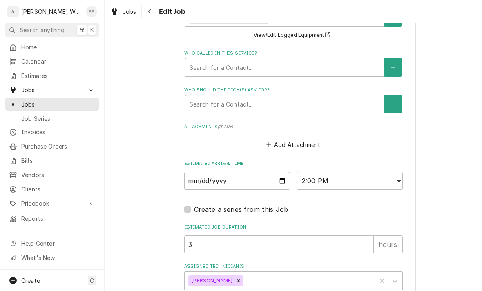
scroll to position [627, 0]
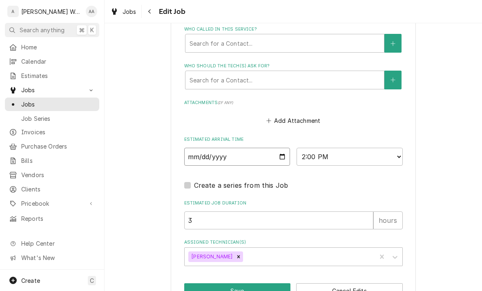
click at [215, 152] on input "[DATE]" at bounding box center [237, 157] width 106 height 18
type input "[DATE]"
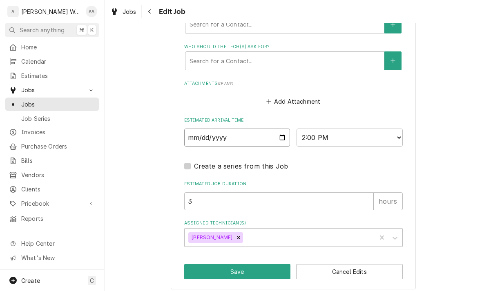
scroll to position [646, 0]
click at [201, 269] on button "Save" at bounding box center [237, 272] width 107 height 15
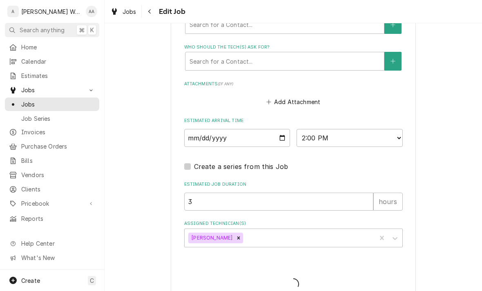
type textarea "x"
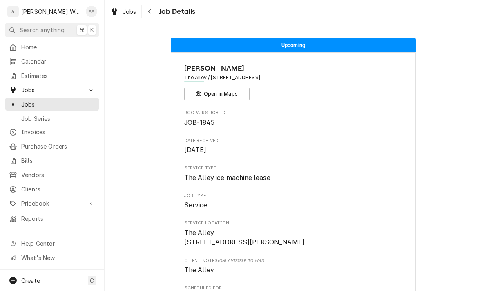
click at [35, 90] on span "Jobs" at bounding box center [52, 90] width 62 height 9
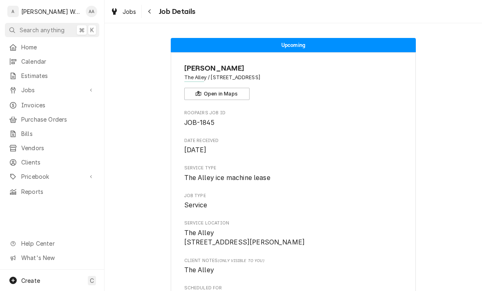
click at [29, 87] on span "Jobs" at bounding box center [52, 90] width 62 height 9
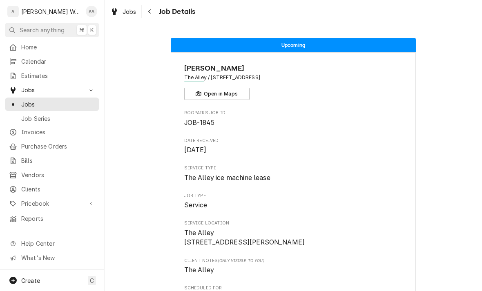
click at [28, 105] on div "Jobs" at bounding box center [52, 104] width 91 height 10
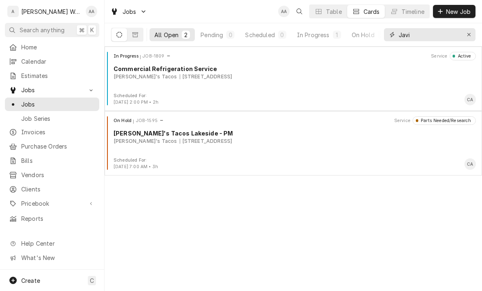
click at [468, 34] on icon "Erase input" at bounding box center [469, 35] width 4 height 6
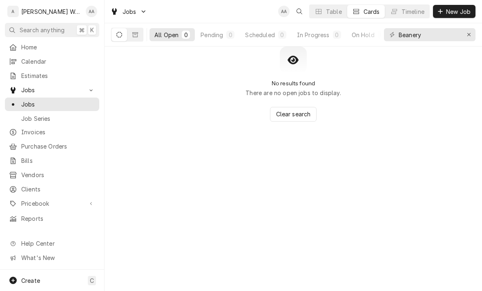
click at [132, 35] on button "Dynamic Content Wrapper" at bounding box center [136, 34] width 16 height 13
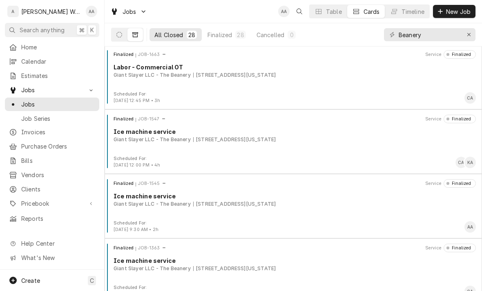
scroll to position [775, 0]
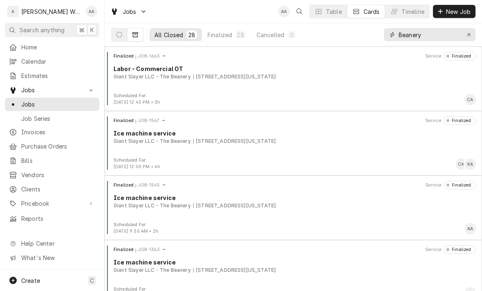
click at [442, 40] on input "Beanery" at bounding box center [429, 34] width 61 height 13
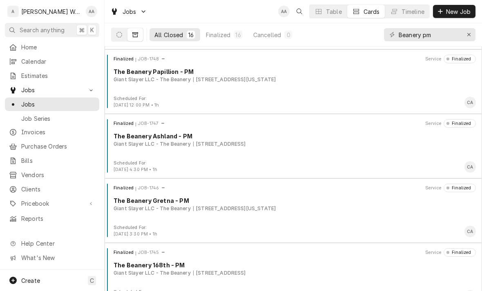
scroll to position [255, 0]
type input "Beanery pm"
click at [23, 132] on span "Invoices" at bounding box center [58, 132] width 74 height 9
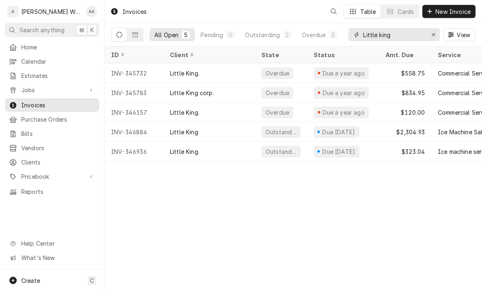
click at [434, 33] on icon "Erase input" at bounding box center [434, 35] width 4 height 6
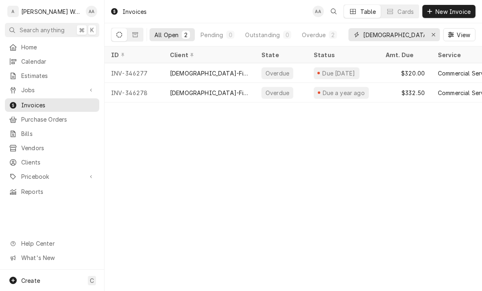
type input "[DEMOGRAPHIC_DATA]"
click at [207, 70] on div "[DEMOGRAPHIC_DATA]-Fil-A - Dodge St" at bounding box center [209, 73] width 78 height 9
click at [187, 95] on div "[DEMOGRAPHIC_DATA]-Fil-A - Dodge St" at bounding box center [209, 93] width 78 height 9
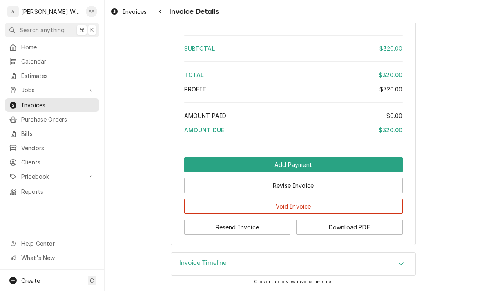
click at [189, 264] on h3 "Invoice Timeline" at bounding box center [203, 264] width 48 height 8
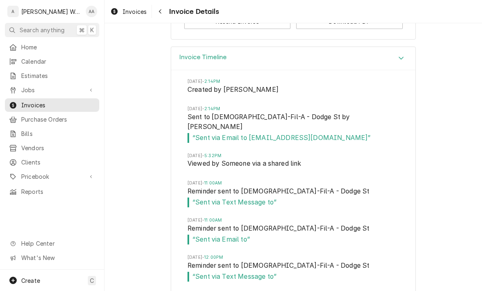
scroll to position [1023, 0]
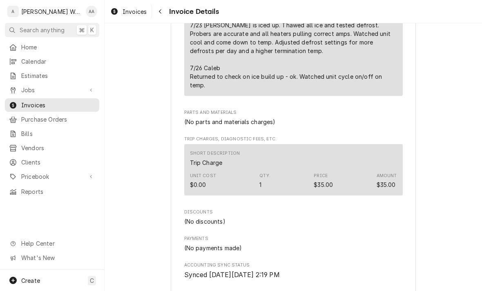
scroll to position [535, 0]
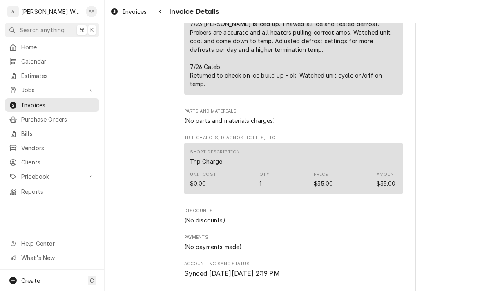
click at [52, 280] on div "Create C" at bounding box center [52, 280] width 104 height 21
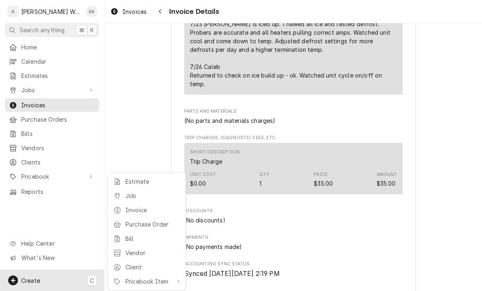
click at [130, 194] on div "Job" at bounding box center [152, 196] width 55 height 9
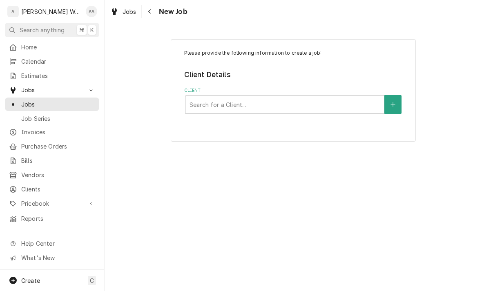
click at [217, 119] on div "Please provide the following information to create a job: Client Details Client…" at bounding box center [293, 90] width 245 height 103
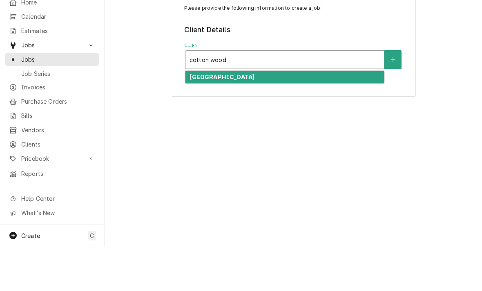
click at [204, 119] on strong "Cottonwood Hill Farms" at bounding box center [222, 122] width 65 height 7
type input "cotton wood"
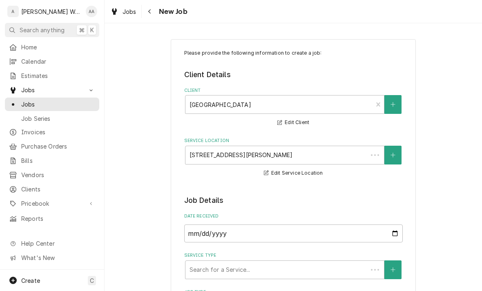
type textarea "x"
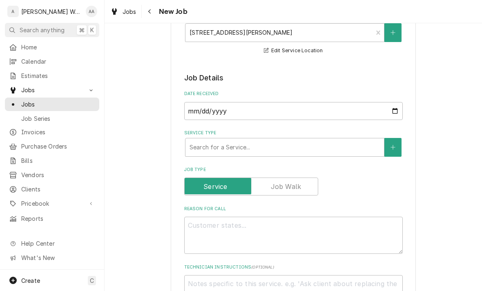
scroll to position [123, 0]
click at [209, 119] on input "[DATE]" at bounding box center [293, 110] width 219 height 18
type input "2025-08-11"
type textarea "x"
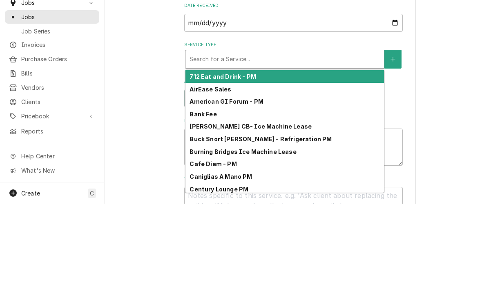
type input "c"
type textarea "x"
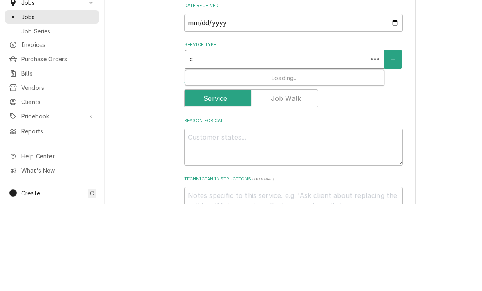
type input "co"
type textarea "x"
type input "com"
type textarea "x"
type input "comm"
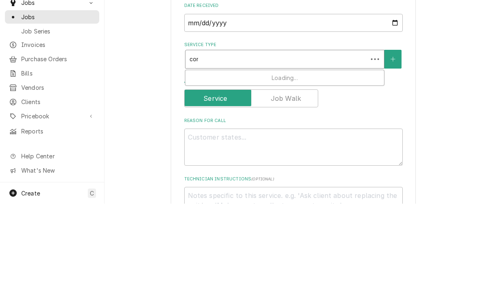
type textarea "x"
type input "comme"
type textarea "x"
type input "commer"
type textarea "x"
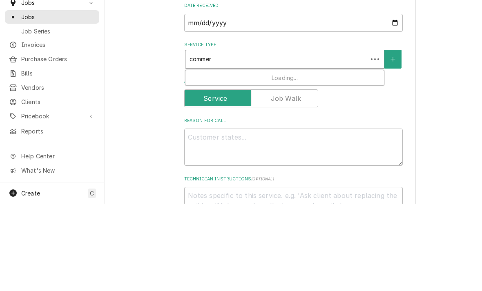
type input "commerc"
type textarea "x"
type input "commerci"
type textarea "x"
type input "commercia"
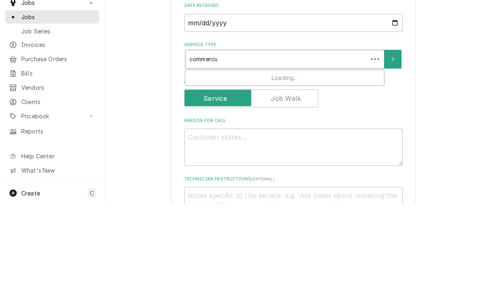
type textarea "x"
type input "commercial"
type textarea "x"
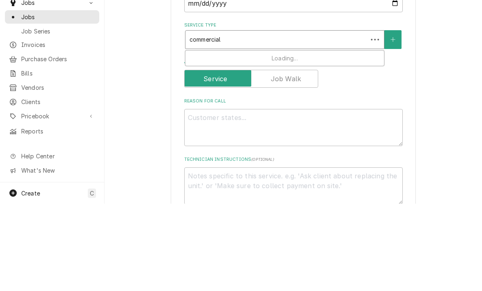
scroll to position [153, 0]
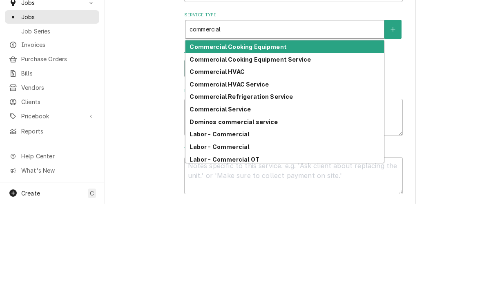
click at [205, 181] on strong "Commercial Refrigeration Service" at bounding box center [241, 184] width 103 height 7
type input "commercial"
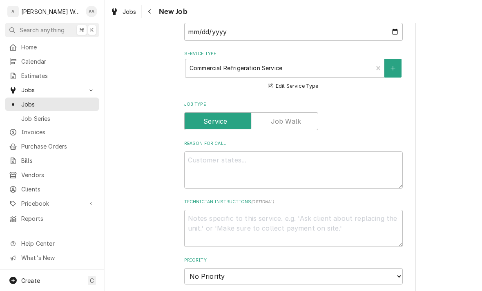
scroll to position [213, 0]
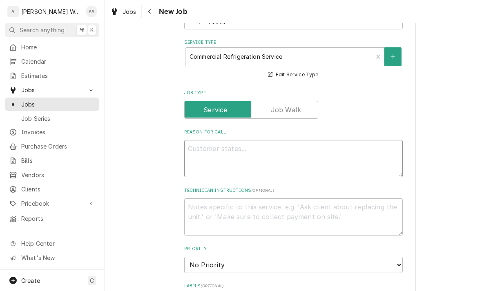
click at [197, 158] on textarea "Reason For Call" at bounding box center [293, 158] width 219 height 37
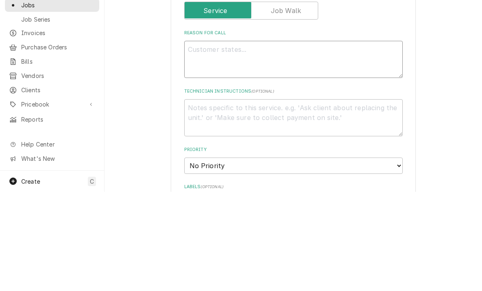
type textarea "x"
type textarea "Fr"
type textarea "x"
type textarea "Fre"
type textarea "x"
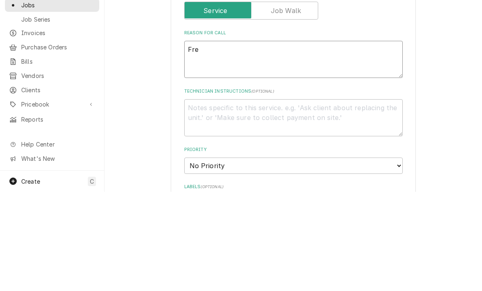
type textarea "Free"
type textarea "x"
type textarea "Freez"
type textarea "x"
type textarea "Freezer"
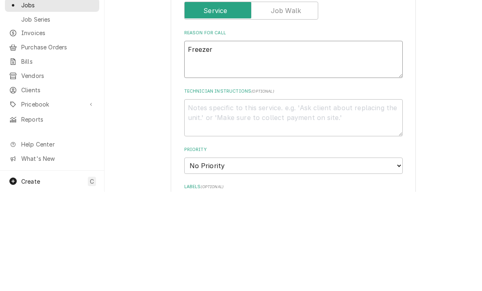
type textarea "x"
type textarea "Freezer"
type textarea "x"
type textarea "Freezer d"
type textarea "x"
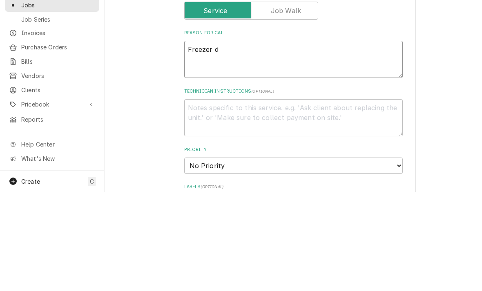
type textarea "Freezer do"
type textarea "x"
type textarea "Freezer doo"
type textarea "x"
type textarea "Freezer door"
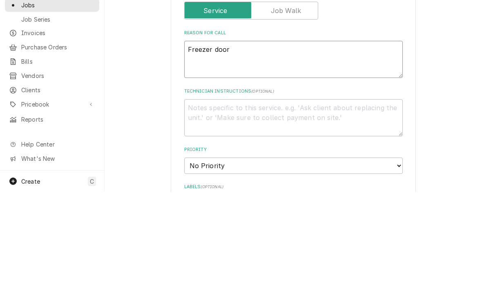
type textarea "x"
type textarea "Freezer door"
type textarea "x"
type textarea "Freezer door h"
type textarea "x"
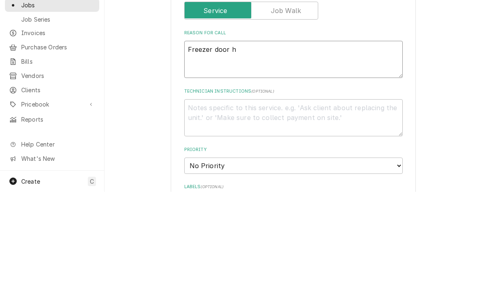
type textarea "Freezer door he"
type textarea "x"
type textarea "Freezer door hea"
type textarea "x"
type textarea "Freezer door heat"
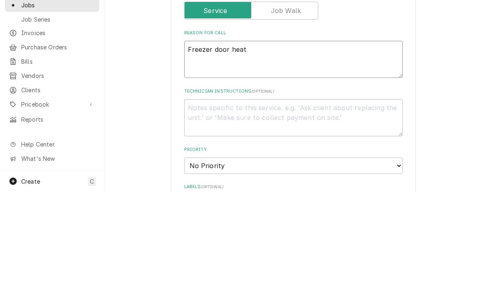
type textarea "x"
type textarea "Freezer door heate"
type textarea "x"
type textarea "Freezer door heater"
type textarea "x"
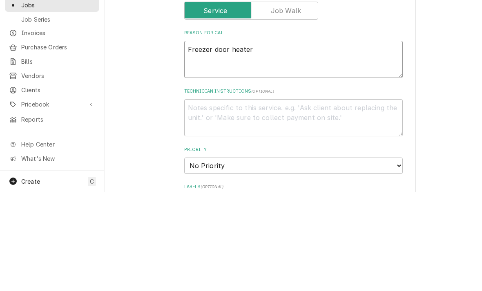
type textarea "Freezer door heater"
type textarea "x"
type textarea "Freezer door heater i"
type textarea "x"
type textarea "Freezer door heater is"
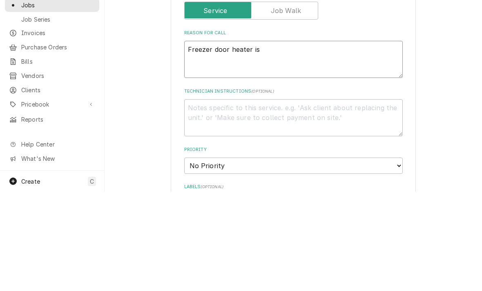
type textarea "x"
type textarea "Freezer door heater isnt"
type textarea "x"
type textarea "Freezer door heater isn’t"
type textarea "x"
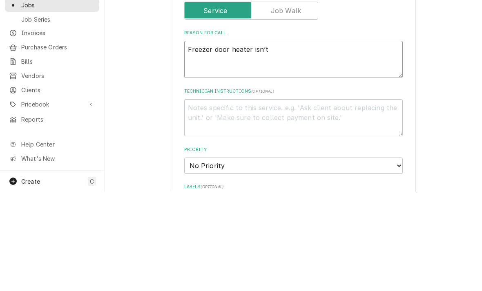
type textarea "Freezer door heater isn’t w"
type textarea "x"
type textarea "Freezer door heater isn’t wo"
type textarea "x"
type textarea "Freezer door heater isn’t wor"
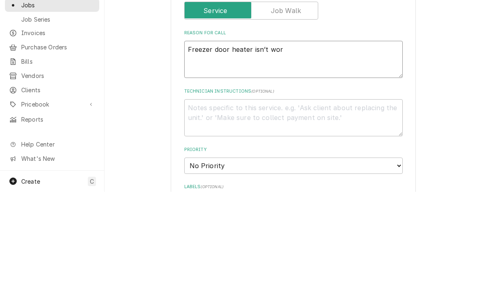
type textarea "x"
type textarea "Freezer door heater isn’t work"
type textarea "x"
type textarea "Freezer door heater isn’t worki"
type textarea "x"
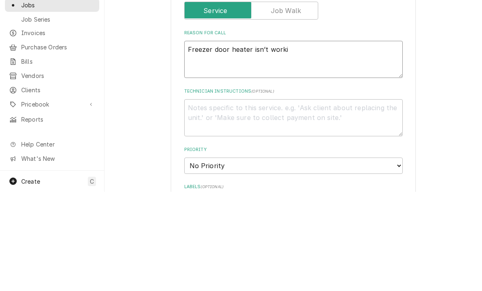
type textarea "Freezer door heater isn’t workin"
type textarea "x"
type textarea "Freezer door heater isn’t working"
type textarea "x"
type textarea "Freezer door heater isn’t working."
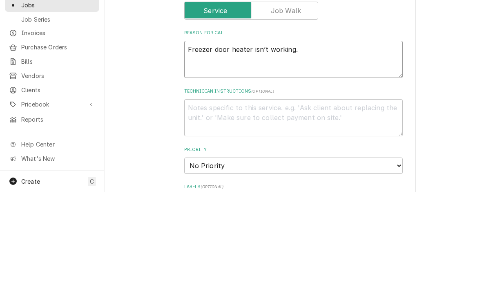
type textarea "x"
type textarea "Freezer door heater isn’t working."
type textarea "x"
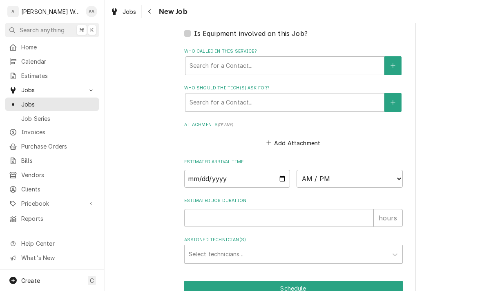
scroll to position [508, 0]
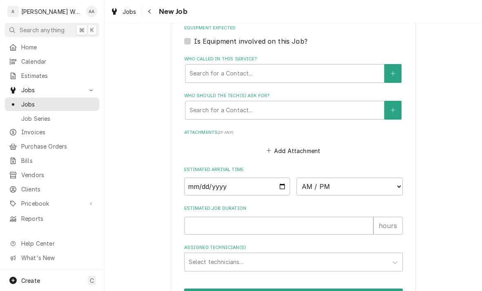
type textarea "Freezer door heater isn’t working."
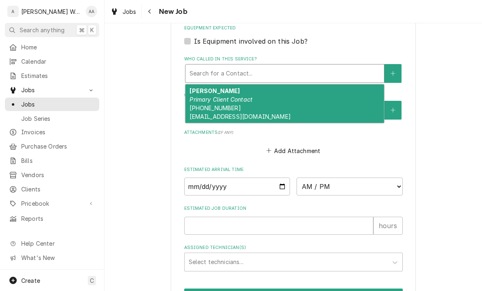
click at [216, 105] on span "(402) 926-6268 cwhfarmfresh@gmail.com" at bounding box center [240, 113] width 101 height 16
type textarea "x"
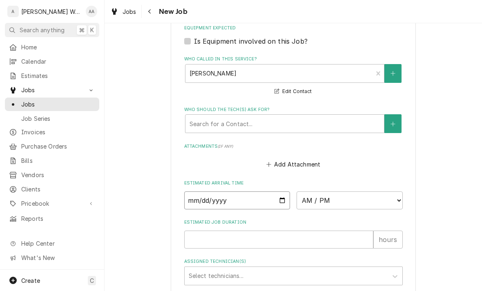
click at [204, 199] on input "Date" at bounding box center [237, 201] width 106 height 18
type input "2025-09-24"
type textarea "x"
type input "2025-09-26"
type textarea "x"
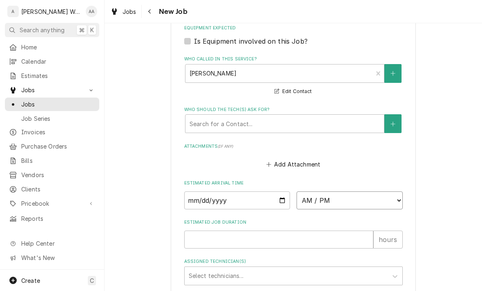
click at [314, 199] on select "AM / PM 6:00 AM 6:15 AM 6:30 AM 6:45 AM 7:00 AM 7:15 AM 7:30 AM 7:45 AM 8:00 AM…" at bounding box center [350, 201] width 106 height 18
select select "08:00:00"
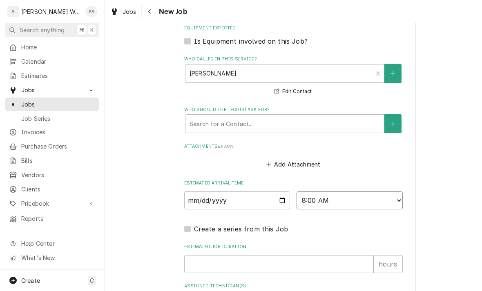
type textarea "x"
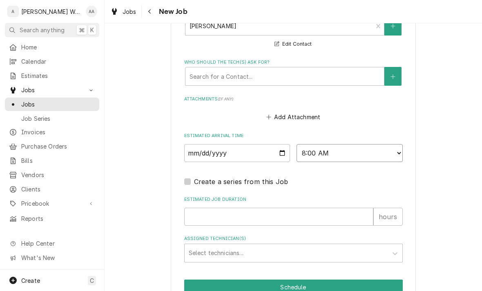
scroll to position [577, 0]
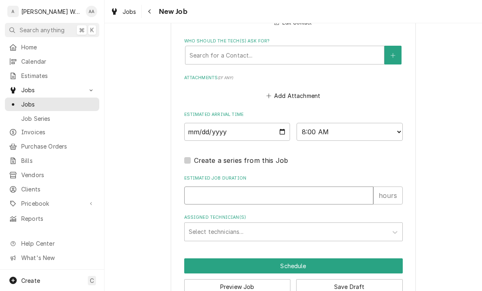
click at [191, 193] on input "Estimated Job Duration" at bounding box center [278, 196] width 189 height 18
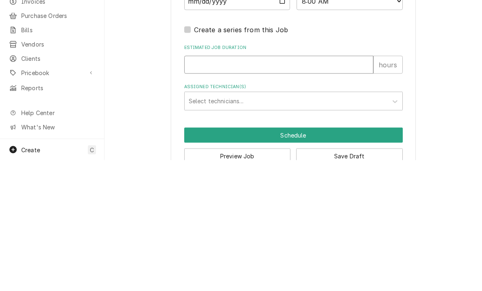
type input "2"
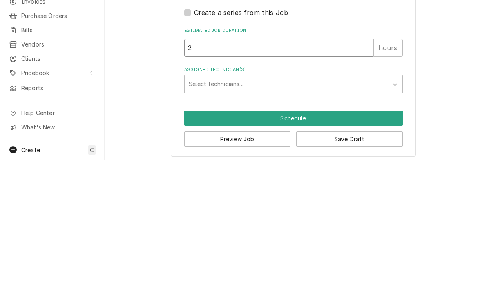
type textarea "x"
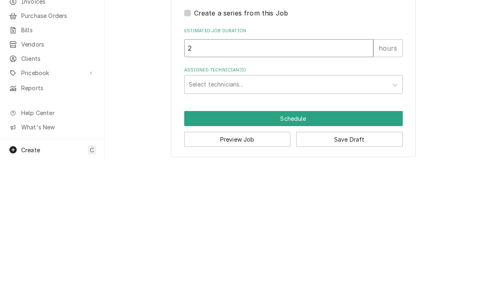
type input "2"
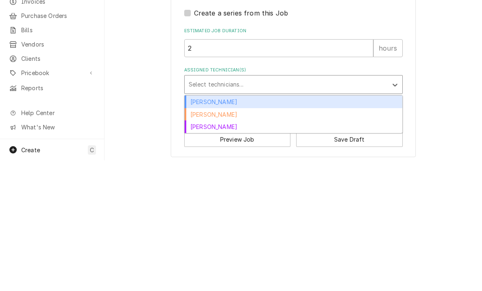
scroll to position [593, 0]
click at [194, 227] on div "Aaron Anderson" at bounding box center [294, 233] width 218 height 13
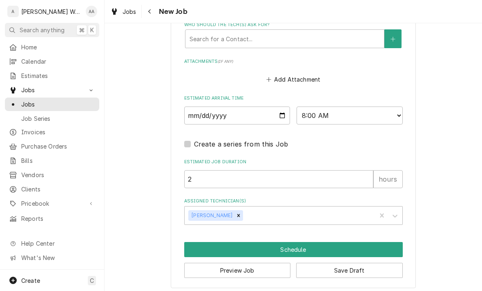
click at [196, 246] on button "Schedule" at bounding box center [293, 249] width 219 height 15
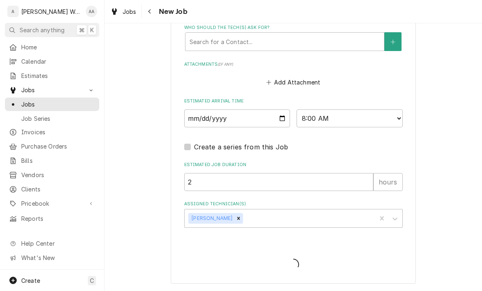
scroll to position [585, 0]
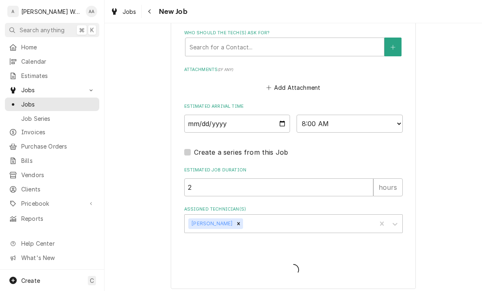
type textarea "x"
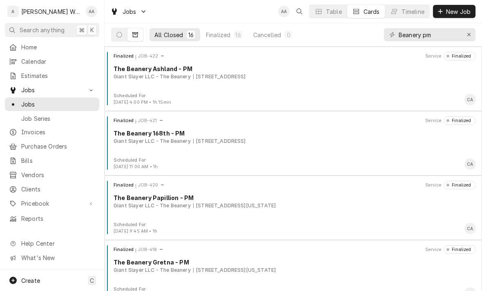
click at [458, 18] on button "New Job" at bounding box center [454, 11] width 43 height 13
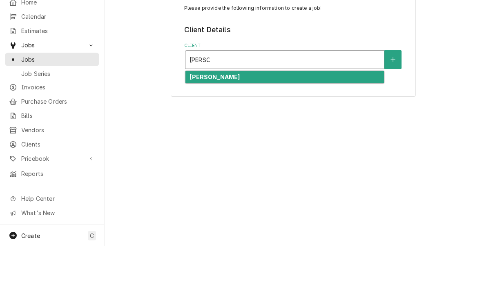
click at [207, 119] on strong "Ben Kult" at bounding box center [215, 122] width 50 height 7
type input "ben ku"
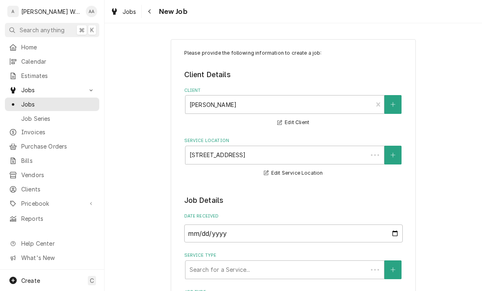
type textarea "x"
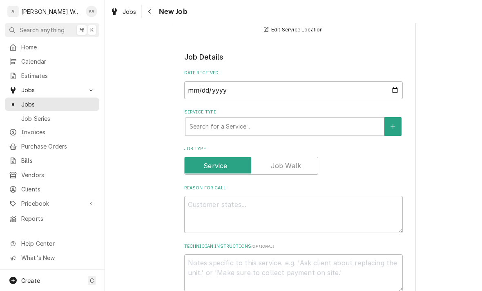
scroll to position [144, 0]
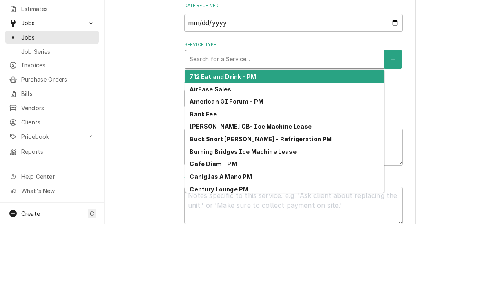
type input "r"
type textarea "x"
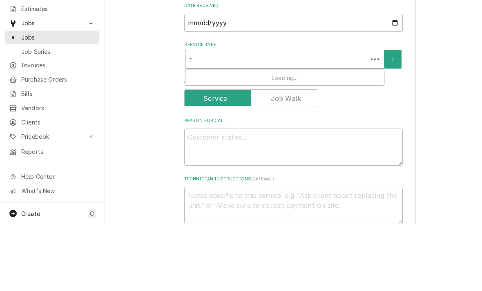
type input "re"
type textarea "x"
type input "res"
type textarea "x"
type input "resi"
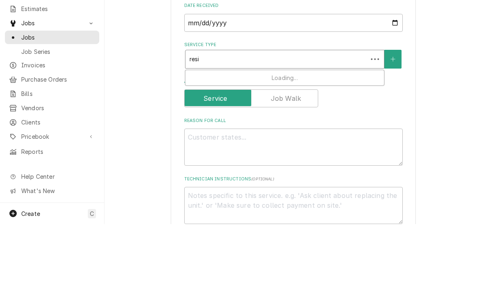
type textarea "x"
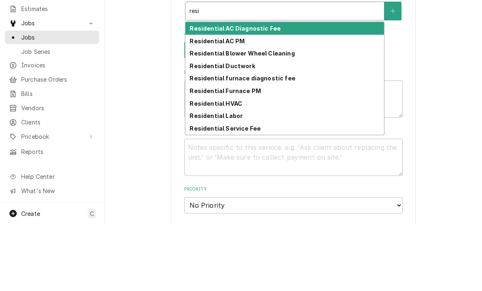
scroll to position [193, 0]
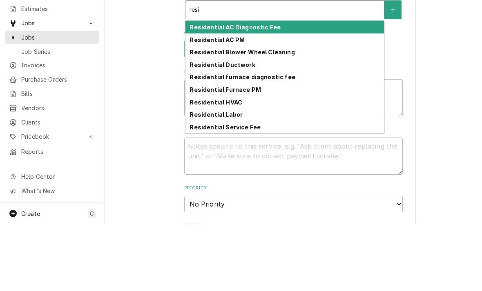
click at [200, 166] on strong "Residential HVAC" at bounding box center [216, 169] width 53 height 7
type input "resi"
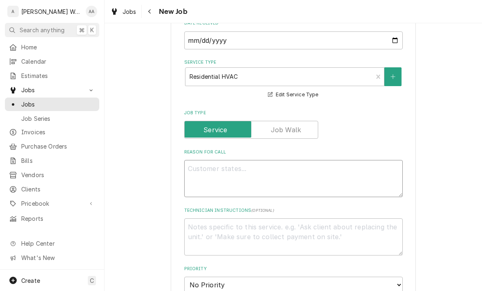
click at [203, 179] on textarea "Reason For Call" at bounding box center [293, 178] width 219 height 37
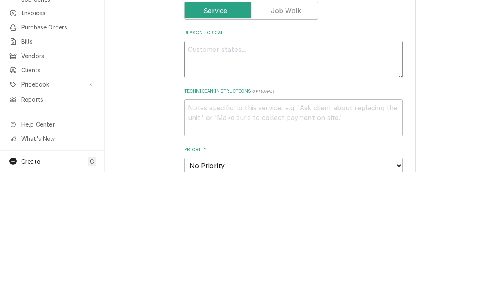
type textarea "x"
type textarea "Re"
type textarea "x"
type textarea "Rec"
type textarea "x"
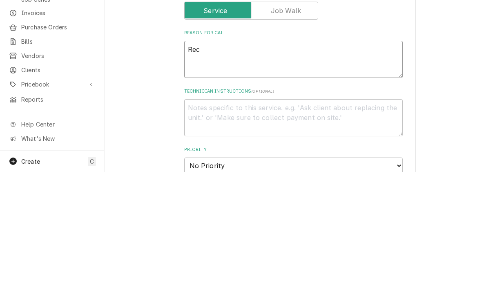
type textarea "Recl"
type textarea "x"
type textarea "Recla"
type textarea "x"
type textarea "Reclai"
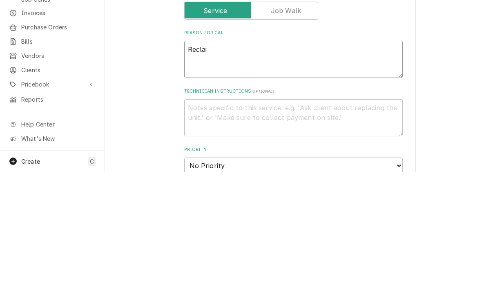
type textarea "x"
type textarea "Reclaim"
type textarea "x"
type textarea "Reclaim m"
type textarea "x"
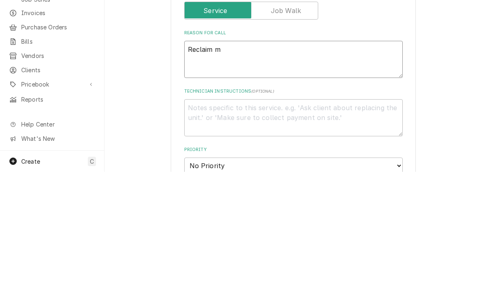
type textarea "Reclaim mi"
type textarea "x"
type textarea "Reclaim mini"
type textarea "x"
type textarea "Reclaim mini"
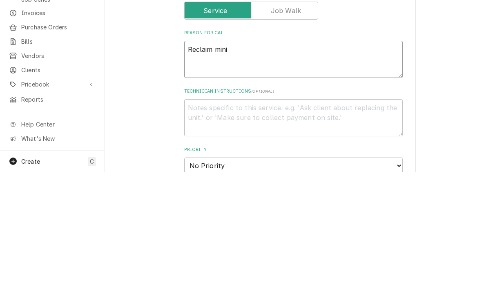
type textarea "x"
type textarea "Reclaim mini s"
type textarea "x"
type textarea "Reclaim mini sp"
type textarea "x"
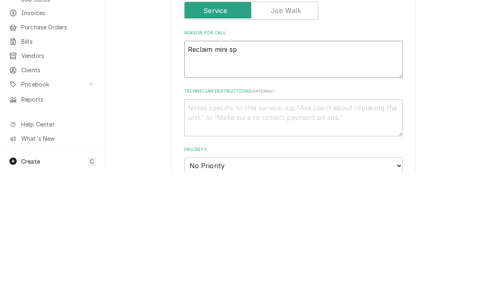
type textarea "Reclaim mini spl"
type textarea "x"
type textarea "Reclaim mini spli"
type textarea "x"
type textarea "Reclaim mini split"
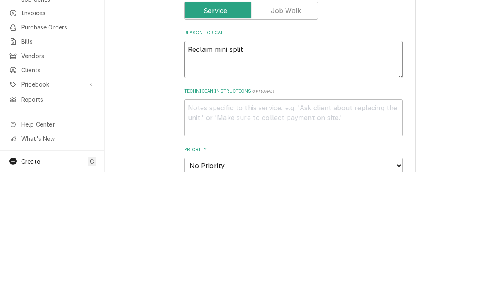
type textarea "x"
type textarea "Reclaim mini split"
type textarea "x"
type textarea "Reclaim mini split t"
type textarea "x"
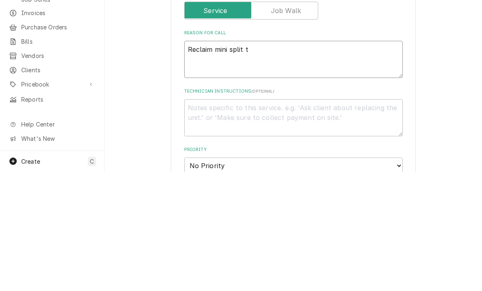
type textarea "Reclaim mini split to"
type textarea "x"
type textarea "Reclaim mini split to c"
type textarea "x"
type textarea "Reclaim mini split to co"
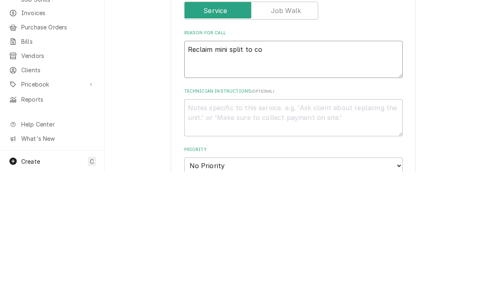
type textarea "x"
type textarea "Reclaim mini split to con"
type textarea "x"
type textarea "Reclaim mini split to conf"
type textarea "x"
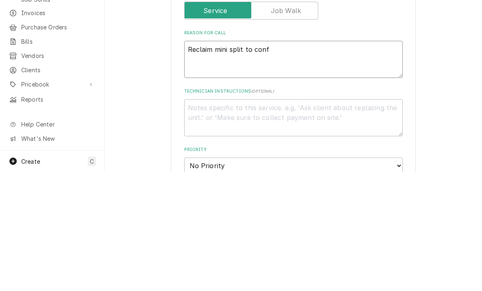
type textarea "Reclaim mini split to confi"
type textarea "x"
type textarea "Reclaim mini split to confir"
type textarea "x"
type textarea "Reclaim mini split to confirm"
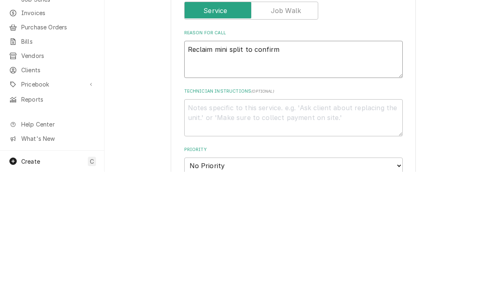
type textarea "x"
type textarea "Reclaim mini split to confirm"
type textarea "x"
type textarea "Reclaim mini split to confirm c"
type textarea "x"
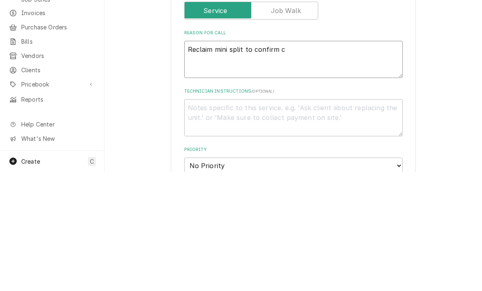
type textarea "Reclaim mini split to confirm ch"
type textarea "x"
type textarea "Reclaim mini split to confirm cha"
type textarea "x"
type textarea "Reclaim mini split to confirm chad"
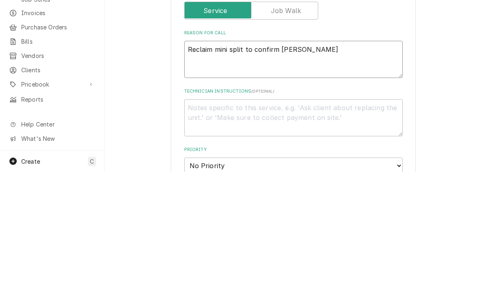
type textarea "x"
type textarea "Reclaim mini split to confirm chadg"
type textarea "x"
type textarea "Reclaim mini split to confirm chadge"
type textarea "x"
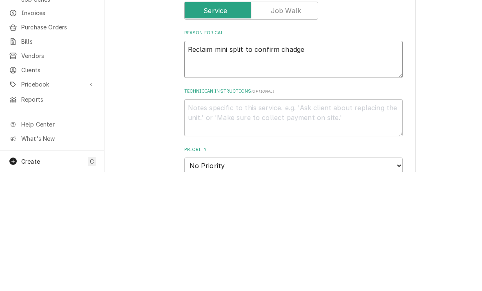
type textarea "Reclaim mini split to confirm charge"
type textarea "x"
type textarea "Reclaim mini split to confirm charge"
type textarea "x"
type textarea "Reclaim mini split to confirm charge."
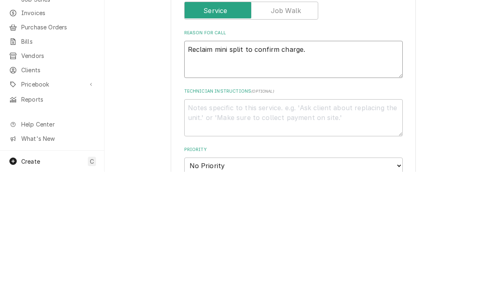
type textarea "x"
type textarea "Reclaim mini split to confirm charge. L"
type textarea "x"
type textarea "Reclaim mini split to confirm charge. Le"
type textarea "x"
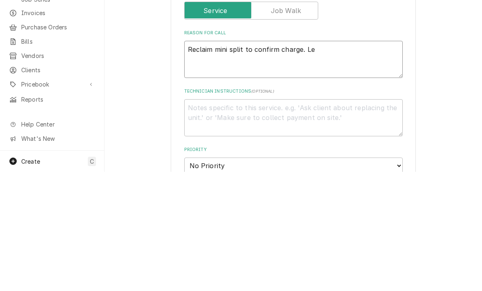
type textarea "Reclaim mini split to confirm charge. Lea"
type textarea "x"
type textarea "Reclaim mini split to confirm charge. Leak"
type textarea "x"
type textarea "Reclaim mini split to confirm charge. Leak"
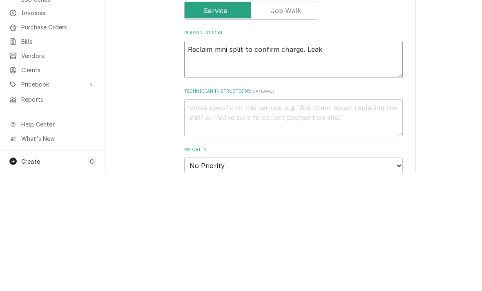
type textarea "x"
type textarea "Reclaim mini split to confirm charge. Leak c"
type textarea "x"
type textarea "Reclaim mini split to confirm charge. Leak ch"
type textarea "x"
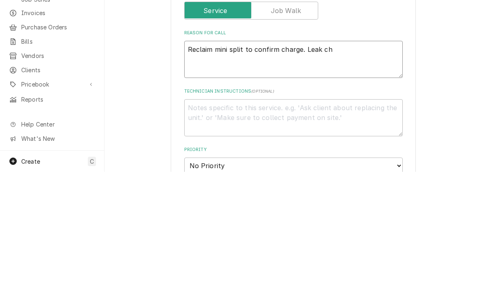
type textarea "Reclaim mini split to confirm charge. Leak che"
type textarea "x"
type textarea "Reclaim mini split to confirm charge. Leak chec"
type textarea "x"
type textarea "Reclaim mini split to confirm charge. Leak check"
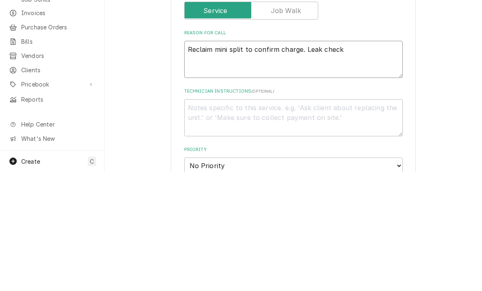
type textarea "x"
type textarea "Reclaim mini split to confirm charge. Leak check"
type textarea "x"
type textarea "Reclaim mini split to confirm charge. Leak check i"
type textarea "x"
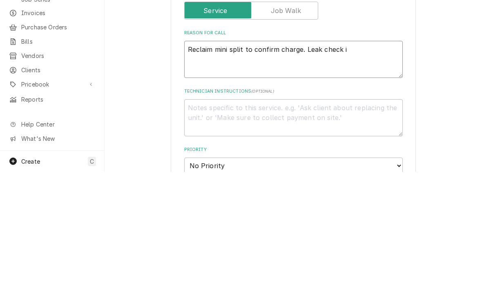
type textarea "Reclaim mini split to confirm charge. Leak check if"
type textarea "x"
type textarea "Reclaim mini split to confirm charge. Leak check if"
type textarea "x"
type textarea "Reclaim mini split to confirm charge. Leak check if n"
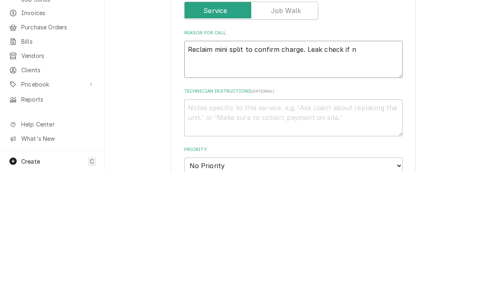
type textarea "x"
type textarea "Reclaim mini split to confirm charge. Leak check if ne"
type textarea "x"
type textarea "Reclaim mini split to confirm charge. Leak check if nee"
type textarea "x"
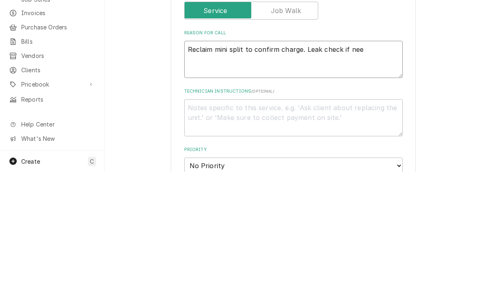
type textarea "Reclaim mini split to confirm charge. Leak check if need"
type textarea "x"
type textarea "Reclaim mini split to confirm charge. Leak check if needed"
type textarea "x"
type textarea "Reclaim mini split to confirm charge. Leak check if needed"
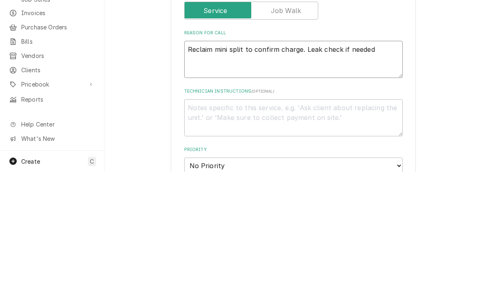
type textarea "x"
type textarea "Reclaim mini split to confirm charge. Leak check if needed."
type textarea "x"
type textarea "Reclaim mini split to confirm charge. Leak check if needed."
type textarea "x"
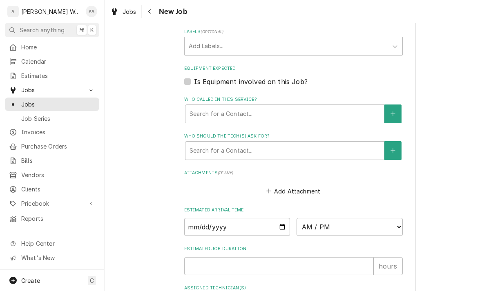
scroll to position [530, 0]
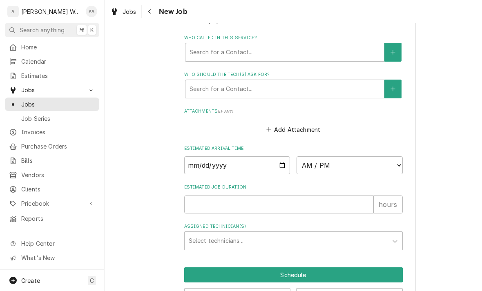
type textarea "Reclaim mini split to confirm charge. Leak check if needed."
click at [195, 163] on input "Date" at bounding box center [237, 166] width 106 height 18
type input "2025-09-24"
type textarea "x"
type input "2025-09-30"
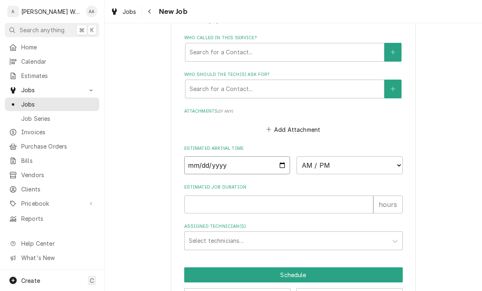
type textarea "x"
click at [323, 163] on select "AM / PM 6:00 AM 6:15 AM 6:30 AM 6:45 AM 7:00 AM 7:15 AM 7:30 AM 7:45 AM 8:00 AM…" at bounding box center [350, 166] width 106 height 18
select select "08:00:00"
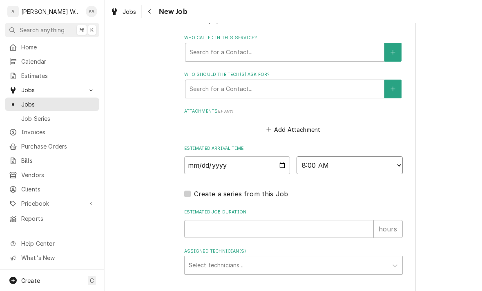
type textarea "x"
click at [202, 225] on input "Estimated Job Duration" at bounding box center [278, 229] width 189 height 18
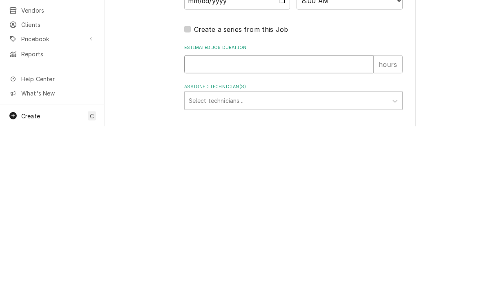
type input "2"
type textarea "x"
type input "5"
type textarea "x"
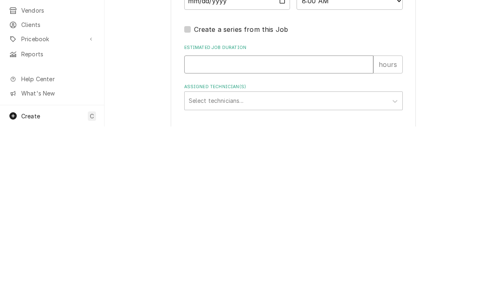
type textarea "x"
type input "4"
type textarea "x"
type input "4"
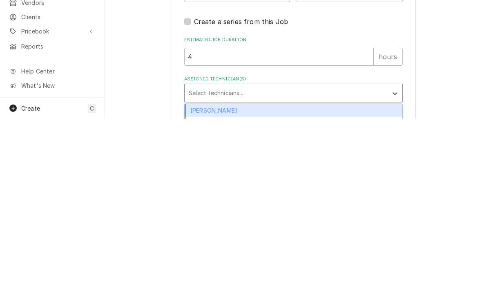
click at [194, 277] on div "Aaron Anderson" at bounding box center [294, 283] width 218 height 13
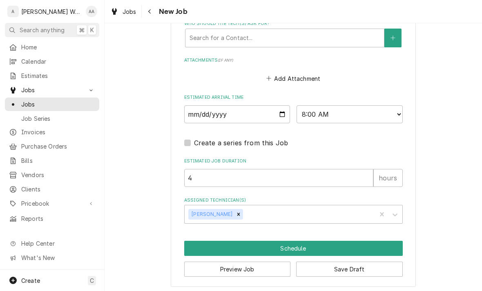
scroll to position [580, 0]
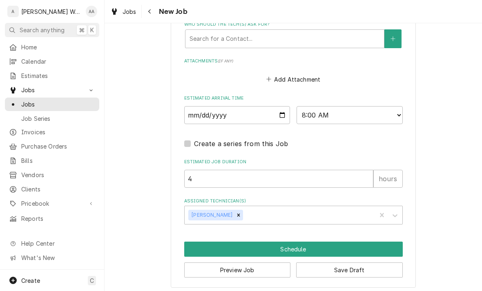
click at [202, 242] on button "Schedule" at bounding box center [293, 249] width 219 height 15
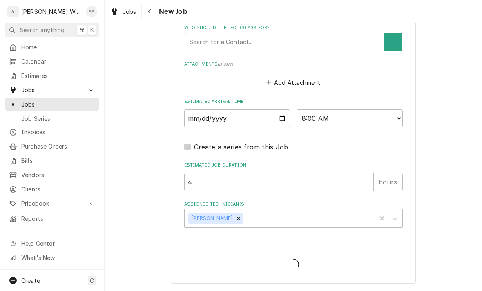
scroll to position [572, 0]
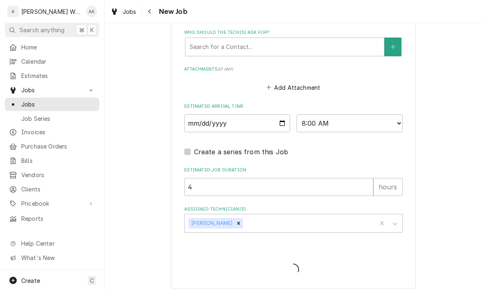
type textarea "x"
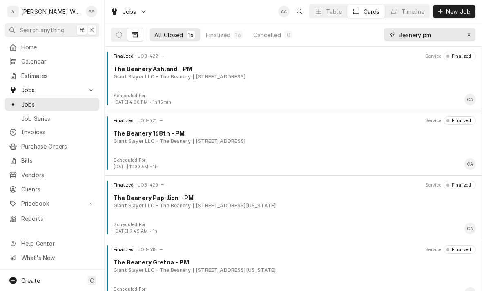
click at [469, 40] on button "Erase input" at bounding box center [469, 34] width 13 height 13
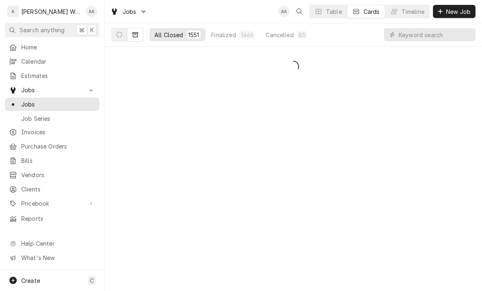
click at [116, 33] on icon "Dynamic Content Wrapper" at bounding box center [119, 35] width 6 height 6
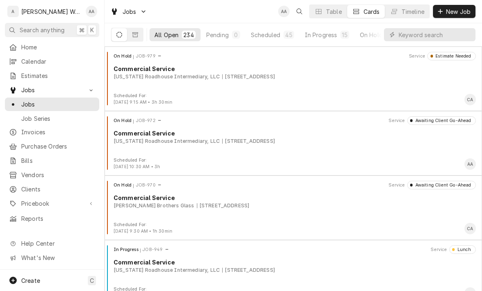
click at [268, 35] on div "Scheduled" at bounding box center [265, 35] width 29 height 9
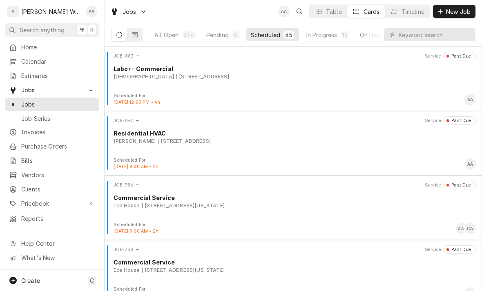
click at [317, 37] on div "In Progress" at bounding box center [321, 35] width 33 height 9
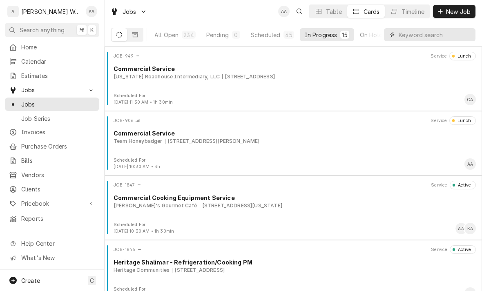
click at [442, 38] on input "Dynamic Content Wrapper" at bounding box center [435, 34] width 73 height 13
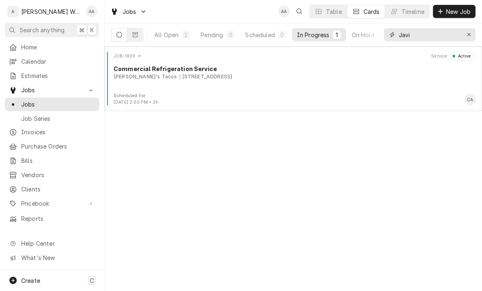
type input "Javi"
click at [157, 86] on div "JOB-1809 Service Active Commercial Refrigeration Service [PERSON_NAME]'s Tacos …" at bounding box center [293, 72] width 371 height 41
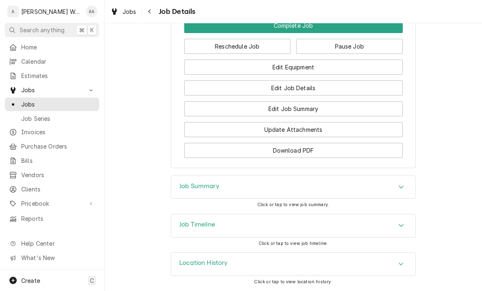
scroll to position [655, 0]
click at [25, 62] on span "Calendar" at bounding box center [58, 61] width 74 height 9
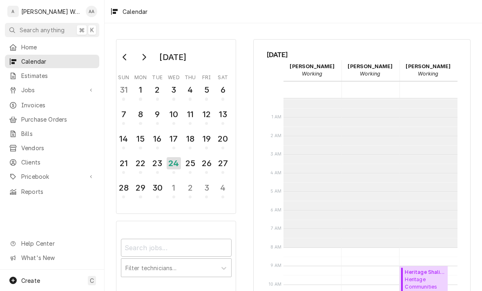
scroll to position [149, 0]
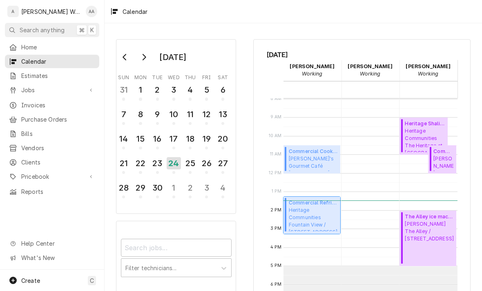
click at [302, 219] on span "Heritage Communities Fountain View / [STREET_ADDRESS]" at bounding box center [313, 219] width 49 height 25
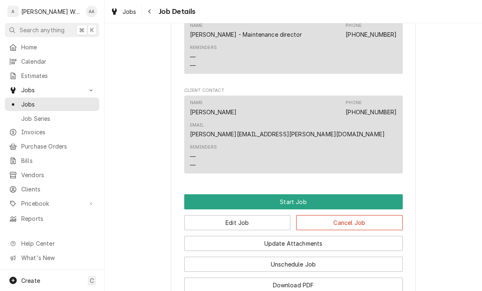
scroll to position [492, 0]
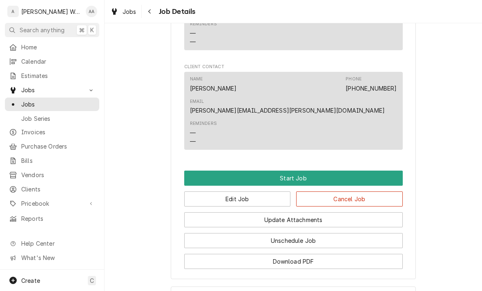
click at [206, 171] on button "Start Job" at bounding box center [293, 178] width 219 height 15
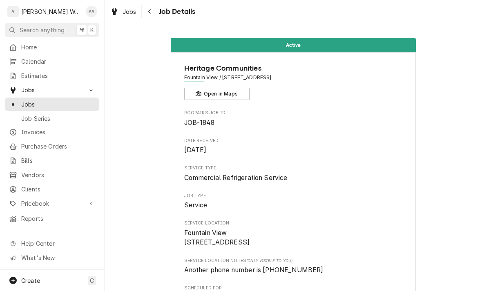
click at [35, 107] on link "Jobs" at bounding box center [52, 104] width 94 height 13
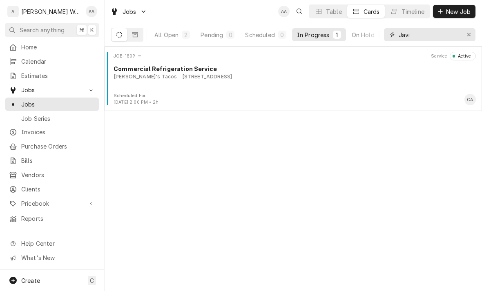
click at [469, 34] on icon "Erase input" at bounding box center [469, 35] width 4 height 6
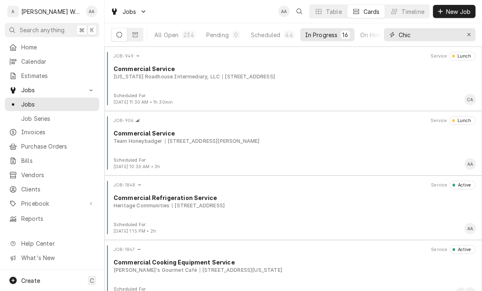
type input "[DEMOGRAPHIC_DATA]"
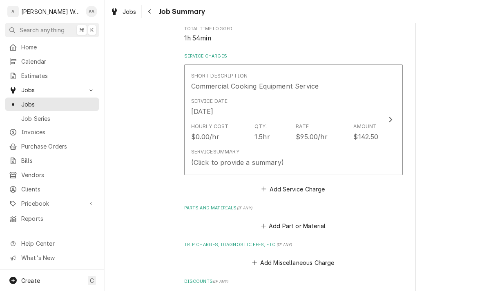
click at [215, 154] on div "Service Summary (Click to provide a summary)" at bounding box center [237, 157] width 93 height 19
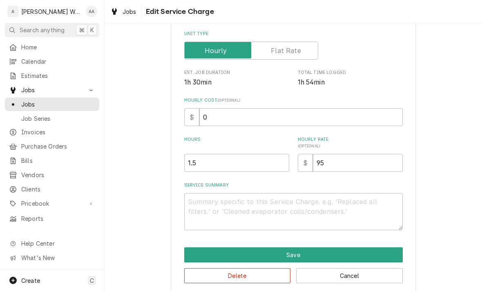
scroll to position [132, 0]
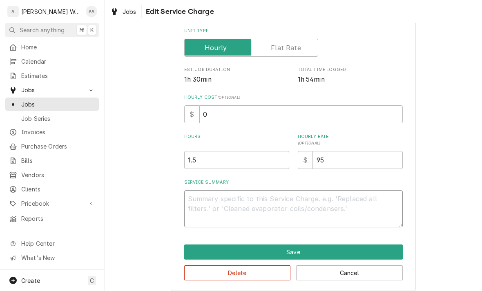
click at [199, 206] on textarea "Service Summary" at bounding box center [293, 208] width 219 height 37
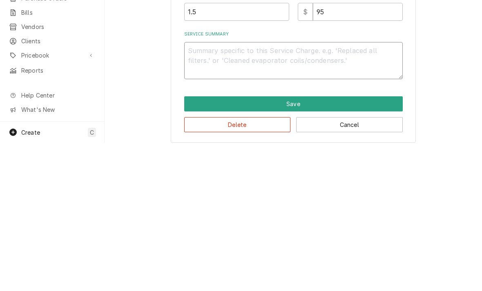
type textarea "x"
type textarea "Re"
type textarea "x"
type textarea "Rep"
type textarea "x"
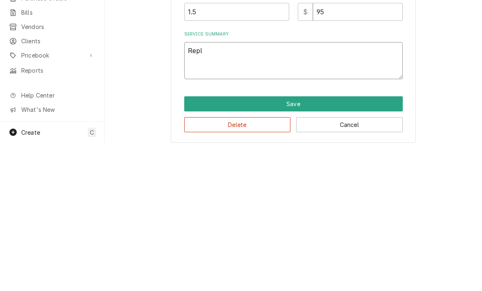
type textarea "Repla"
type textarea "x"
type textarea "Replac"
type textarea "x"
type textarea "Replace"
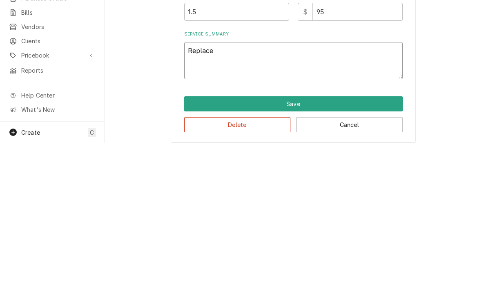
type textarea "x"
type textarea "Replaced"
type textarea "x"
type textarea "Replaced"
type textarea "x"
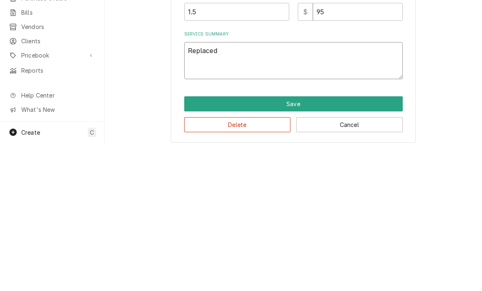
type textarea "Replaced c"
type textarea "x"
type textarea "Replaced co"
type textarea "x"
type textarea "Replaced cord"
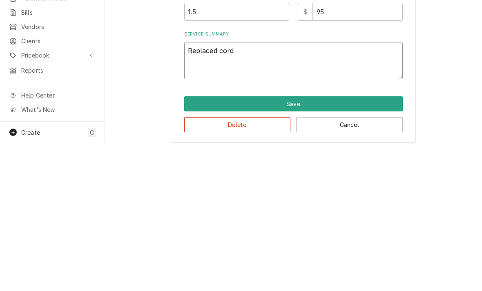
type textarea "x"
type textarea "Replaced cord"
type textarea "x"
type textarea "Replaced cord a"
type textarea "x"
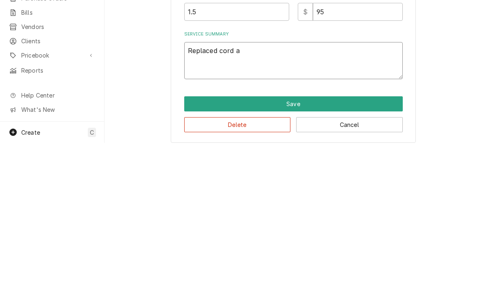
type textarea "Replaced cord an"
type textarea "x"
type textarea "Replaced cord and"
type textarea "x"
type textarea "Replaced cord and c"
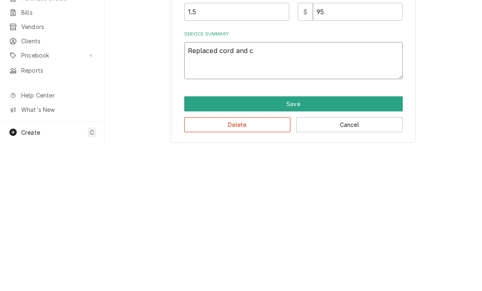
type textarea "x"
type textarea "Replaced cord and cor"
type textarea "x"
type textarea "Replaced cord and cord"
type textarea "x"
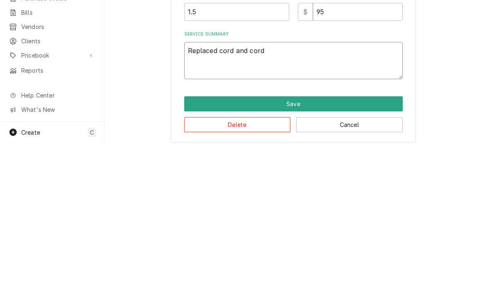
type textarea "Replaced cord and cord"
type textarea "x"
type textarea "Replaced cord and cord c"
type textarea "x"
type textarea "Replaced cord and cord ca"
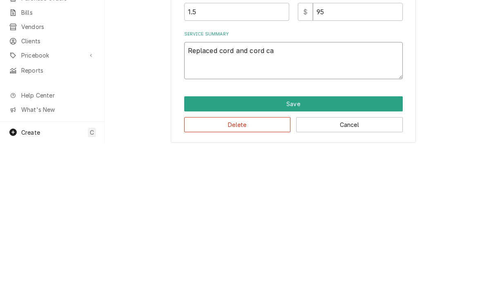
type textarea "x"
type textarea "Replaced cord and cord cap"
type textarea "x"
type textarea "Replaced cord and cord cap o"
type textarea "x"
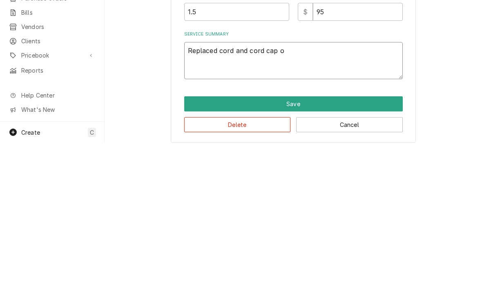
type textarea "Replaced cord and cord cap on"
type textarea "x"
type textarea "Replaced cord and cord cap on"
type textarea "x"
type textarea "Replaced cord and cord cap on s"
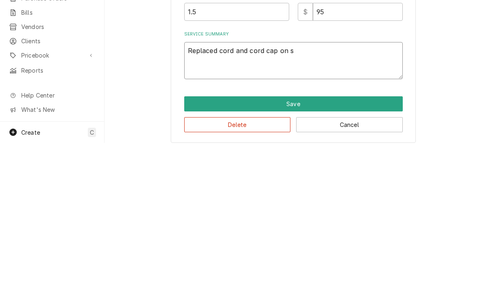
type textarea "x"
type textarea "Replaced cord and cord cap on sl"
type textarea "x"
type textarea "Replaced cord and cord cap on sli"
type textarea "x"
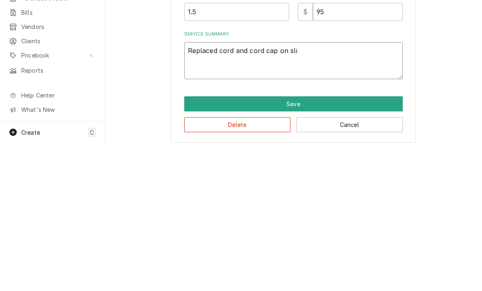
type textarea "Replaced cord and cord cap on slic"
type textarea "x"
type textarea "Replaced cord and cord cap on slicer"
type textarea "x"
type textarea "Replaced cord and cord cap on slicer"
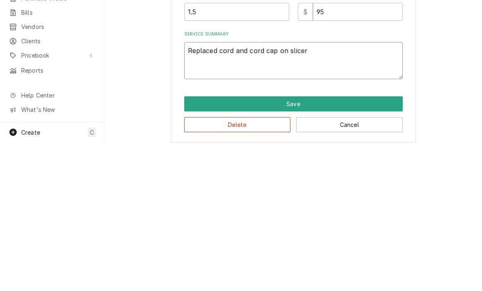
type textarea "x"
type textarea "Replaced cord and cord cap on slicer."
type textarea "x"
type textarea "Replaced cord and cord cap on slicer."
type textarea "x"
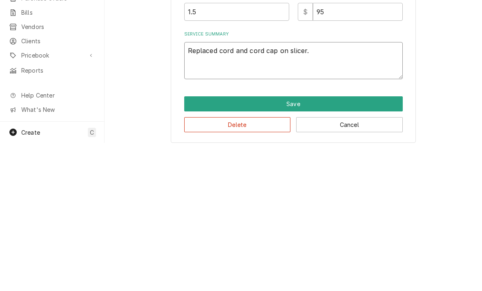
type textarea "Replaced cord and cord cap on slicer. R"
type textarea "x"
type textarea "Replaced cord and cord cap on slicer. Re"
type textarea "x"
type textarea "Replaced cord and cord cap on slicer. Rep"
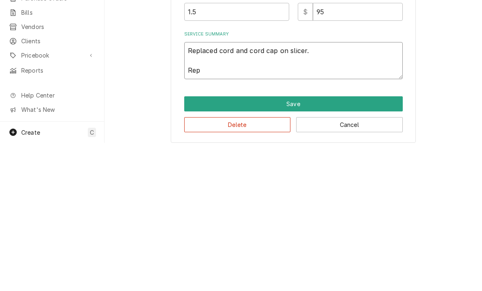
type textarea "x"
type textarea "Replaced cord and cord cap on slicer. Repai"
type textarea "x"
type textarea "Replaced cord and cord cap on slicer. Repair"
type textarea "x"
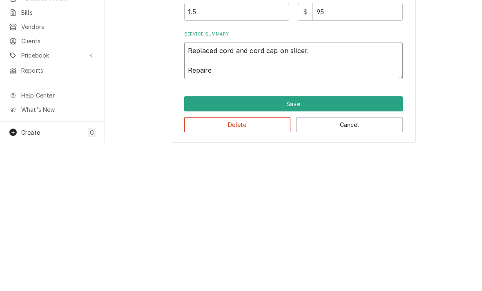
type textarea "Replaced cord and cord cap on slicer. Repaired"
type textarea "x"
type textarea "Replaced cord and cord cap on slicer. Repaired"
type textarea "x"
type textarea "Replaced cord and cord cap on slicer. Repaired p"
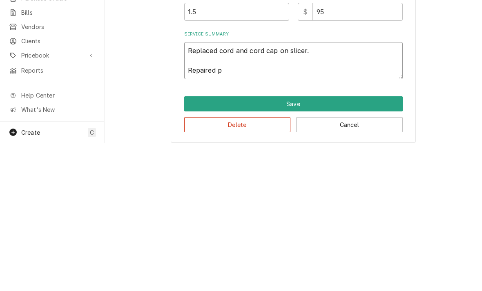
type textarea "x"
type textarea "Replaced cord and cord cap on slicer. Repaired pe"
type textarea "x"
type textarea "Replaced cord and cord cap on slicer. Repaired pee"
type textarea "x"
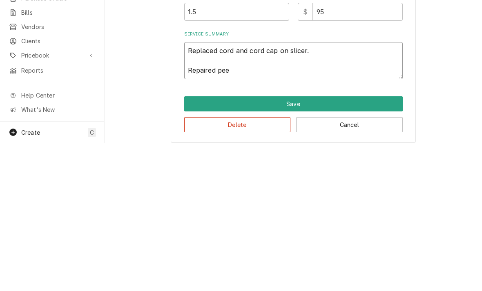
type textarea "Replaced cord and cord cap on slicer. Repaired peep"
type textarea "x"
type textarea "Replaced cord and cord cap on slicer. Repaired prep"
type textarea "x"
type textarea "Replaced cord and cord cap on slicer. Repaired prep t"
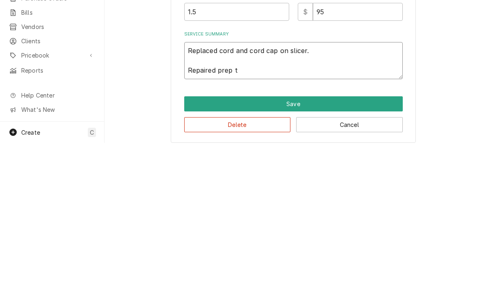
type textarea "x"
type textarea "Replaced cord and cord cap on slicer. Repaired prep ts"
type textarea "x"
type textarea "Replaced cord and cord cap on slicer. Repaired prep tsb"
type textarea "x"
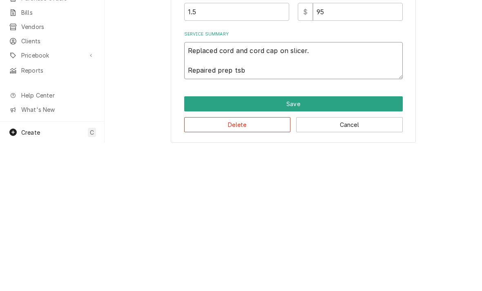
type textarea "Replaced cord and cord cap on slicer. Repaired prep tsbl"
type textarea "x"
type textarea "Replaced cord and cord cap on slicer. Repaired prep tsble"
type textarea "x"
type textarea "Replaced cord and cord cap on slicer. Repaired prep table"
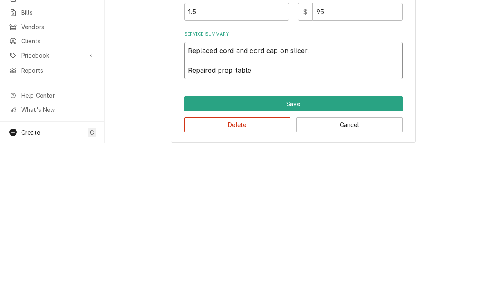
type textarea "x"
type textarea "Replaced cord and cord cap on slicer. Repaired prep table l"
type textarea "x"
type textarea "Replaced cord and cord cap on slicer. Repaired prep table li"
type textarea "x"
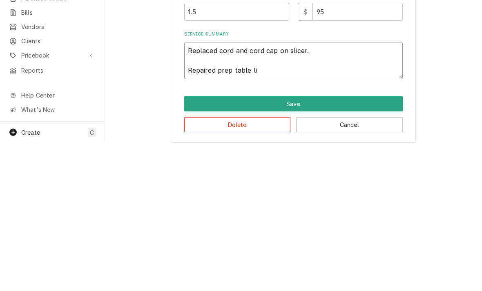
type textarea "Replaced cord and cord cap on slicer. Repaired prep table lid"
click at [207, 245] on button "Save" at bounding box center [293, 252] width 219 height 15
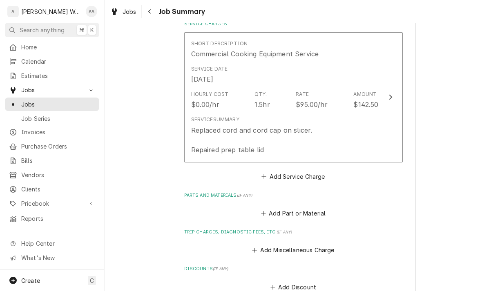
scroll to position [241, 0]
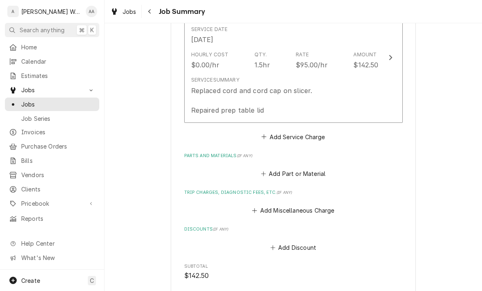
click at [266, 205] on button "Add Miscellaneous Charge" at bounding box center [293, 210] width 85 height 11
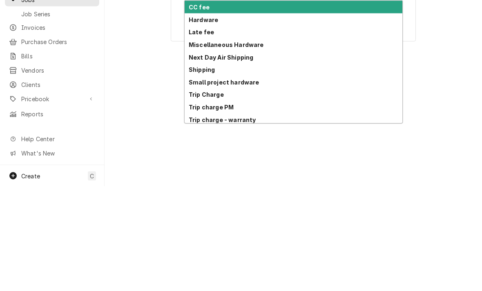
click at [199, 196] on strong "Trip Charge" at bounding box center [206, 199] width 35 height 7
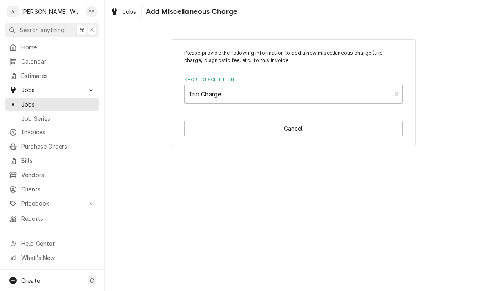
type textarea "x"
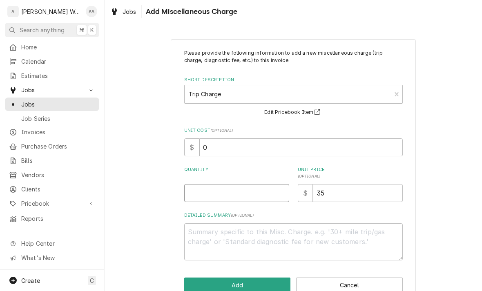
click at [195, 189] on input "Quantity" at bounding box center [236, 193] width 105 height 18
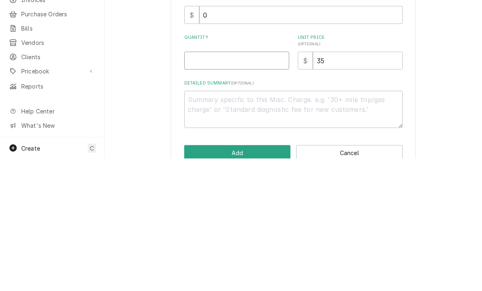
type input "1"
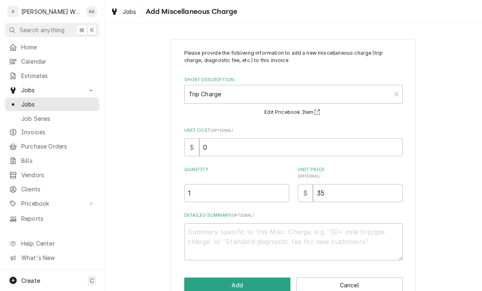
click at [190, 278] on button "Add" at bounding box center [237, 285] width 107 height 15
type textarea "x"
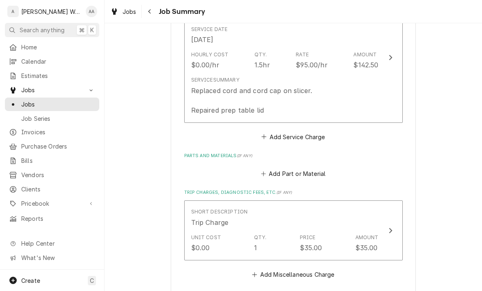
click at [265, 173] on icon "Parts and Materials" at bounding box center [263, 174] width 5 height 6
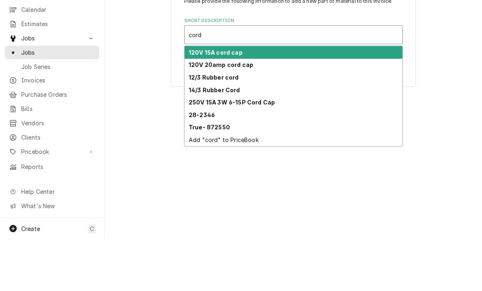
click at [195, 126] on strong "12/3 Rubber cord" at bounding box center [214, 129] width 50 height 7
type input "cord"
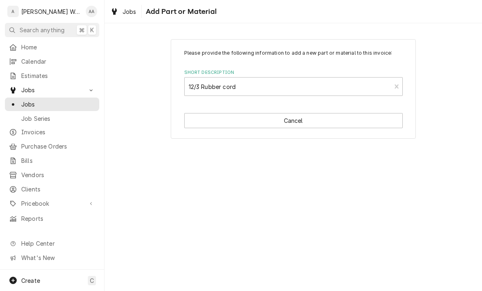
type textarea "x"
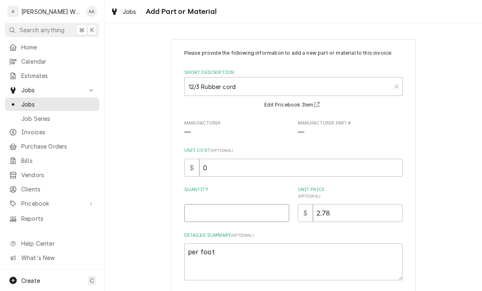
click at [204, 215] on input "Quantity" at bounding box center [236, 213] width 105 height 18
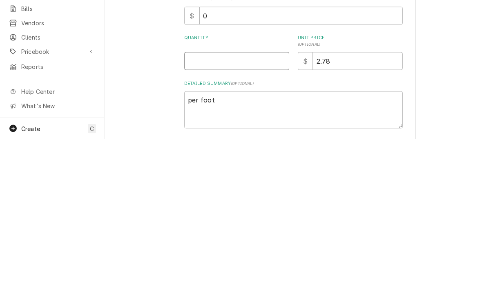
type input "6"
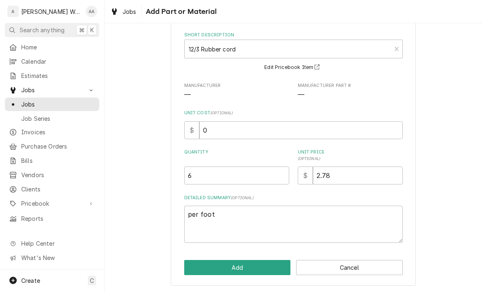
click at [201, 269] on button "Add" at bounding box center [237, 267] width 107 height 15
type textarea "x"
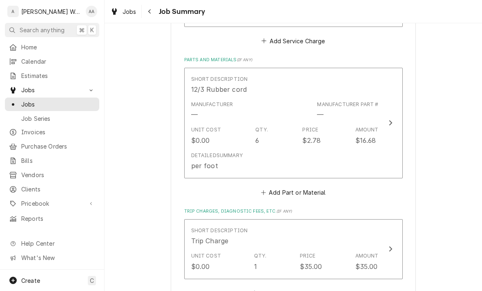
scroll to position [338, 0]
click at [293, 194] on button "Add Part or Material" at bounding box center [293, 191] width 67 height 11
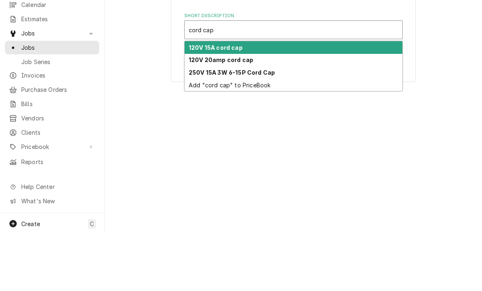
click at [197, 113] on strong "120V 20amp cord cap" at bounding box center [221, 116] width 65 height 7
type input "cord cap"
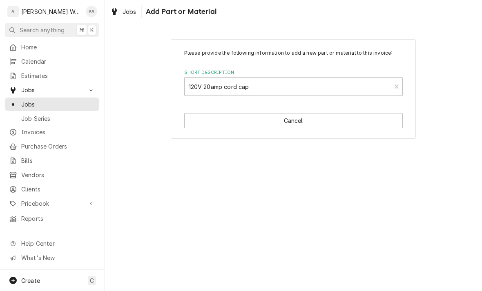
type textarea "x"
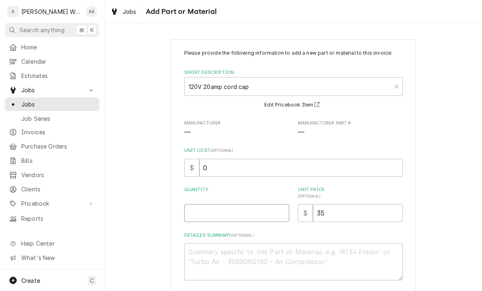
click at [196, 218] on input "Quantity" at bounding box center [236, 213] width 105 height 18
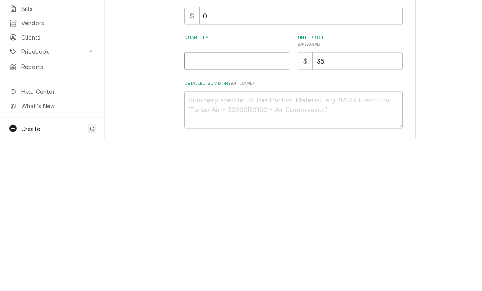
type input "1"
type textarea "x"
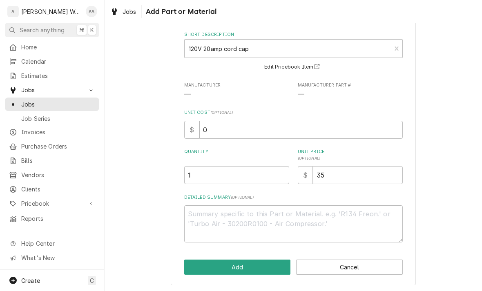
scroll to position [38, 0]
type input "1"
click at [202, 278] on div "Please provide the following information to add a new part or material to this …" at bounding box center [293, 144] width 245 height 284
click at [203, 262] on button "Add" at bounding box center [237, 267] width 107 height 15
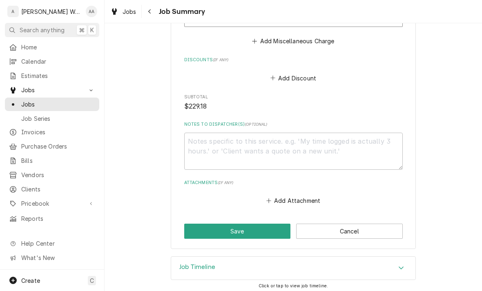
scroll to position [679, 0]
click at [199, 231] on button "Save" at bounding box center [237, 231] width 107 height 15
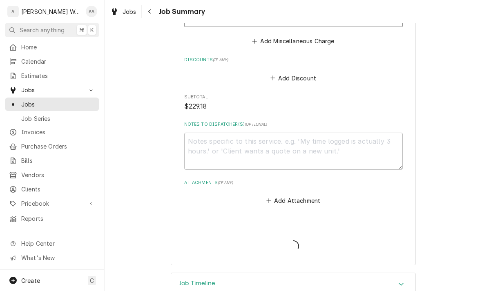
type textarea "x"
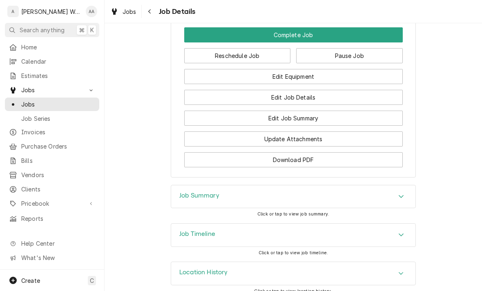
scroll to position [673, 0]
click at [201, 69] on button "Edit Equipment" at bounding box center [293, 76] width 219 height 15
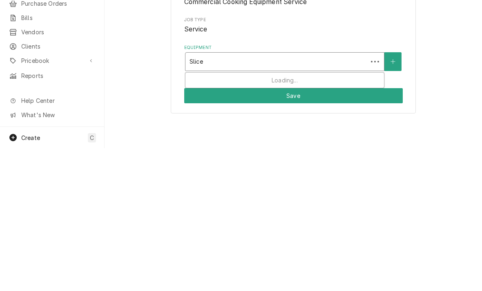
type input "Slicer"
click at [394, 195] on button "Equipment" at bounding box center [393, 204] width 17 height 19
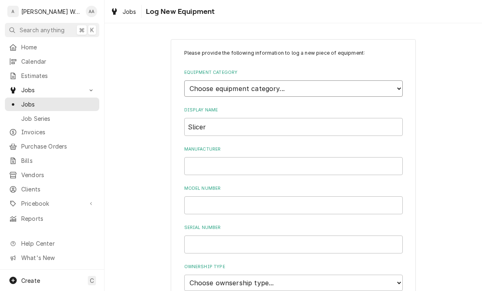
click at [374, 86] on select "Choose equipment category... Ice Machines Refrigeration Beverage Equipment Work…" at bounding box center [293, 89] width 219 height 16
select select "14"
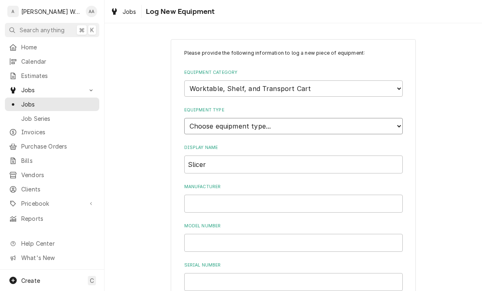
click at [192, 119] on select "Choose equipment type... Cart, Truck, and Dolly Rack and Shelf Worktable and St…" at bounding box center [293, 126] width 219 height 16
click at [195, 123] on select "Choose equipment type... Cart, Truck, and Dolly Rack and Shelf Worktable and St…" at bounding box center [293, 126] width 219 height 16
select select "117"
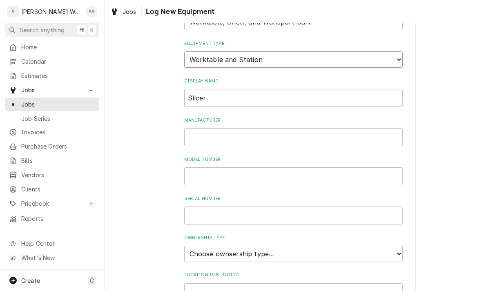
scroll to position [70, 0]
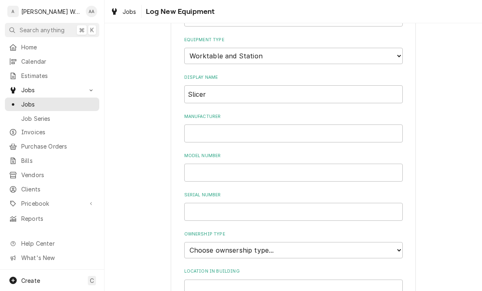
click at [206, 137] on div "Please provide the following information to log a new piece of equipment: Equip…" at bounding box center [293, 205] width 219 height 453
click at [199, 125] on input "Manufacturer" at bounding box center [293, 134] width 219 height 18
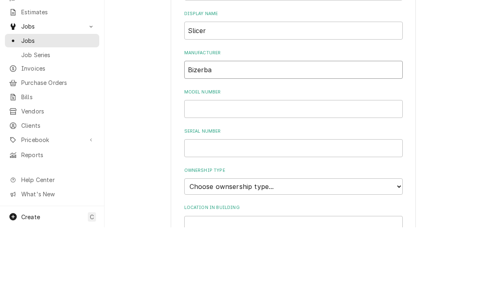
type input "Bizerba"
click at [205, 164] on input "Model Number" at bounding box center [293, 173] width 219 height 18
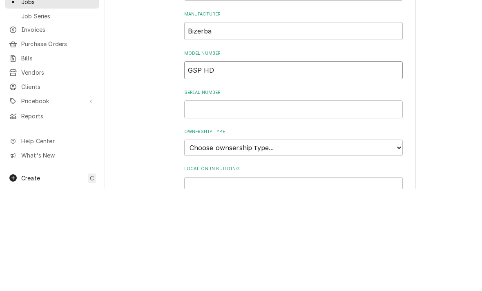
type input "GSP HD"
click at [204, 203] on input "Serial Number" at bounding box center [293, 212] width 219 height 18
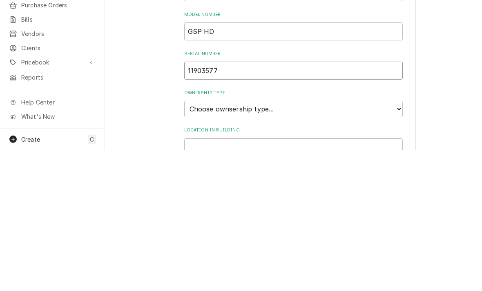
type input "11903577"
click at [180, 96] on div "Please provide the following information to log a new piece of equipment: Equip…" at bounding box center [293, 222] width 245 height 506
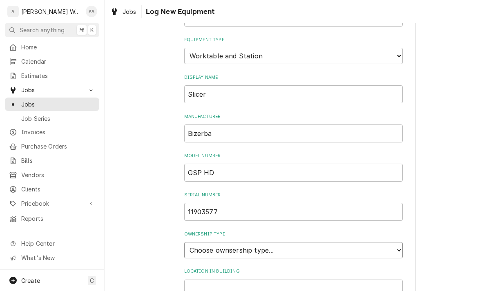
click at [207, 242] on select "Choose ownsership type... Unknown Owned Leased Rented" at bounding box center [293, 250] width 219 height 16
select select "1"
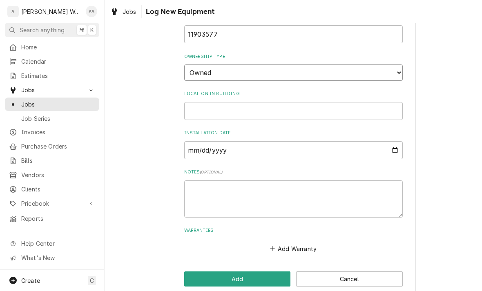
scroll to position [246, 0]
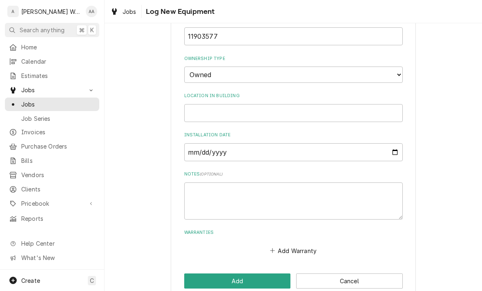
click at [201, 274] on button "Add" at bounding box center [237, 281] width 107 height 15
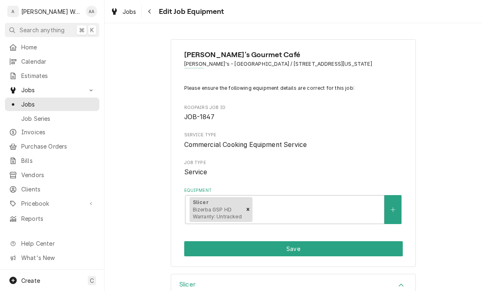
click at [204, 248] on button "Save" at bounding box center [293, 249] width 219 height 15
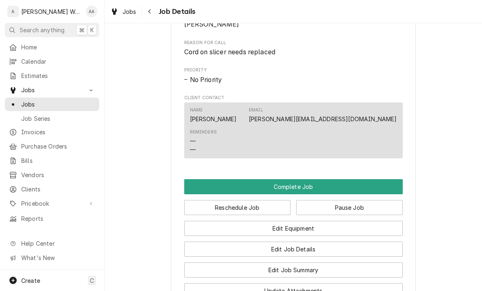
scroll to position [521, 0]
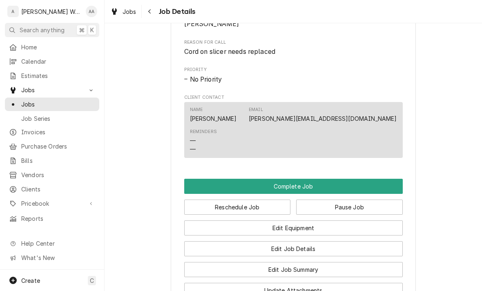
click at [201, 179] on button "Complete Job" at bounding box center [293, 186] width 219 height 15
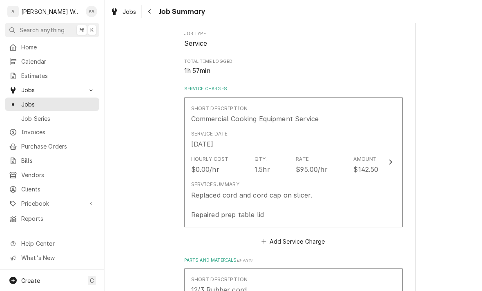
click at [199, 182] on div "Service Summary" at bounding box center [215, 184] width 48 height 7
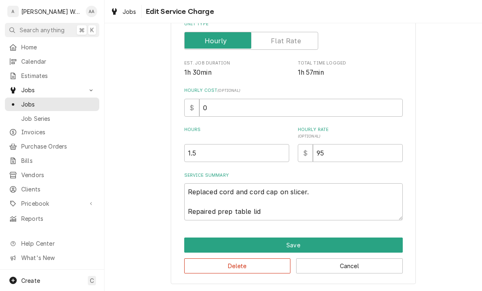
scroll to position [123, 0]
type textarea "x"
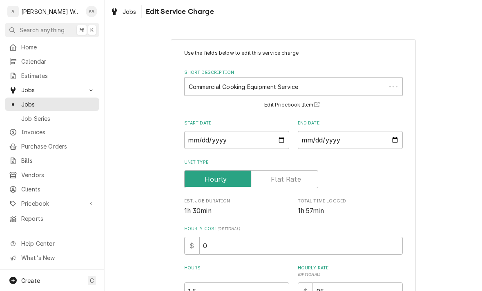
click at [209, 155] on div "Use the fields below to edit this service charge Short Description Commercial C…" at bounding box center [293, 204] width 219 height 310
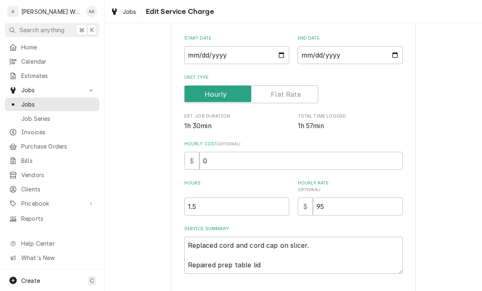
scroll to position [85, 0]
click at [211, 210] on input "1.5" at bounding box center [236, 207] width 105 height 18
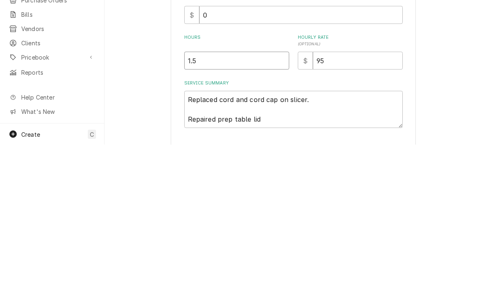
type input "1"
type textarea "x"
type input "1.7"
type textarea "x"
type input "1.75"
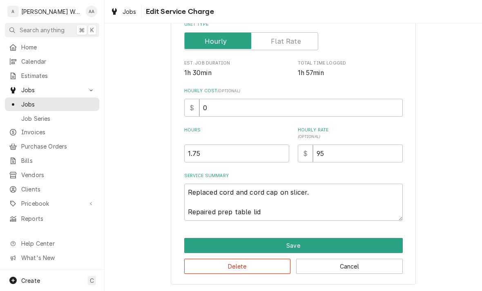
click at [199, 247] on button "Save" at bounding box center [293, 245] width 219 height 15
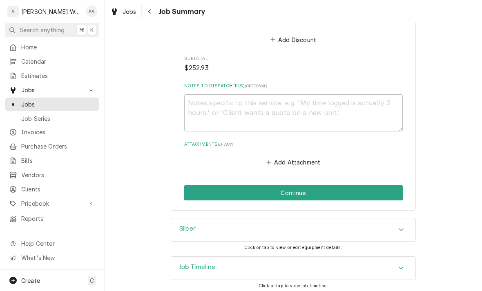
scroll to position [717, 0]
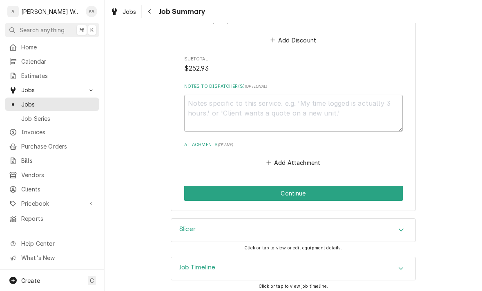
click at [201, 191] on button "Continue" at bounding box center [293, 193] width 219 height 15
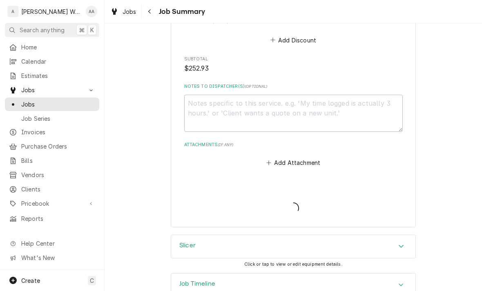
type textarea "x"
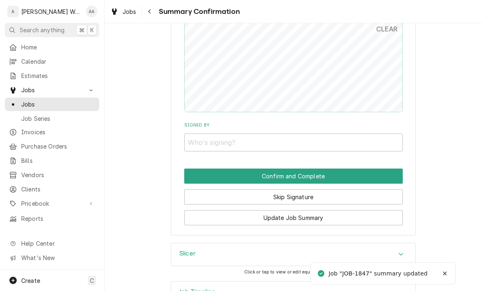
scroll to position [680, 0]
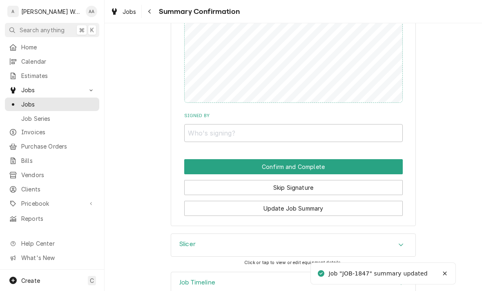
click at [201, 180] on button "Skip Signature" at bounding box center [293, 187] width 219 height 15
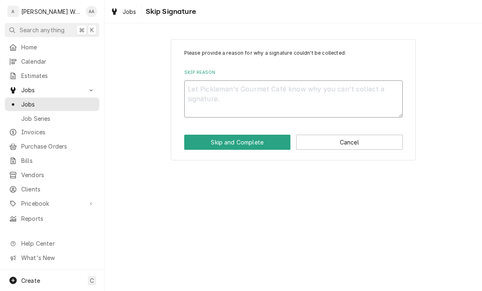
click at [195, 98] on textarea "Skip Reason" at bounding box center [293, 99] width 219 height 37
type textarea "x"
type textarea "No"
type textarea "x"
type textarea "No"
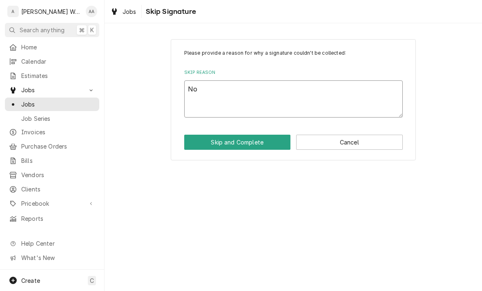
type textarea "x"
type textarea "No lo"
type textarea "x"
type textarea "No long"
type textarea "x"
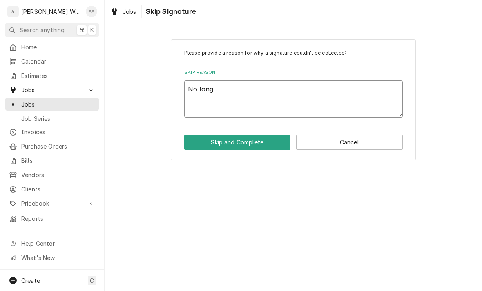
type textarea "No longe"
type textarea "x"
type textarea "No longer"
type textarea "x"
type textarea "No longer o"
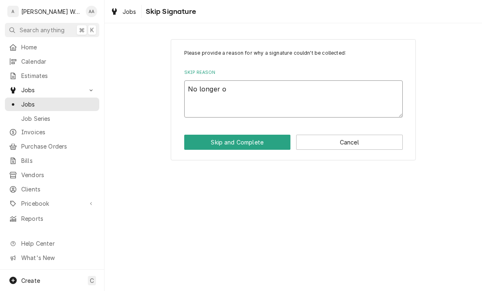
type textarea "x"
type textarea "No longer on"
type textarea "x"
type textarea "No longer on"
type textarea "x"
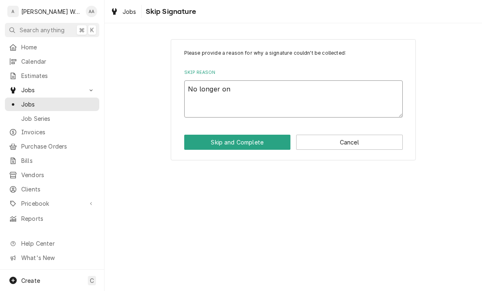
type textarea "No longer on s"
type textarea "x"
type textarea "No longer on sit"
type textarea "x"
type textarea "No longer on site"
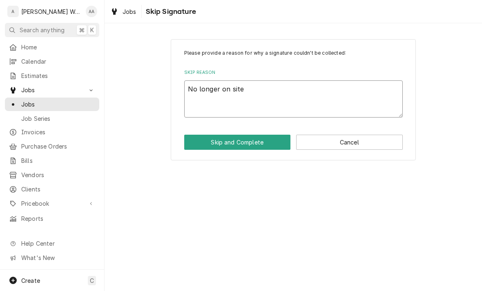
type textarea "x"
type textarea "No longer on site"
click at [192, 143] on button "Skip and Complete" at bounding box center [237, 142] width 107 height 15
type textarea "x"
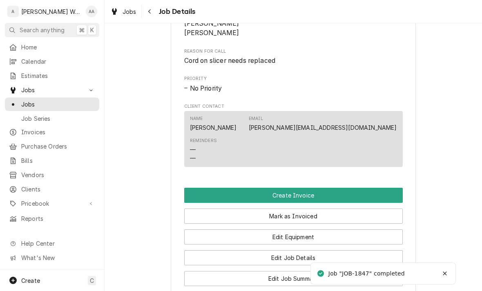
scroll to position [440, 0]
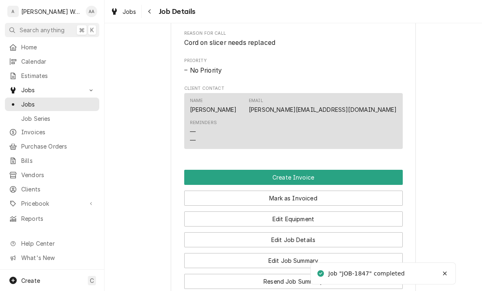
click at [201, 170] on button "Create Invoice" at bounding box center [293, 177] width 219 height 15
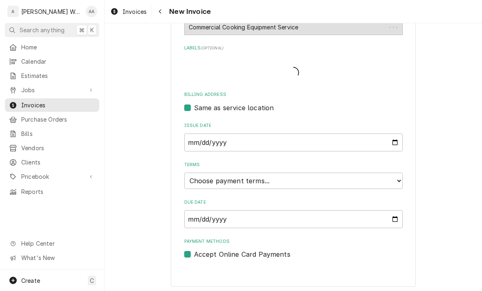
scroll to position [250, 0]
click at [387, 181] on select "Choose payment terms... Same Day Net 7 Net 14 Net 21 Net 30 Net 45 Net 60 Net 90" at bounding box center [293, 181] width 219 height 16
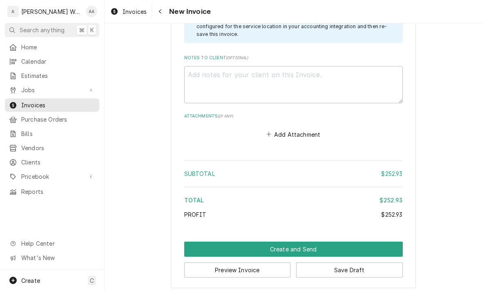
click at [389, 243] on button "Create and Send" at bounding box center [293, 249] width 219 height 15
type textarea "x"
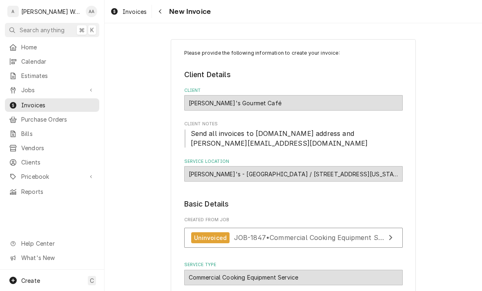
scroll to position [0, 0]
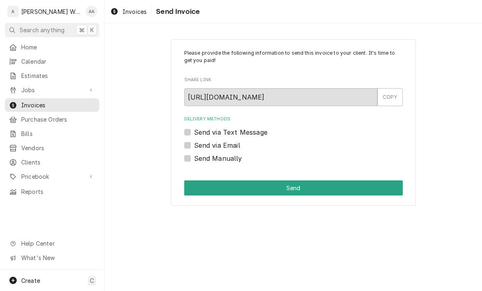
click at [184, 148] on div "Please provide the following information to send this invoice to your client. I…" at bounding box center [293, 122] width 245 height 167
click at [194, 143] on label "Send via Email" at bounding box center [217, 146] width 46 height 10
click at [194, 143] on input "Send via Email" at bounding box center [303, 150] width 219 height 18
checkbox input "true"
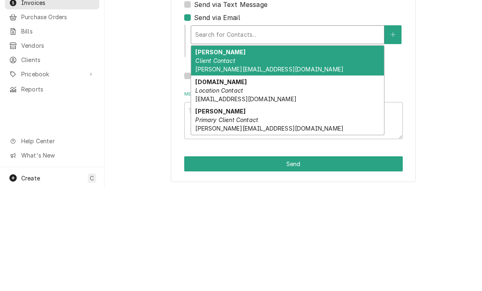
scroll to position [25, 0]
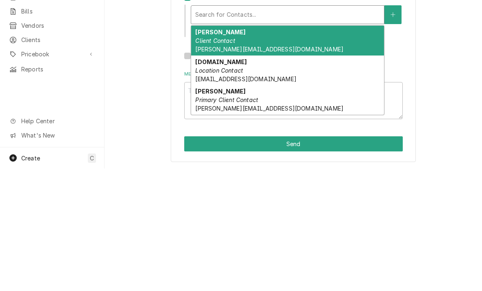
click at [215, 198] on span "picklemanslstreet@bill.com" at bounding box center [245, 201] width 101 height 7
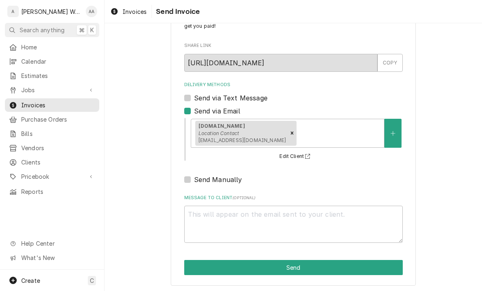
scroll to position [34, 0]
click at [201, 273] on button "Send" at bounding box center [293, 267] width 219 height 15
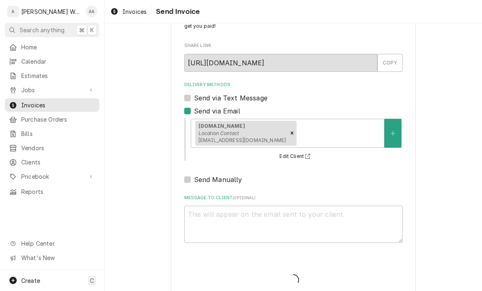
type textarea "x"
